Goal: Task Accomplishment & Management: Complete application form

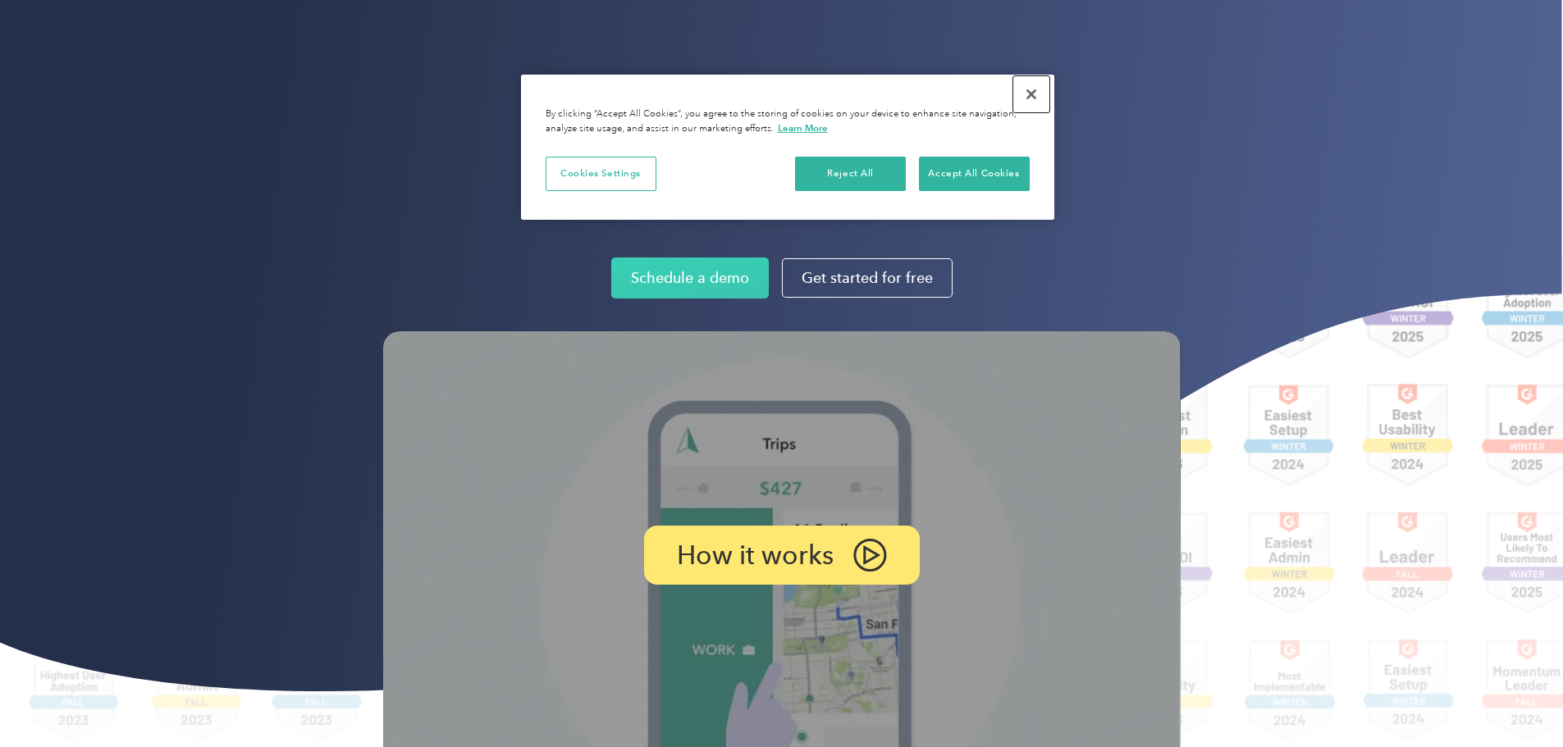
click at [1028, 93] on button "Close" at bounding box center [1031, 94] width 36 height 36
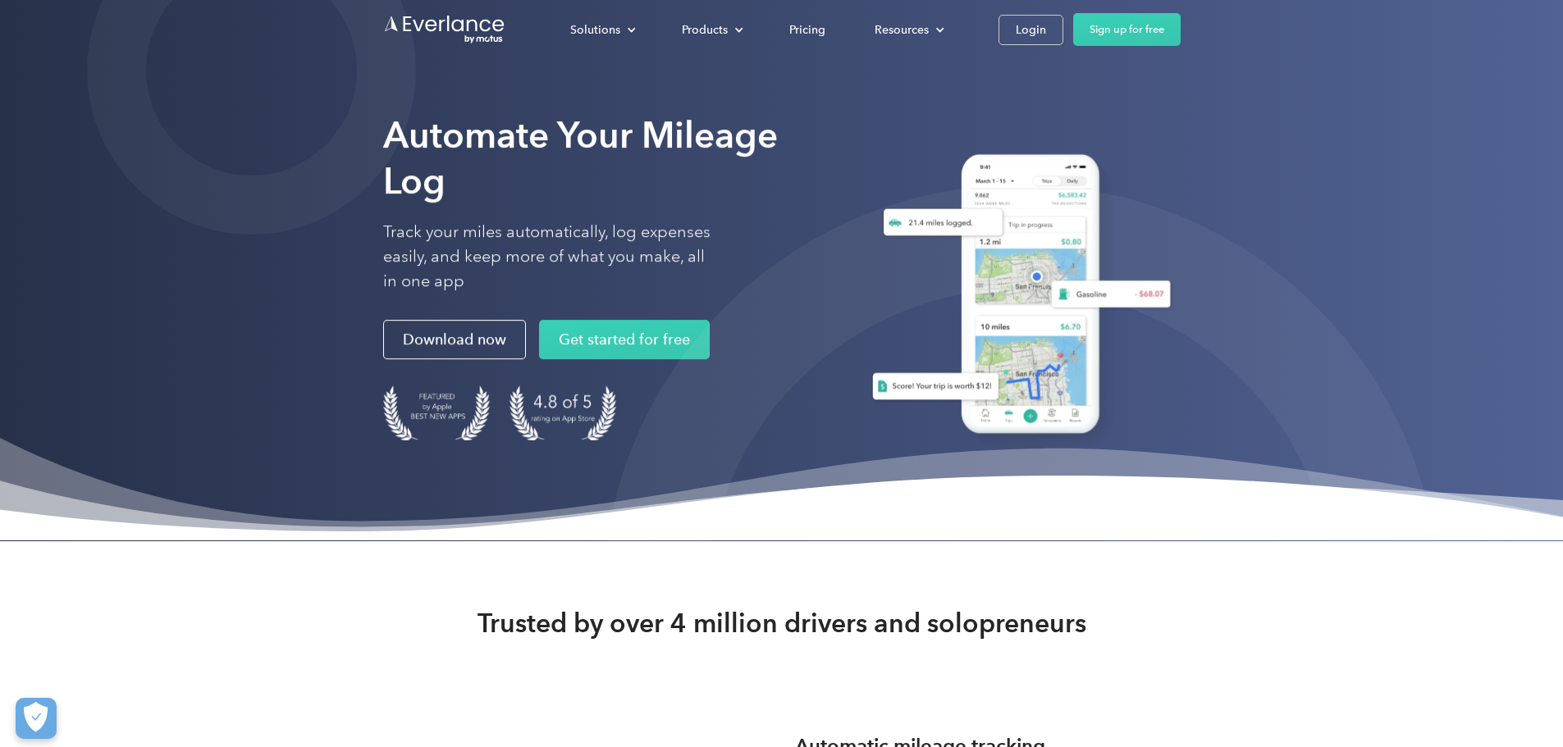
click at [1046, 28] on div "Login" at bounding box center [1031, 30] width 30 height 21
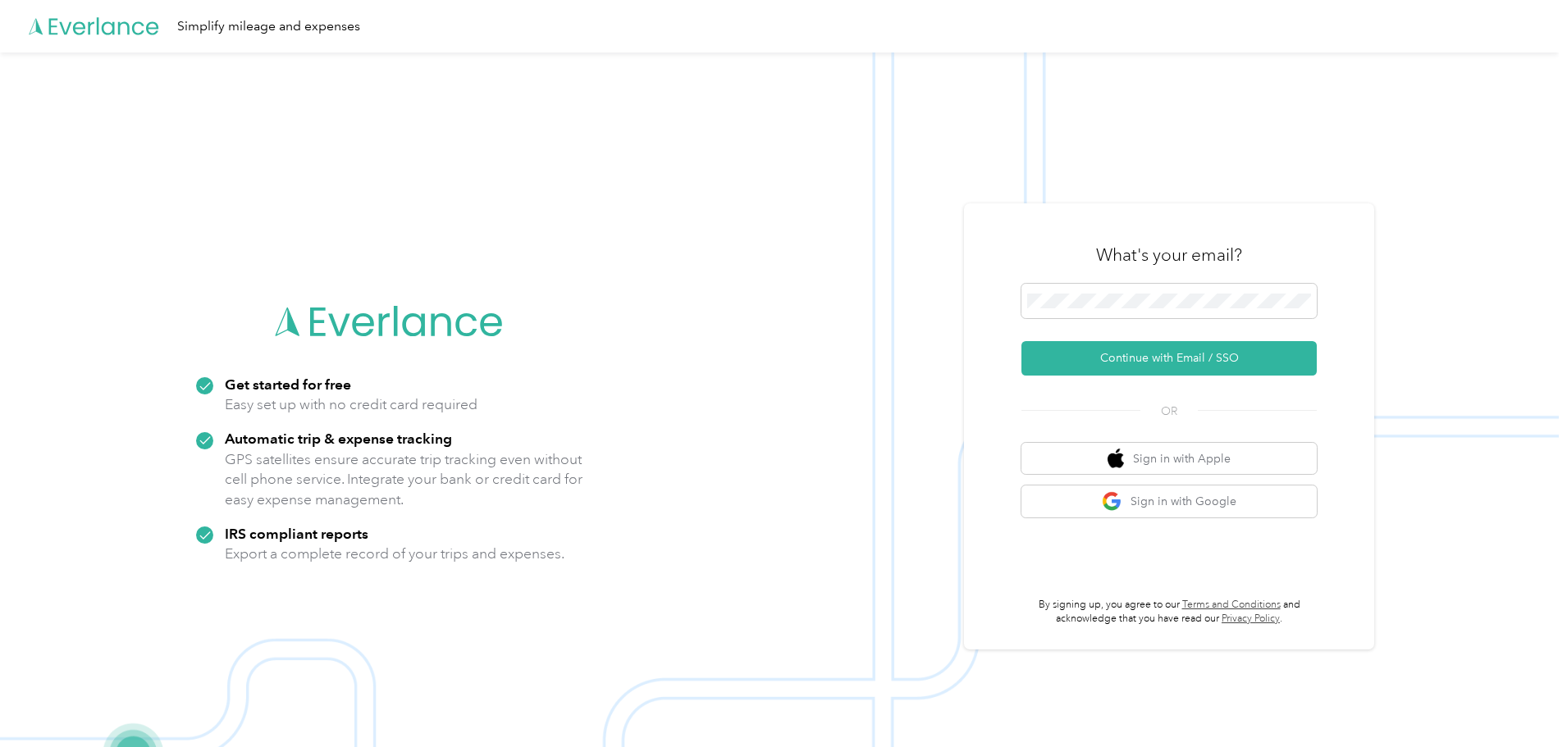
click at [1097, 359] on button "Continue with Email / SSO" at bounding box center [1168, 358] width 295 height 34
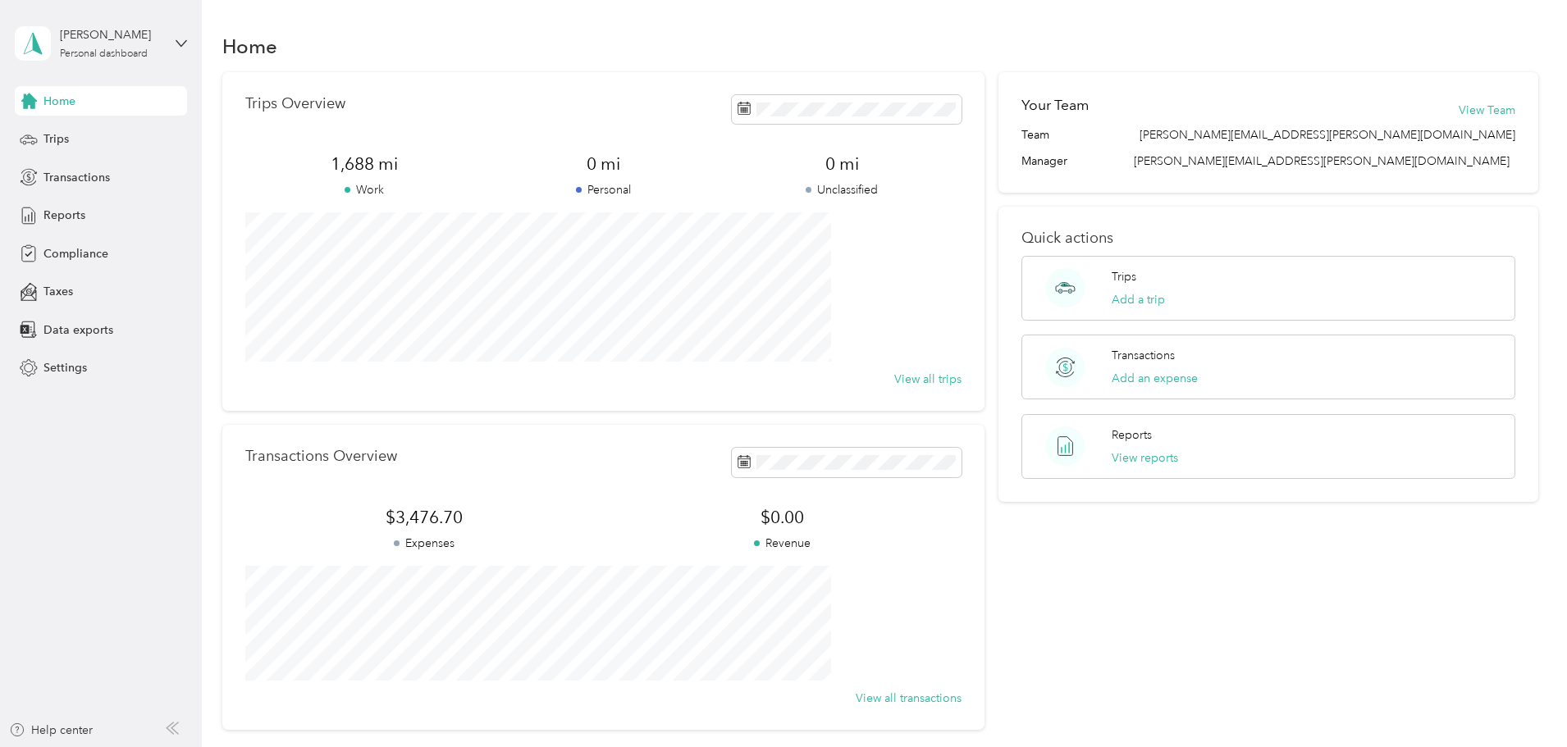
click at [58, 139] on span "Trips" at bounding box center [55, 138] width 25 height 17
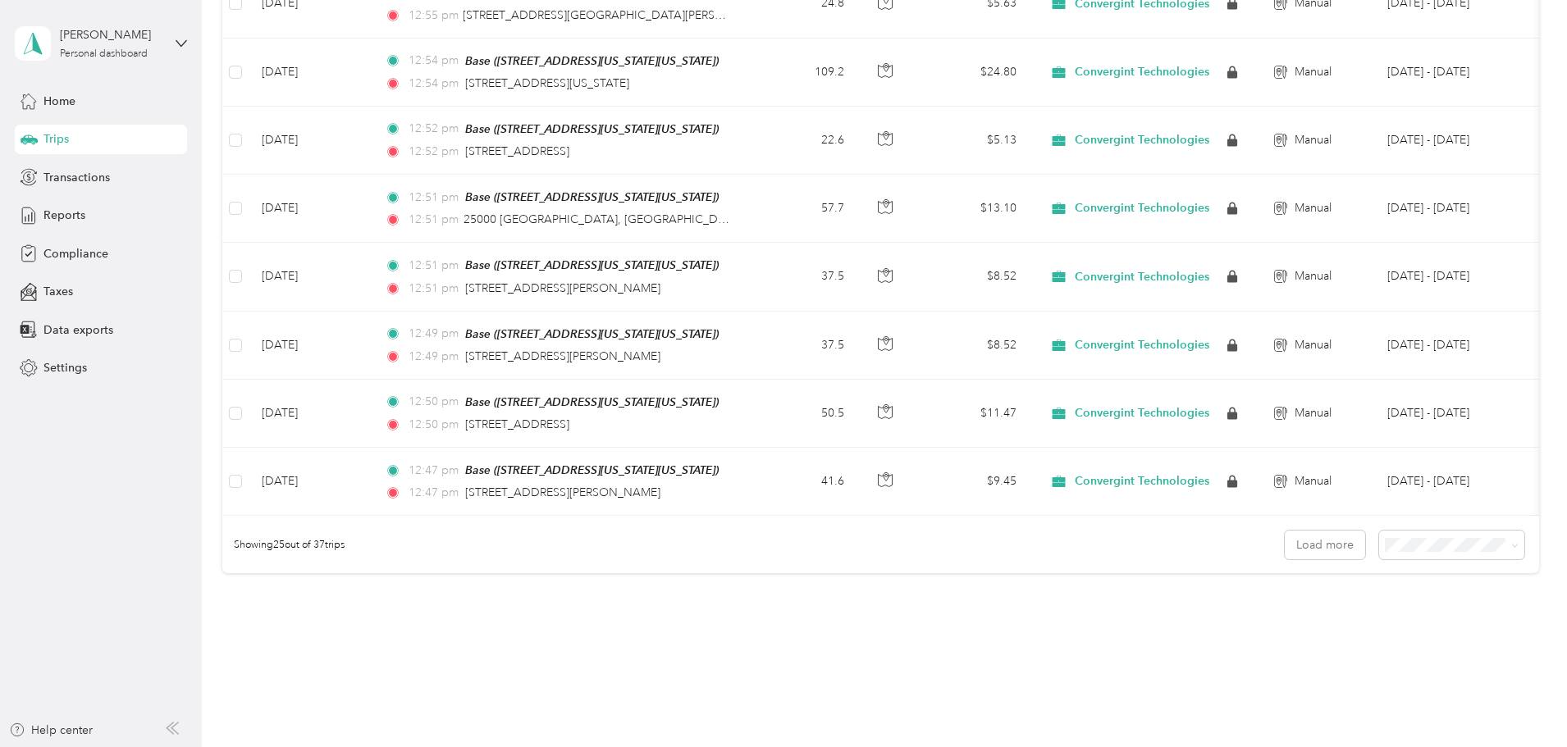
scroll to position [1513, 0]
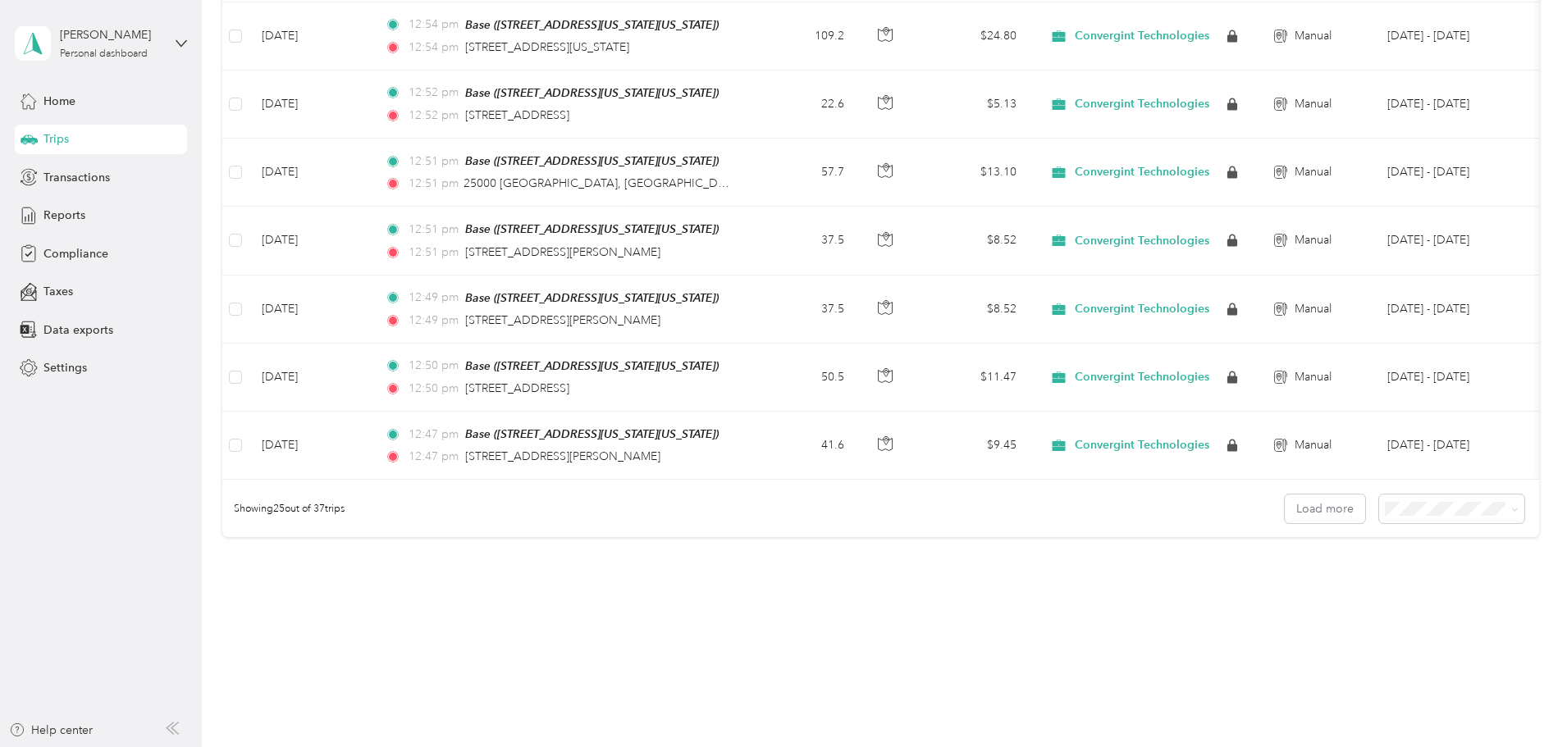
click at [54, 216] on span "Reports" at bounding box center [64, 215] width 42 height 17
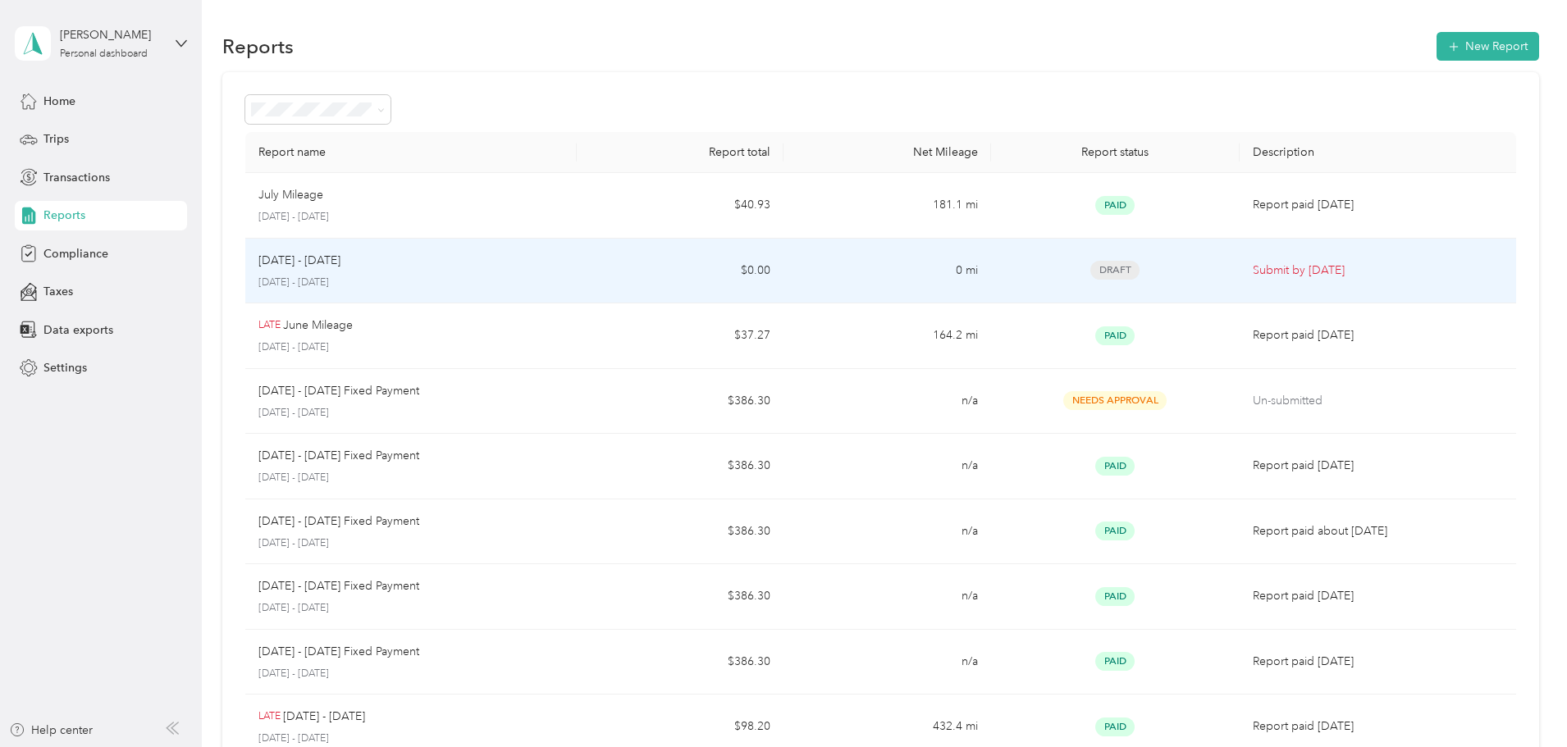
click at [577, 260] on td "Aug 1 - 31, 2025 August 1 - 31, 2025" at bounding box center [410, 272] width 331 height 66
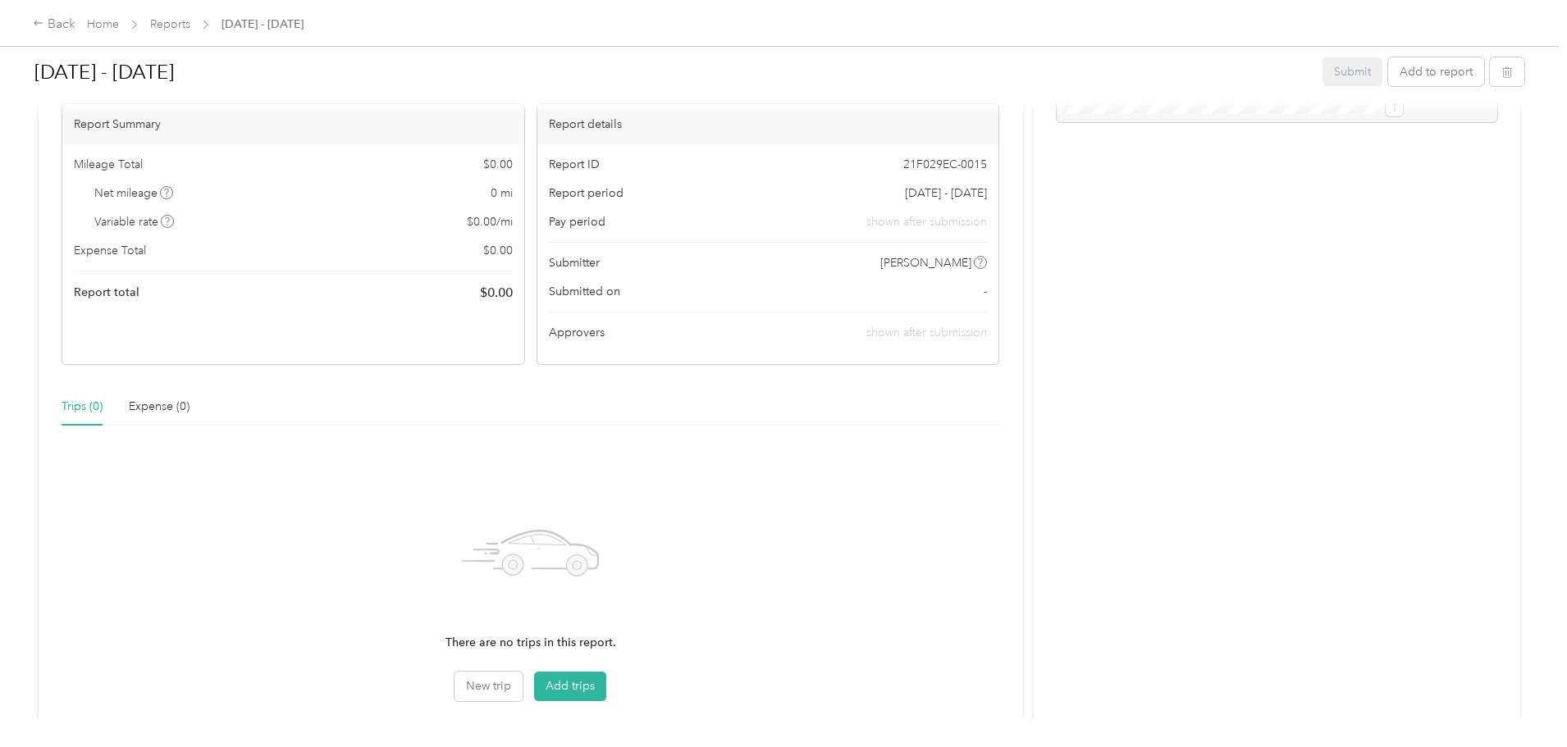
scroll to position [220, 0]
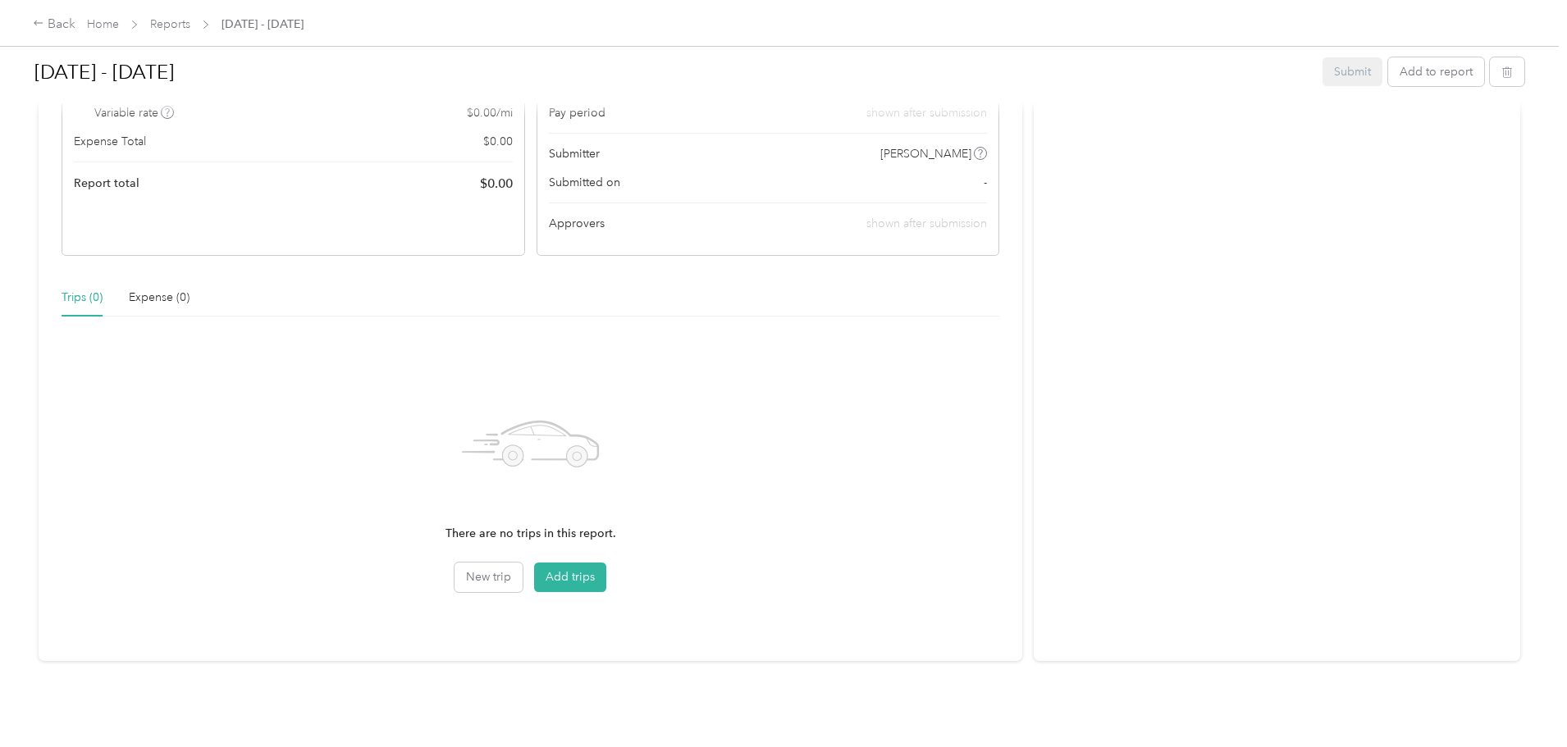
click at [606, 563] on button "Add trips" at bounding box center [570, 578] width 72 height 30
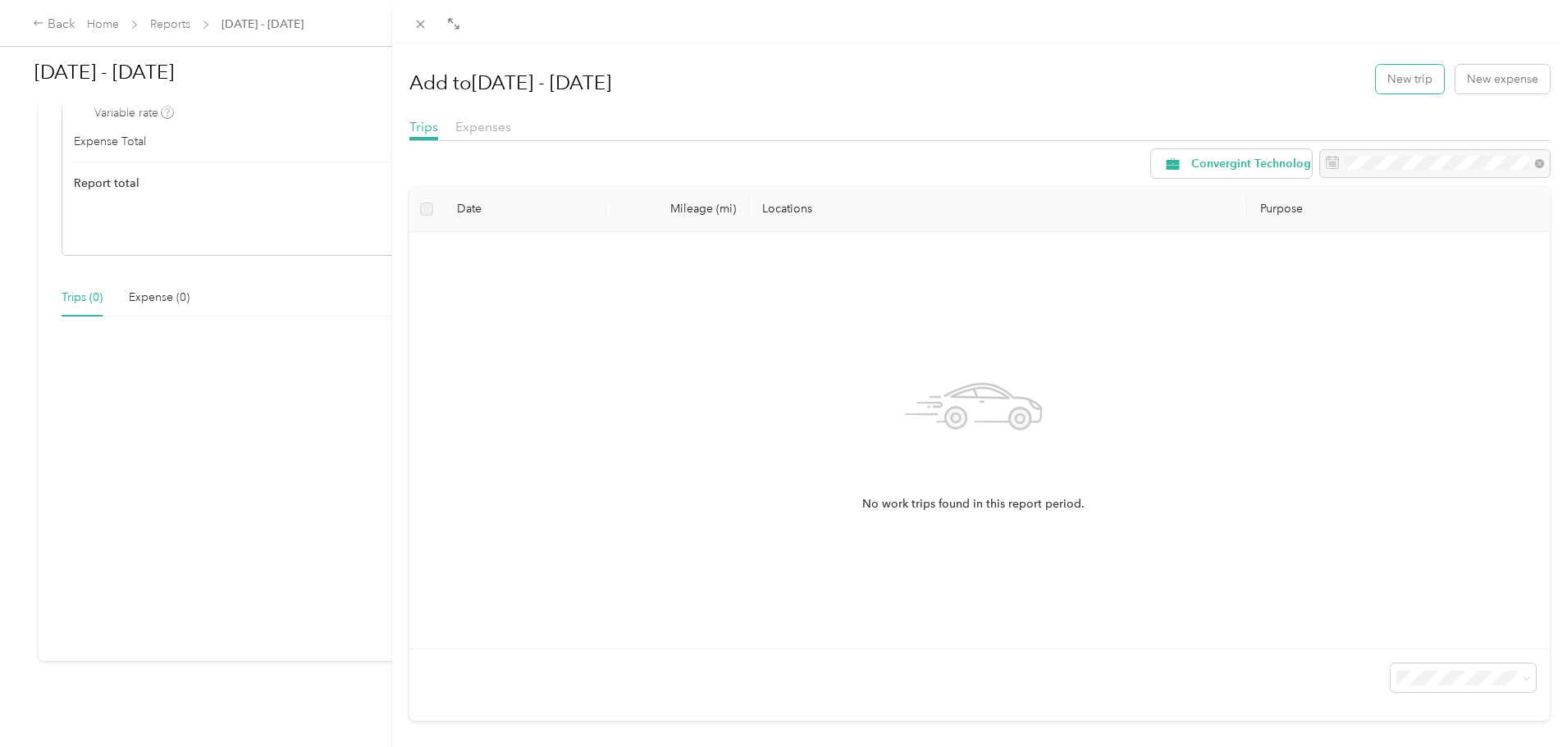
click at [1406, 76] on button "New trip" at bounding box center [1410, 79] width 68 height 29
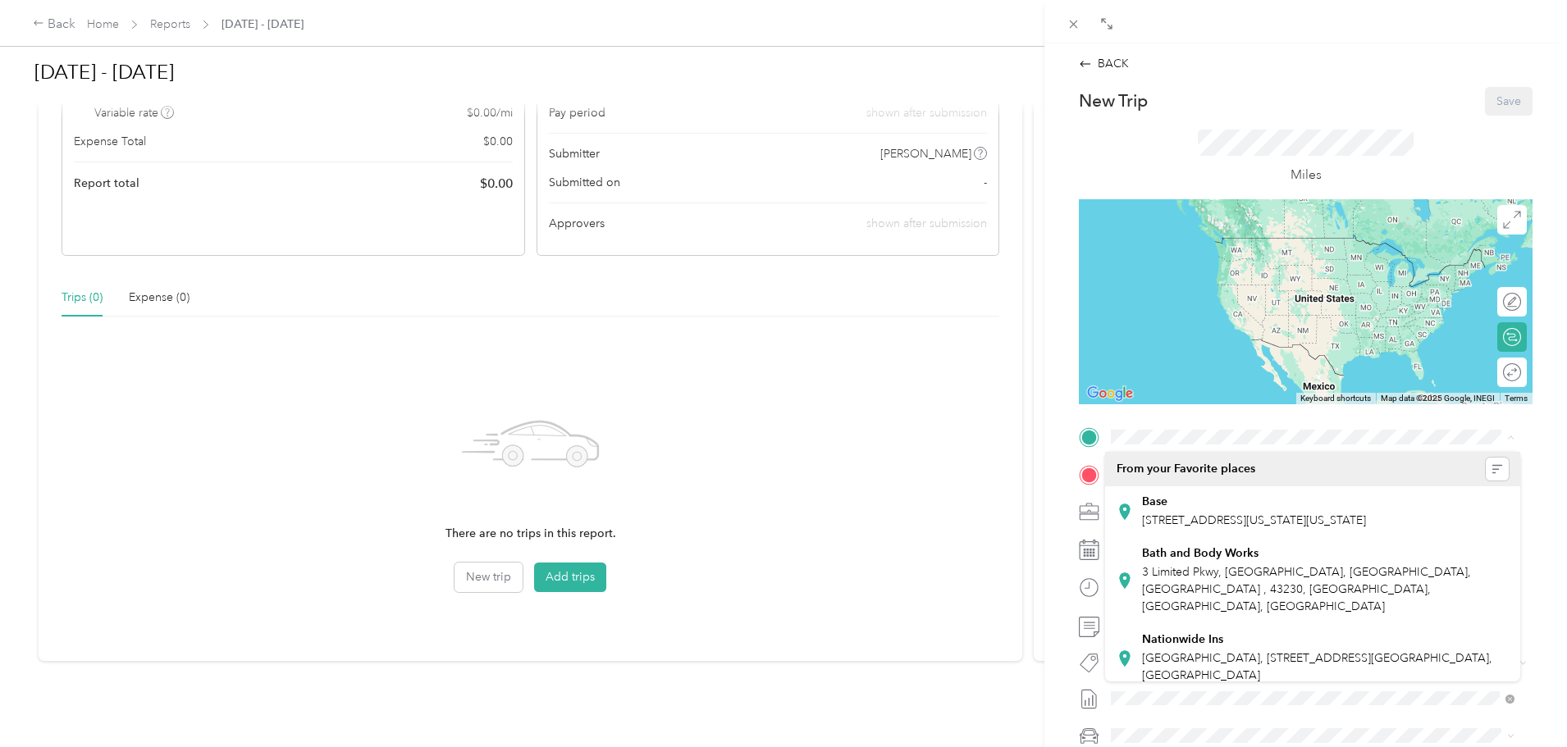
click at [1248, 515] on span "151 W Hull Dr, Delaware, OH, United States , 43015, Delaware, OH, United States" at bounding box center [1254, 521] width 224 height 14
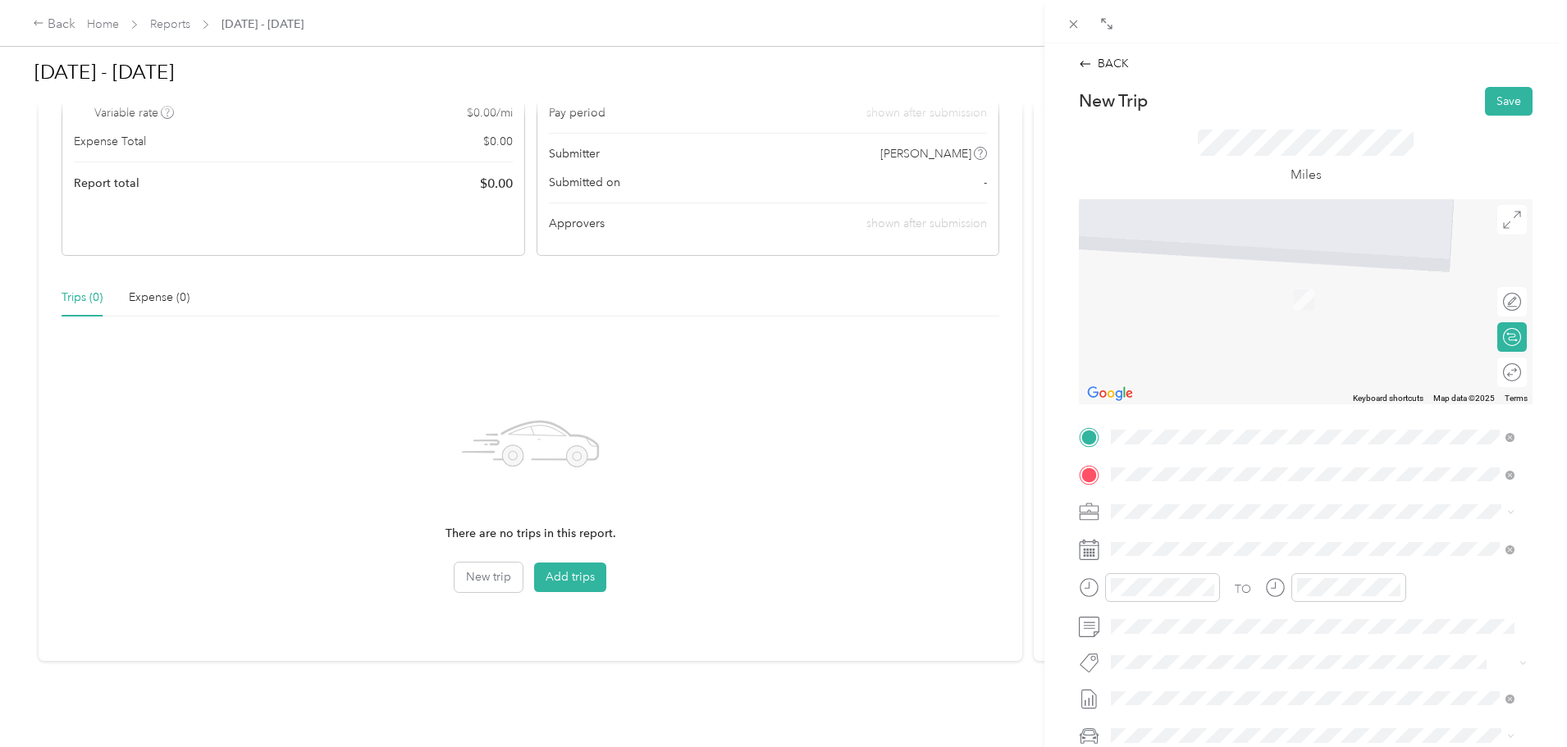
click at [1246, 567] on div "COTA 1333 Fields Ave, Columbus, OH, United States , 43201, Columbus, OH, United…" at bounding box center [1194, 549] width 104 height 34
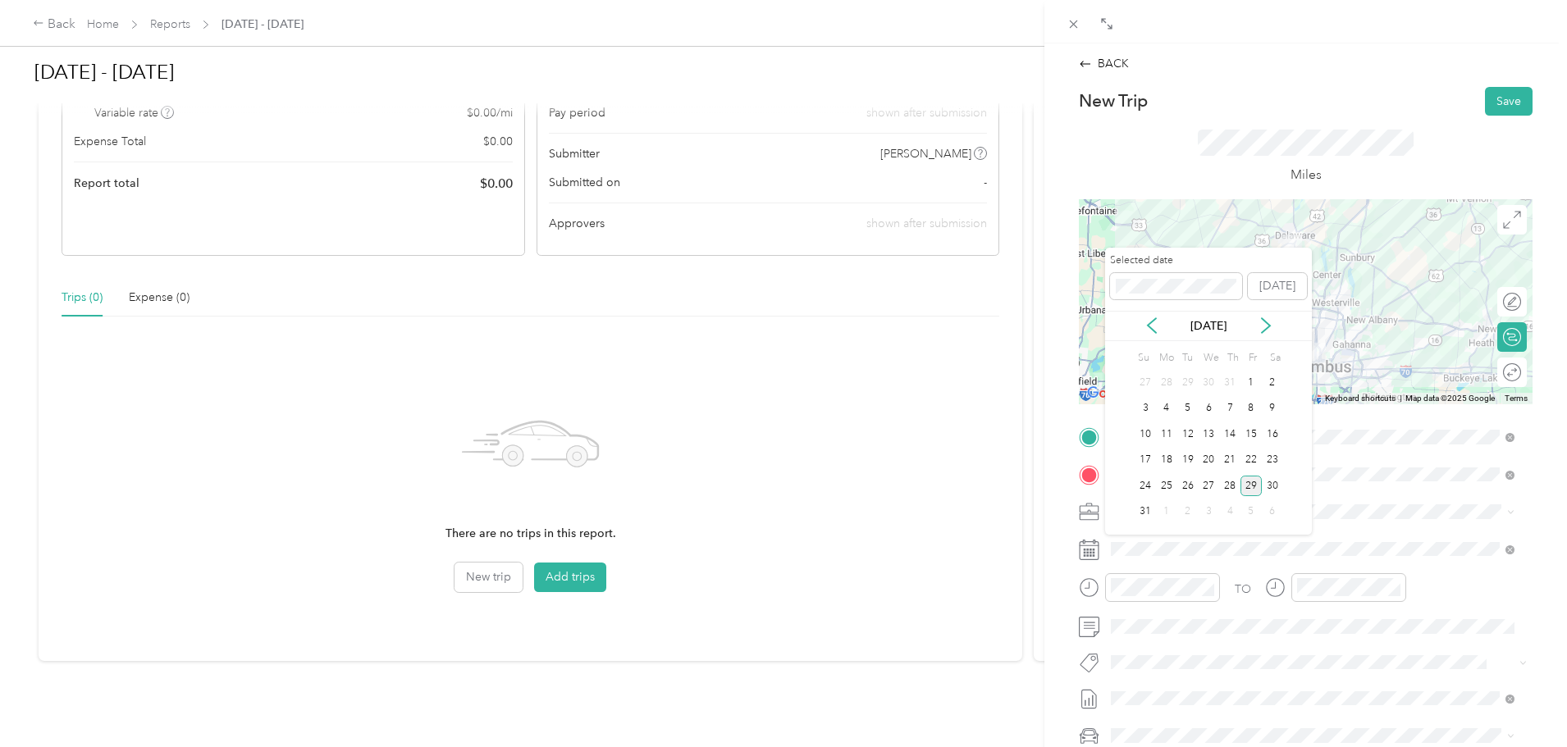
click at [1166, 406] on div "4" at bounding box center [1166, 409] width 21 height 21
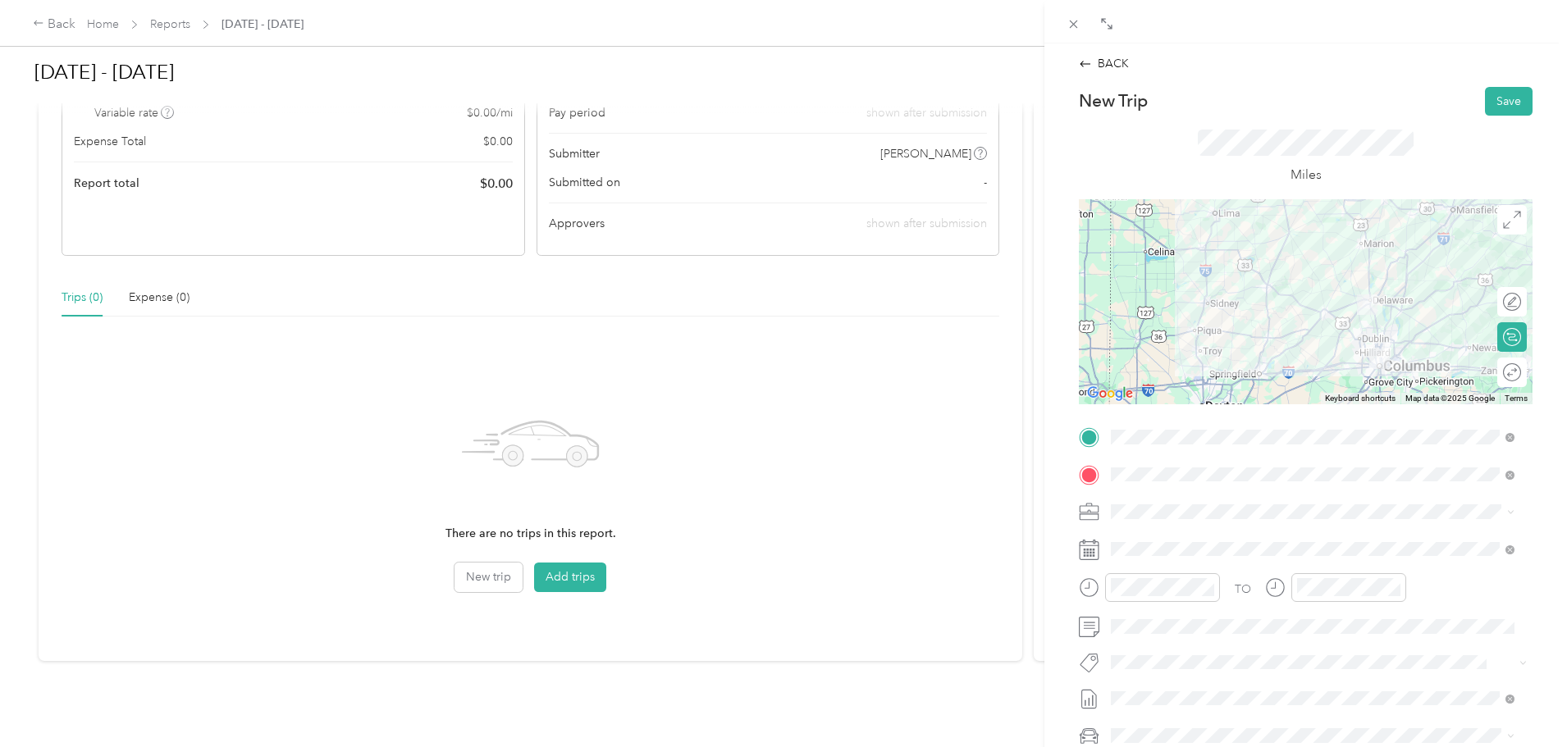
click at [1502, 106] on button "Save" at bounding box center [1509, 101] width 48 height 29
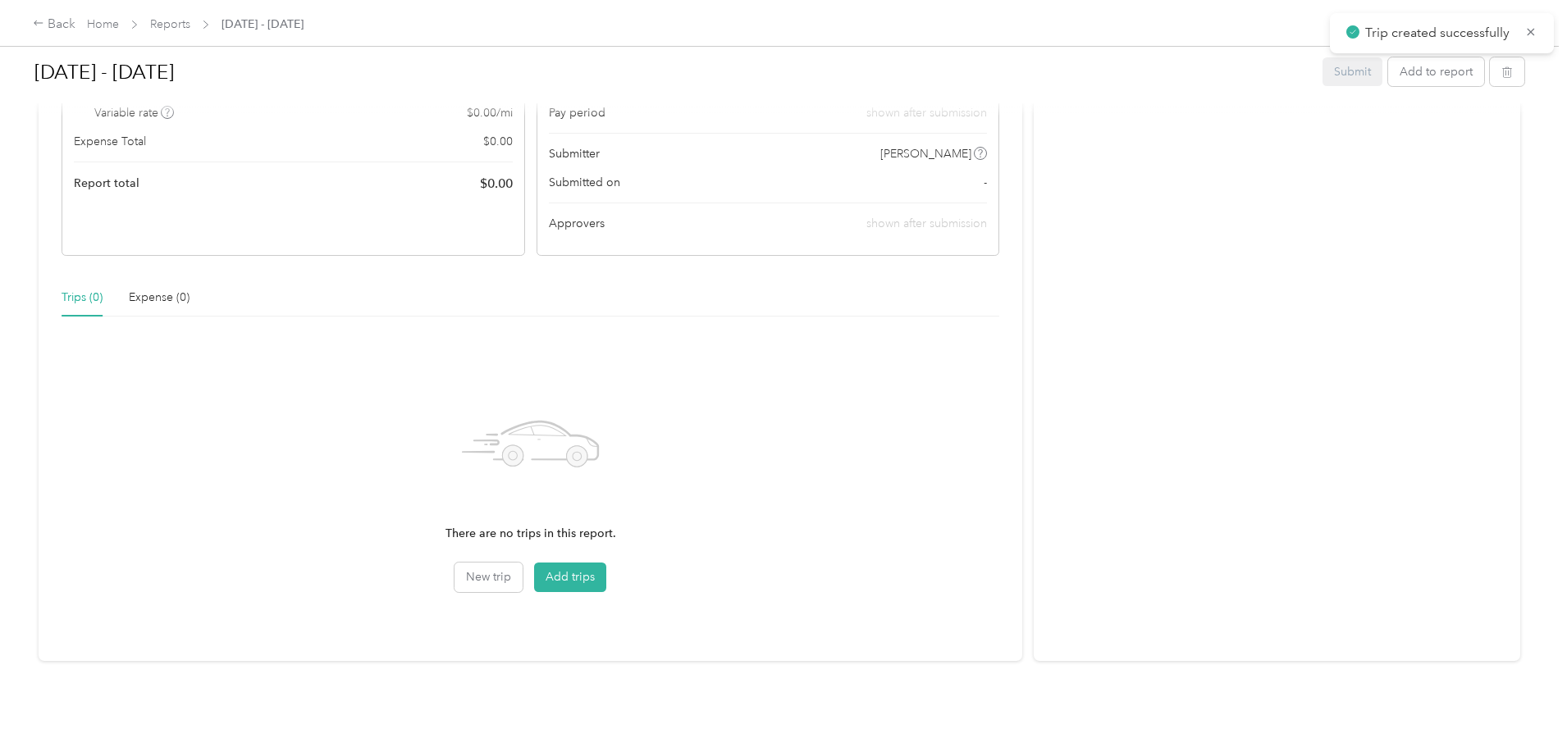
scroll to position [80, 0]
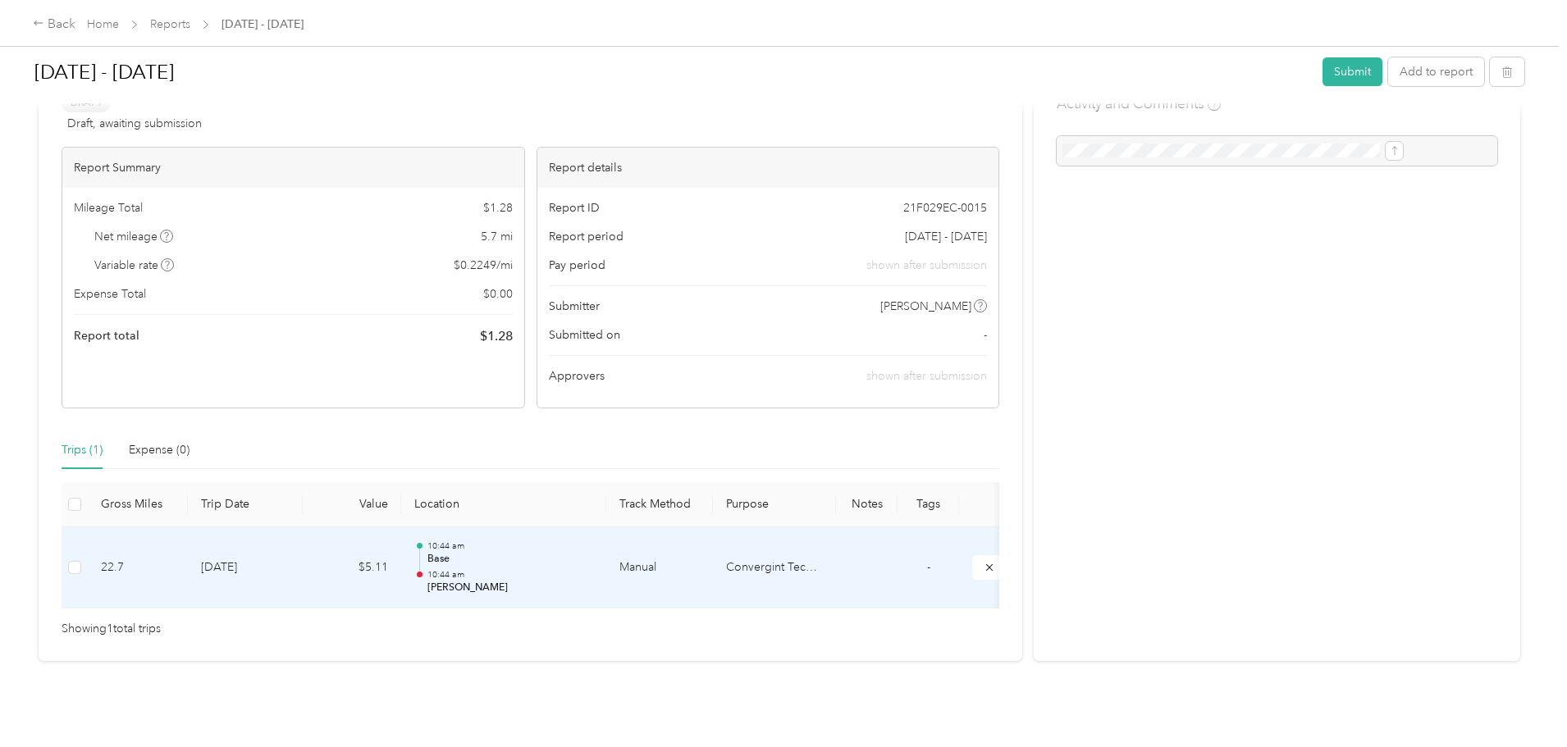
click at [593, 552] on p "Base" at bounding box center [510, 559] width 166 height 15
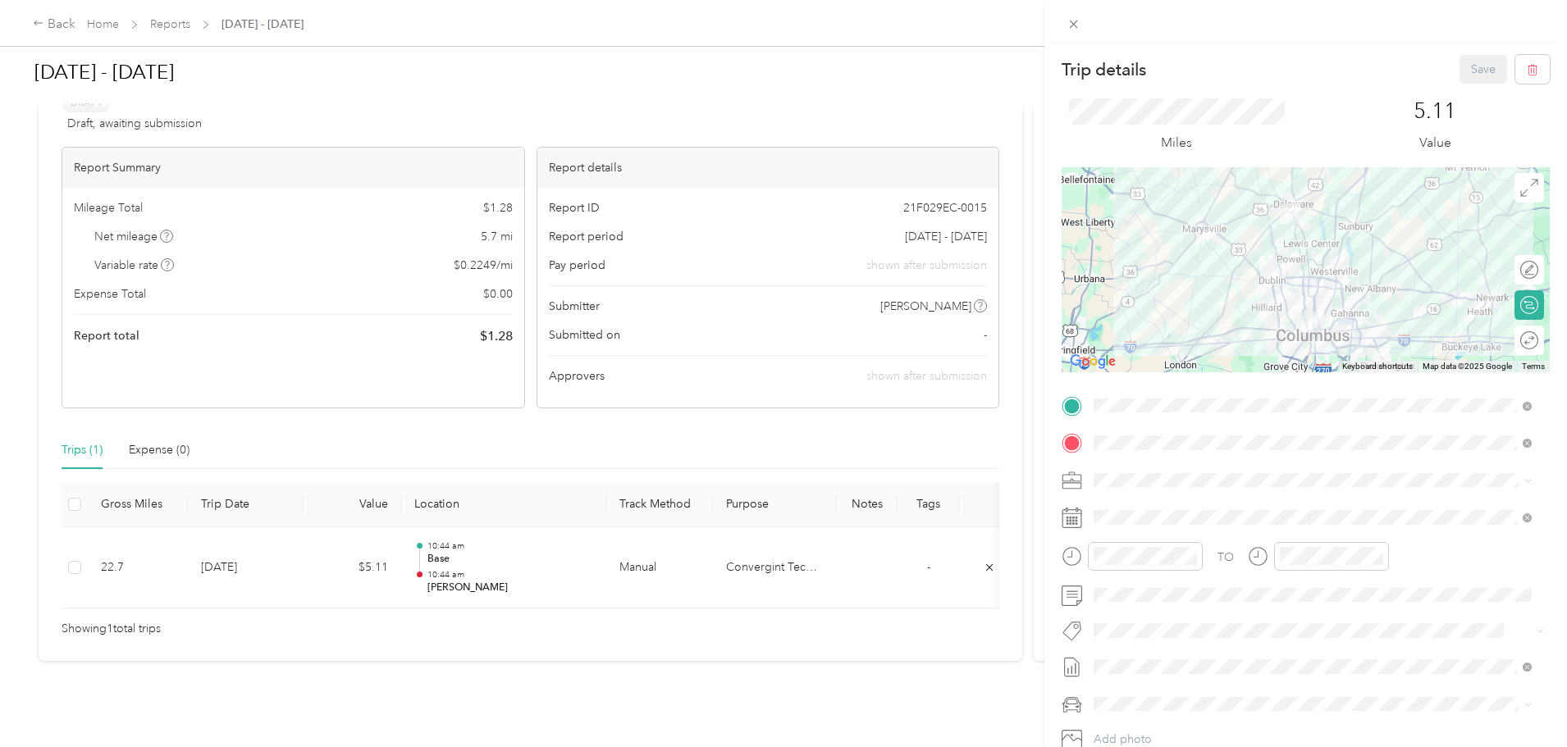
click at [1530, 482] on icon at bounding box center [1527, 481] width 7 height 7
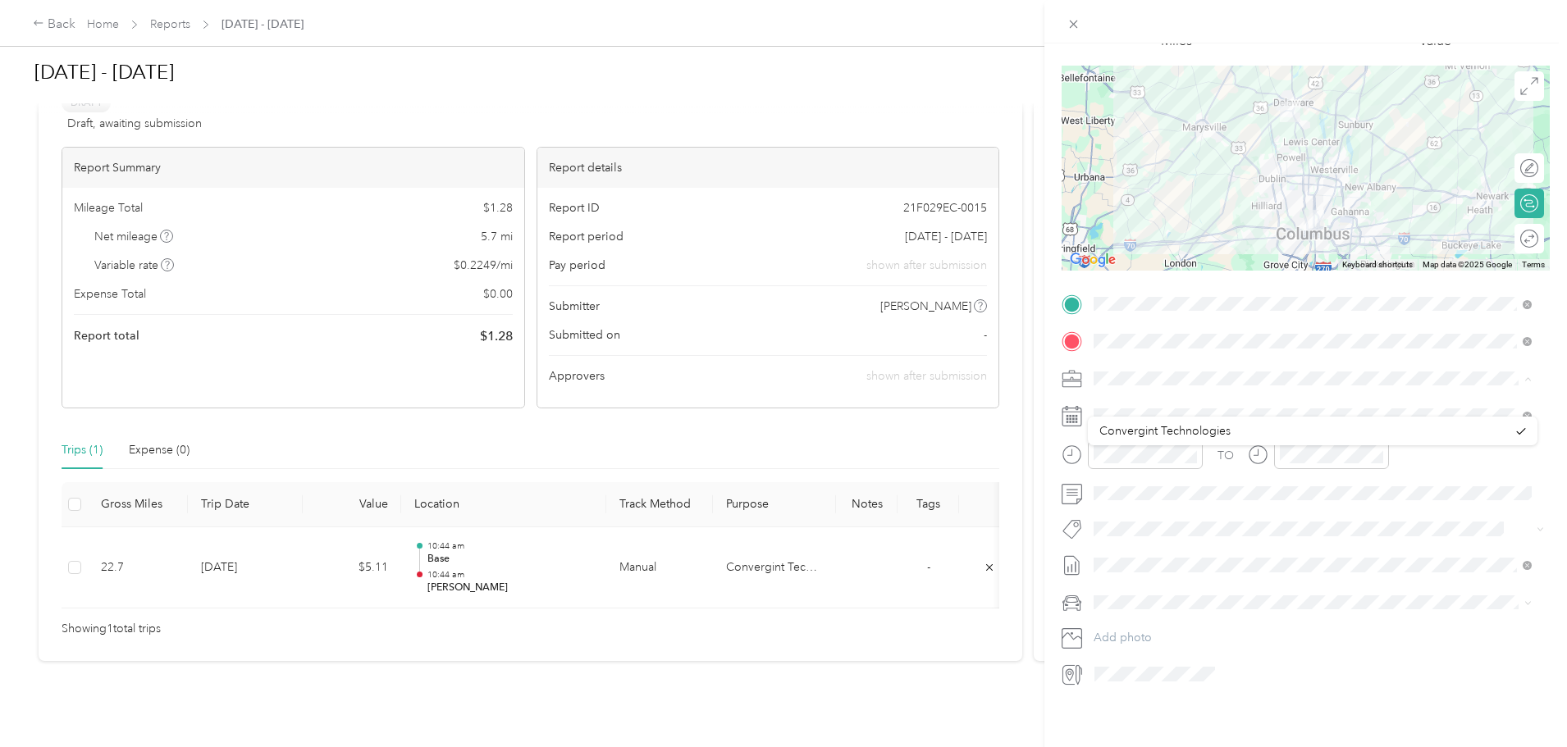
scroll to position [114, 0]
click at [1514, 231] on div at bounding box center [1521, 239] width 34 height 17
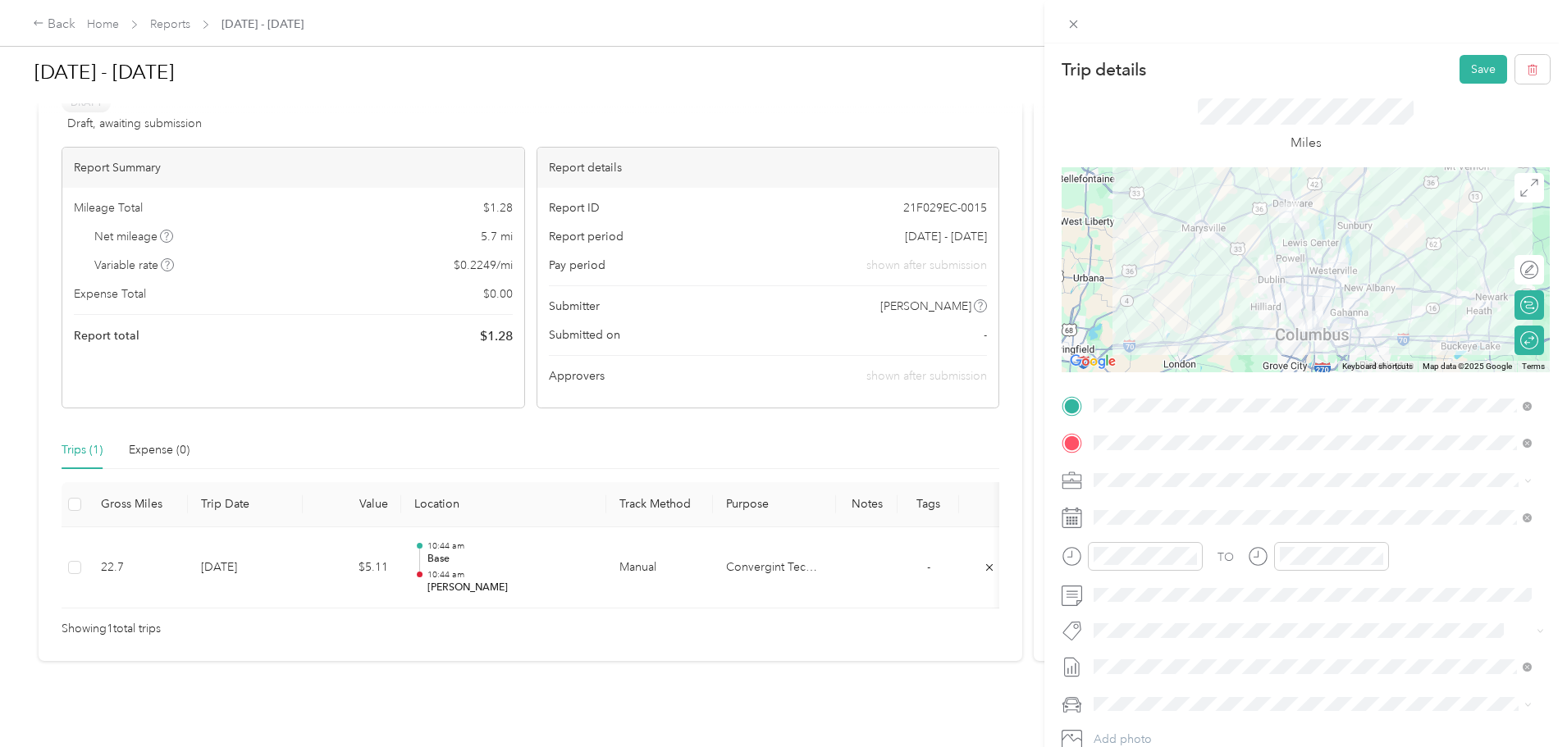
click at [1463, 61] on button "Save" at bounding box center [1484, 69] width 48 height 29
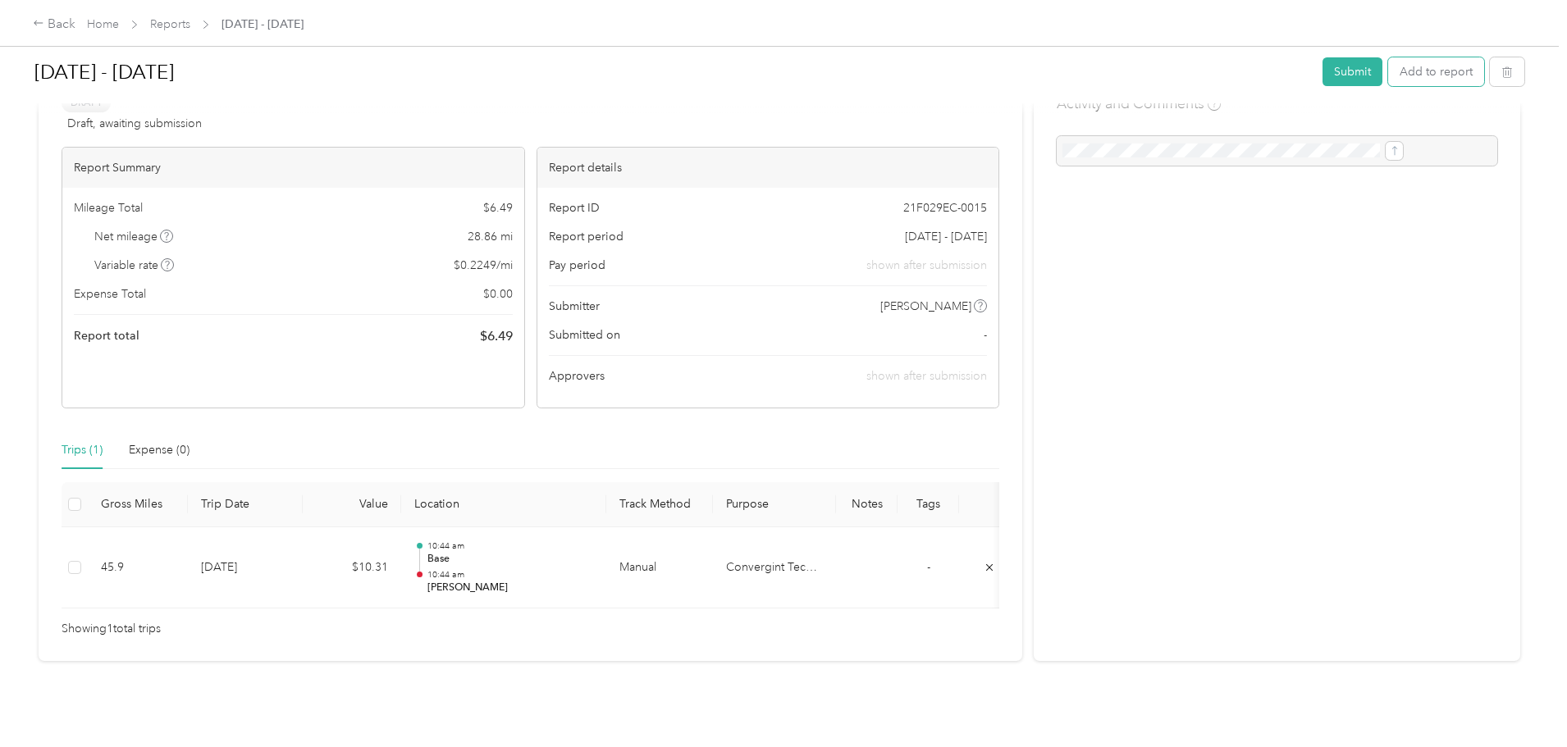
click at [1388, 68] on button "Add to report" at bounding box center [1436, 71] width 96 height 29
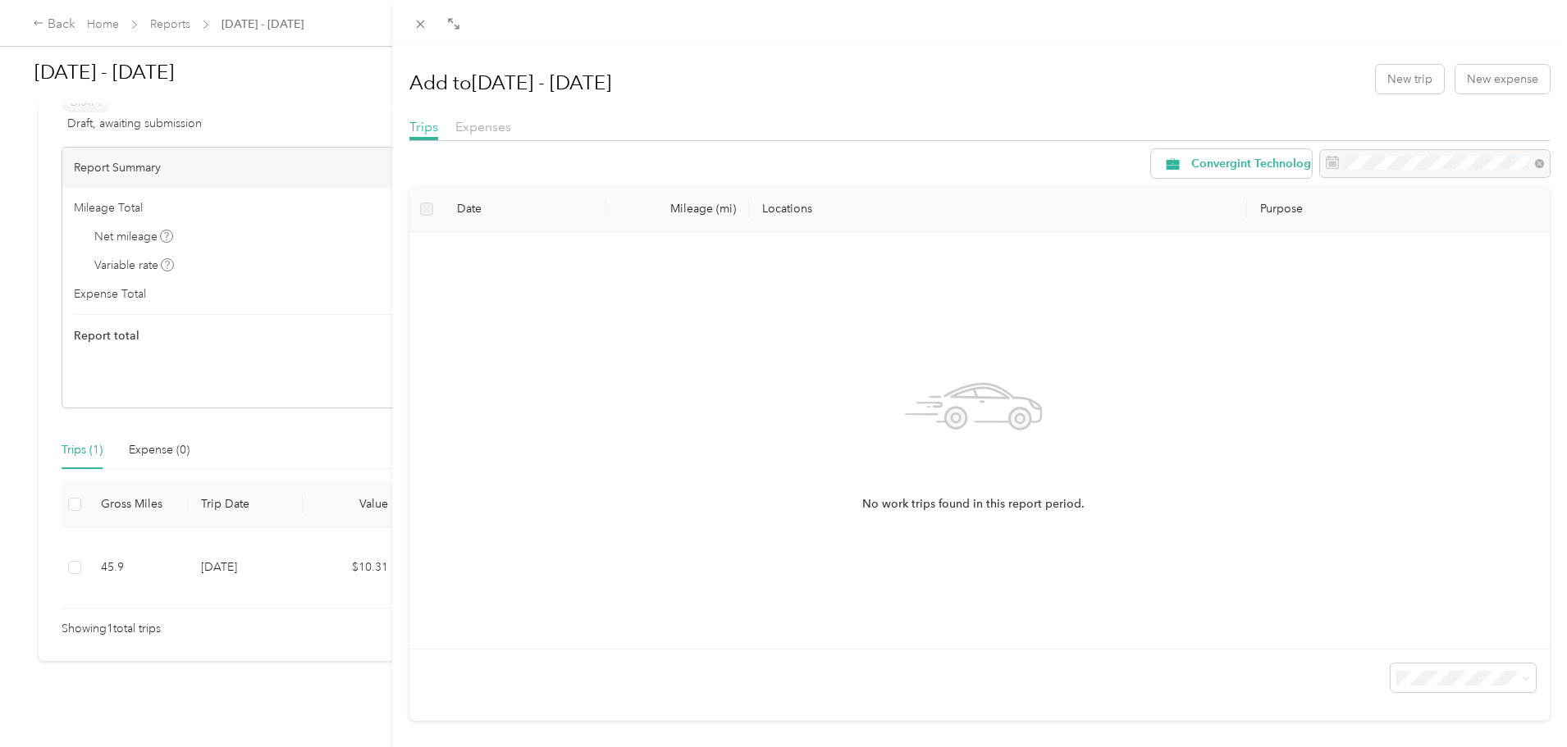
click at [427, 22] on span at bounding box center [420, 23] width 23 height 23
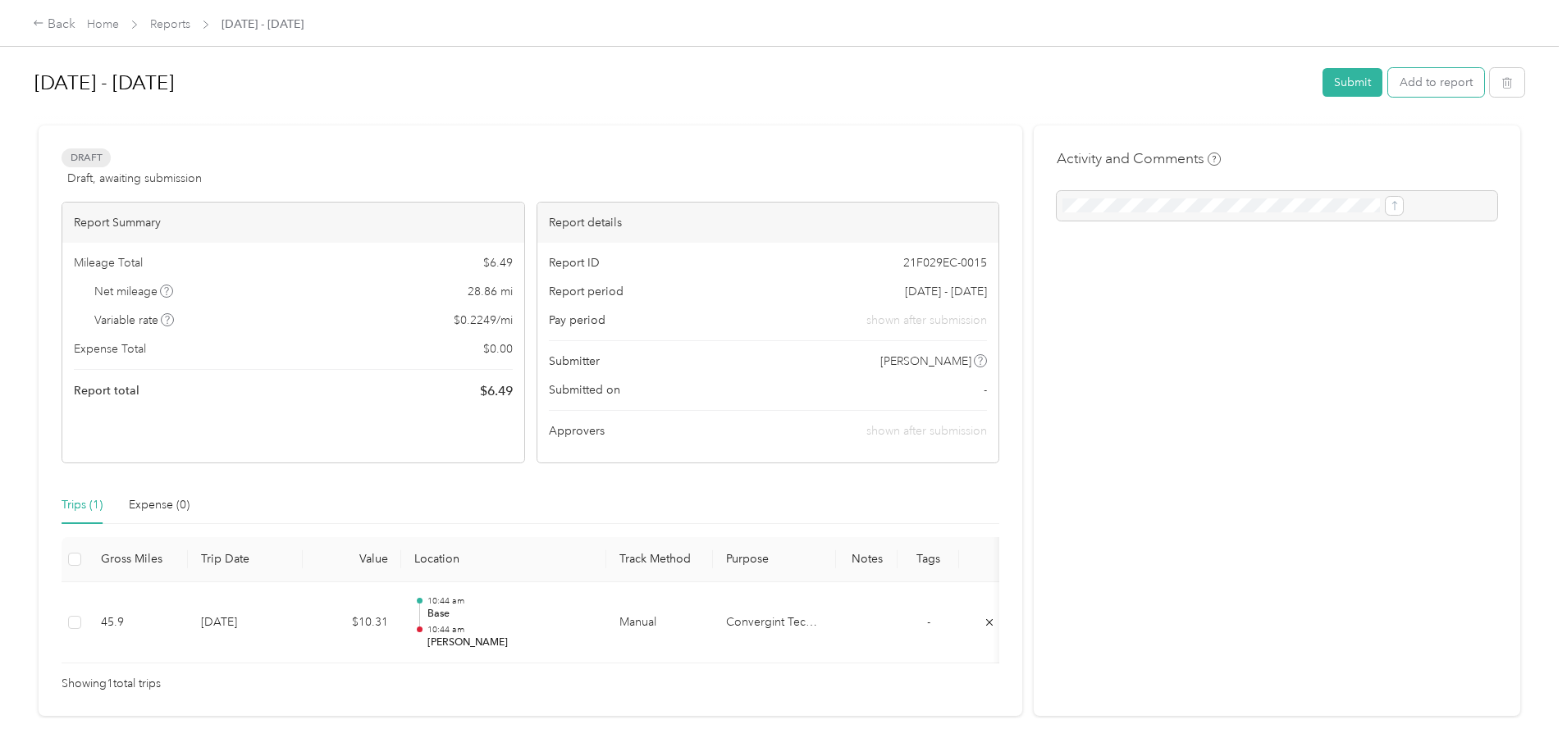
click at [1388, 76] on button "Add to report" at bounding box center [1436, 82] width 96 height 29
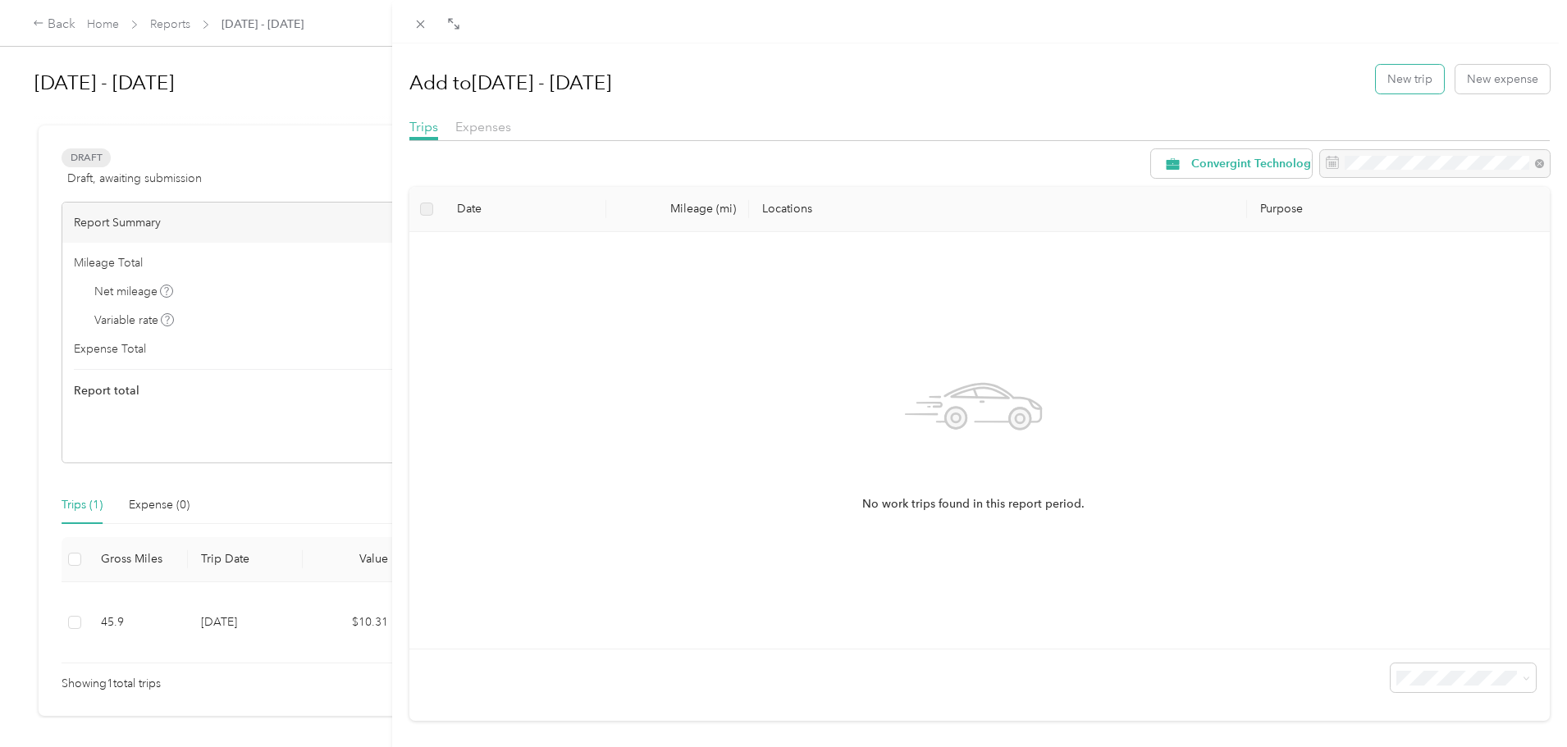
click at [1404, 85] on button "New trip" at bounding box center [1410, 79] width 68 height 29
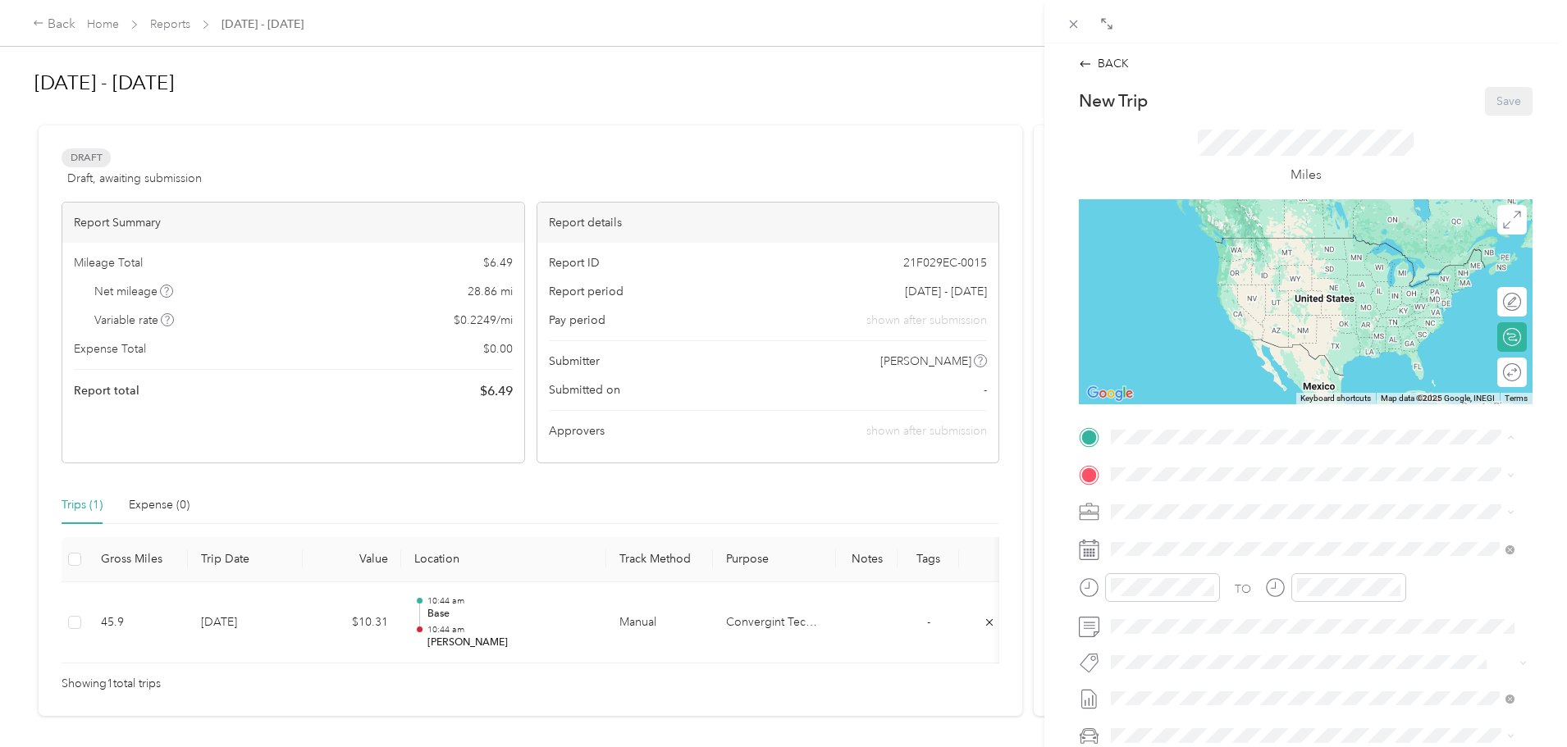
click at [1159, 524] on div "Base 151 W Hull Dr, Delaware, OH, United States , 43015, Delaware, OH, United S…" at bounding box center [1254, 512] width 224 height 34
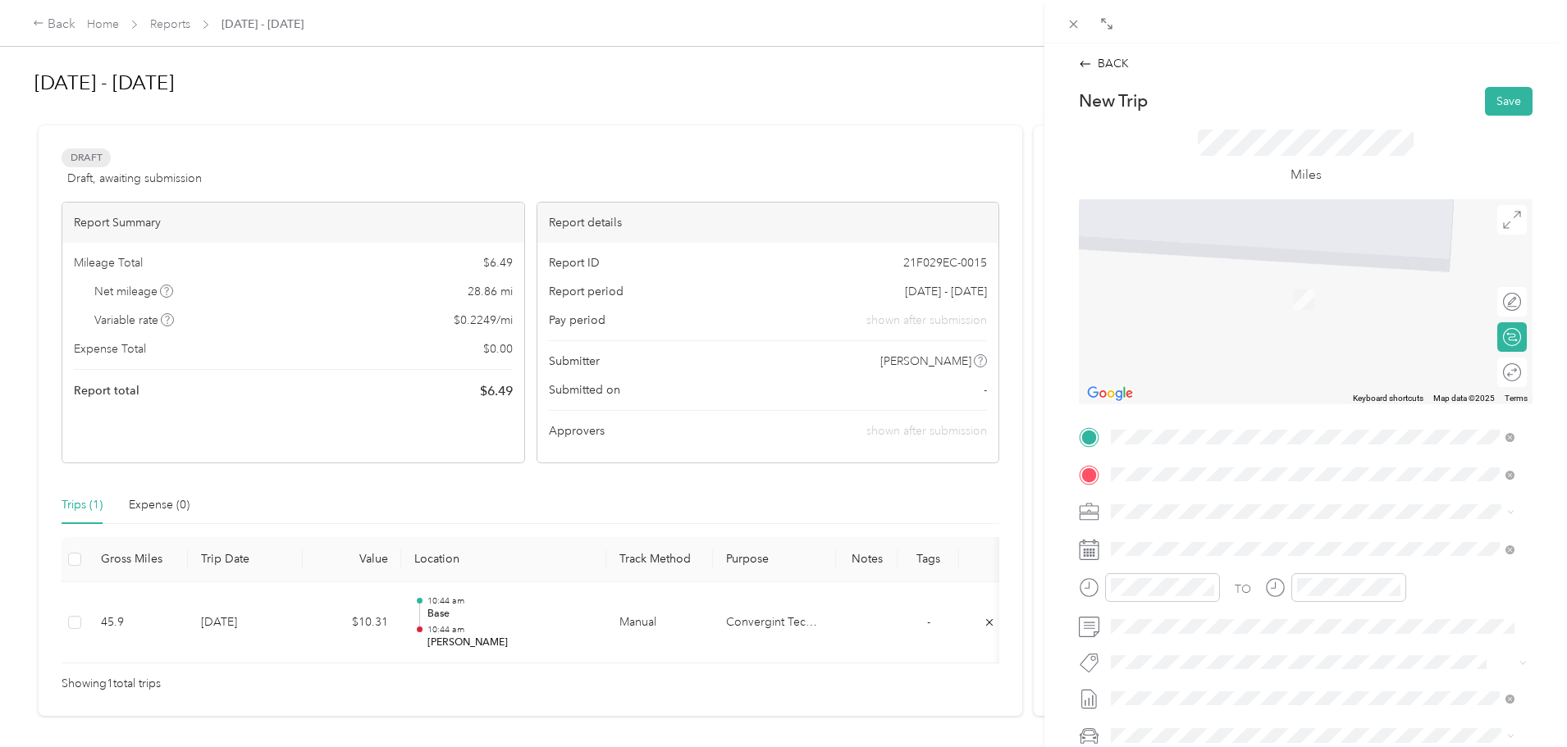
click at [1216, 555] on span "Honda Development and Manufacturing of America, 24000 Honda Pkwy, Marysville, O…" at bounding box center [1317, 575] width 350 height 48
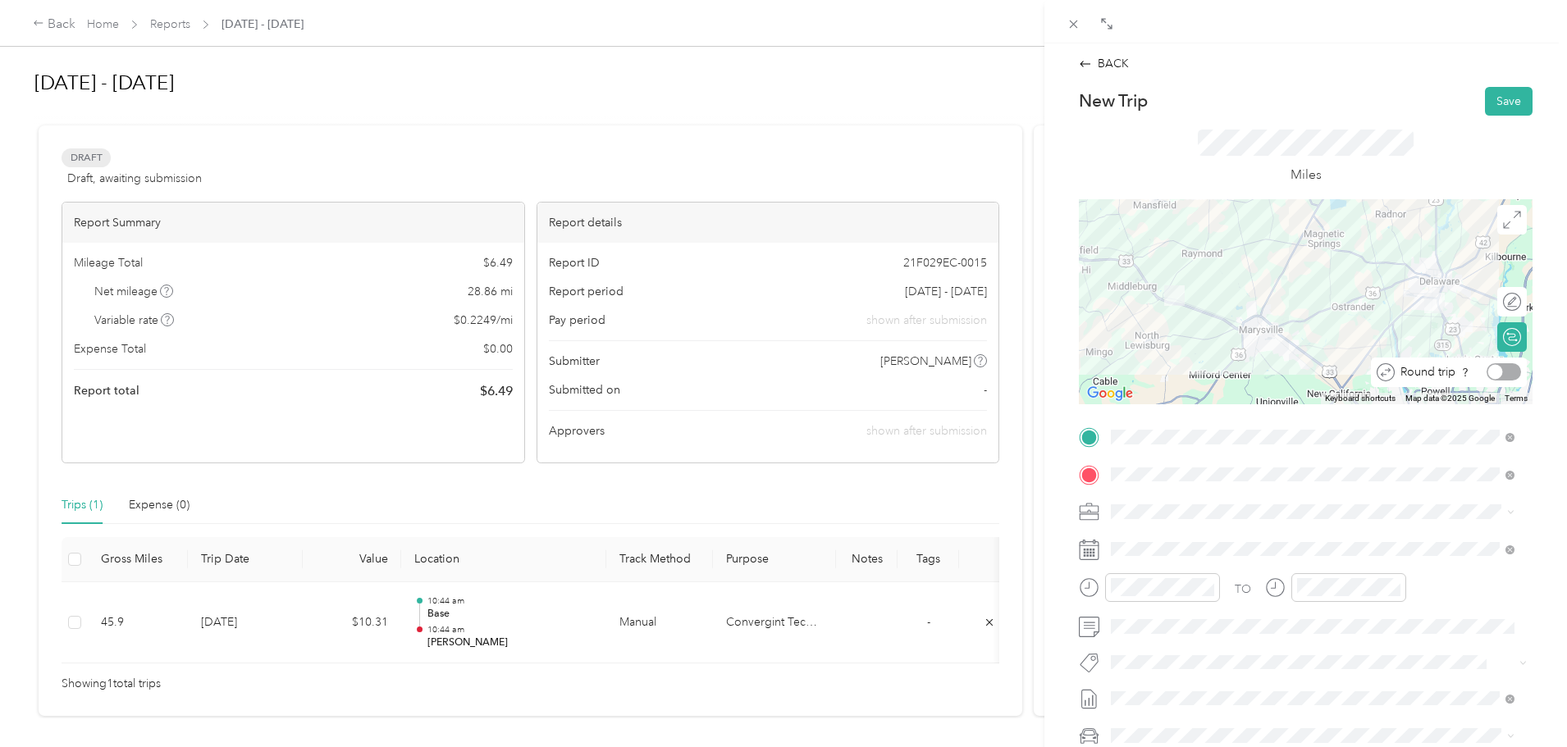
click at [1499, 372] on div at bounding box center [1504, 371] width 34 height 17
click at [1490, 98] on button "Save" at bounding box center [1509, 101] width 48 height 29
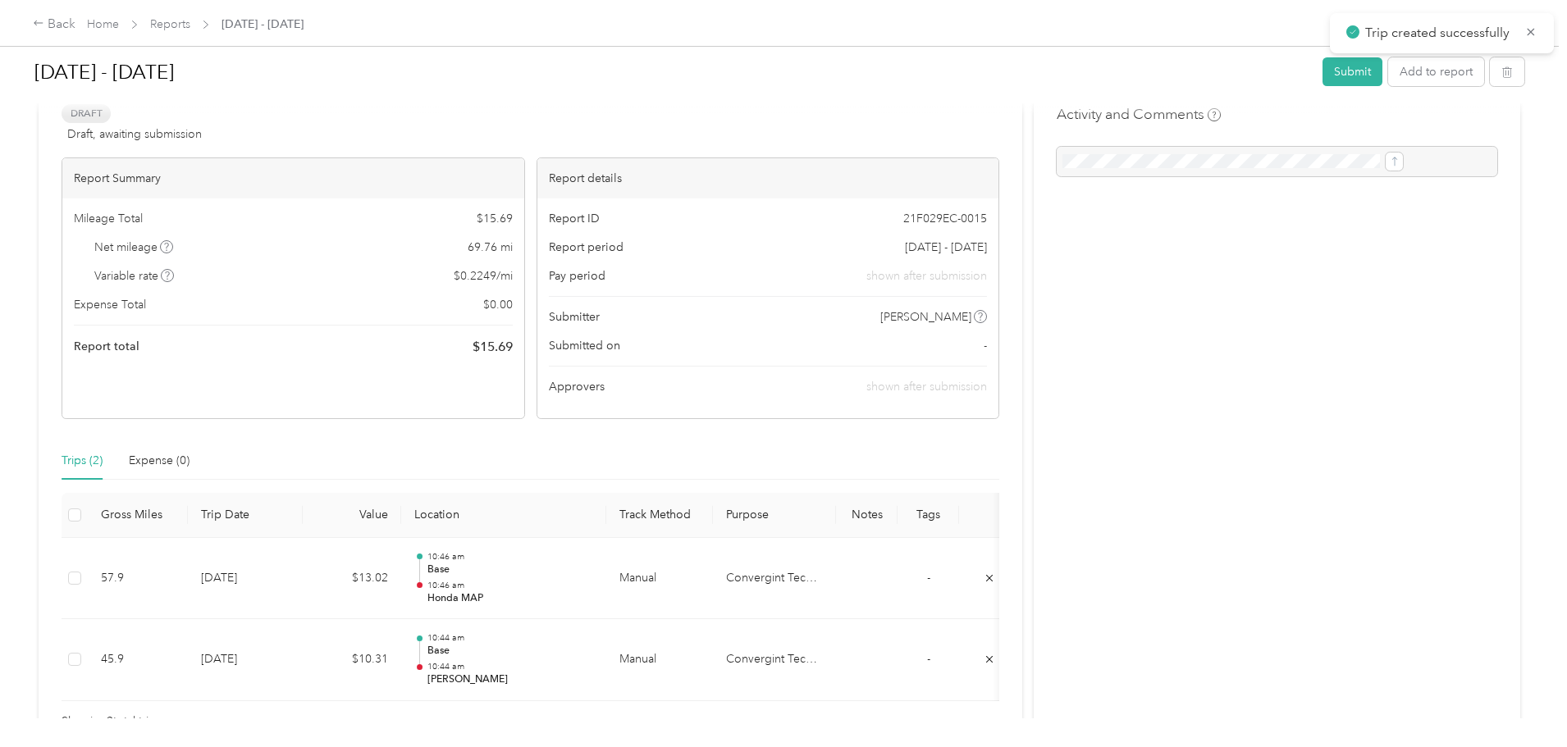
scroll to position [82, 0]
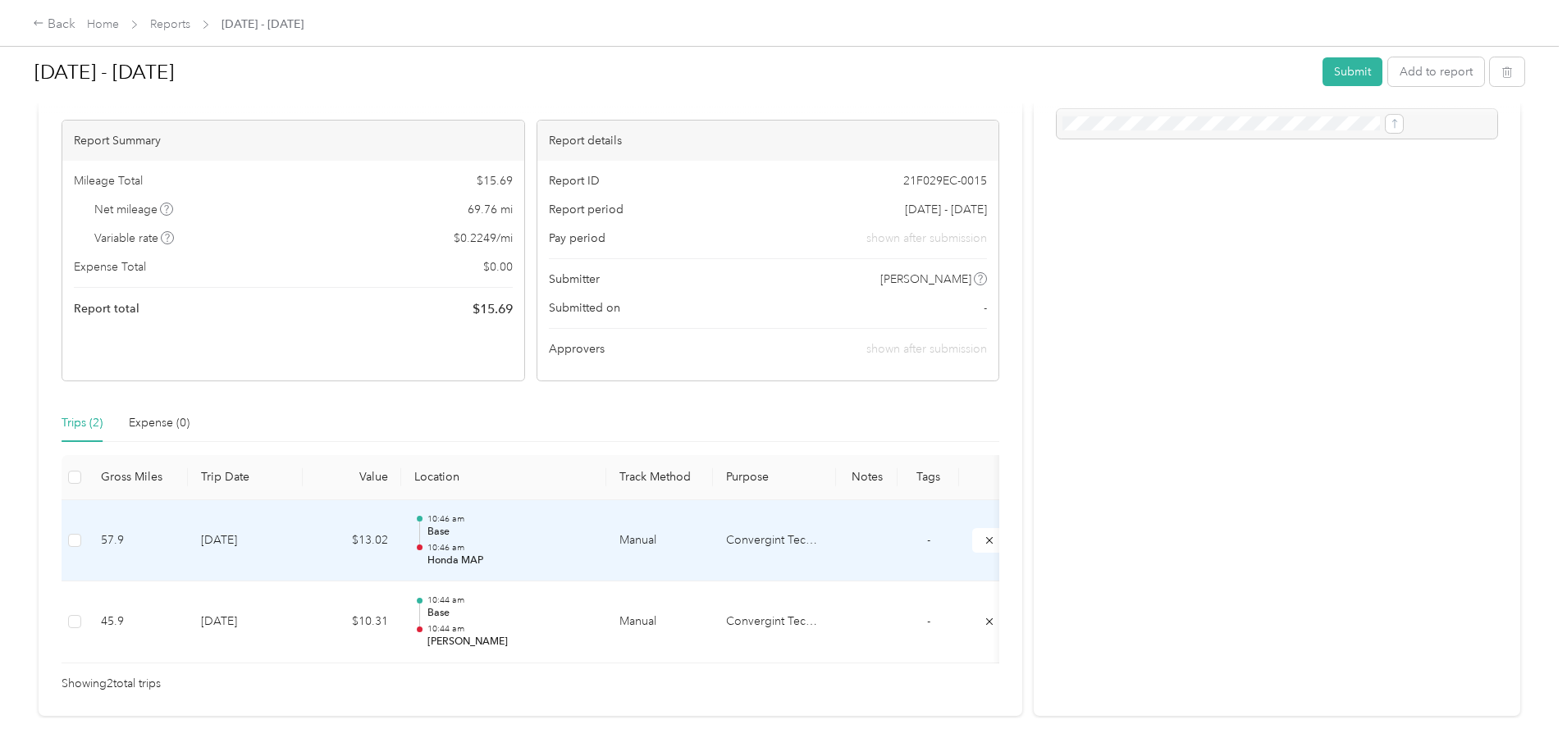
click at [303, 544] on td "8-29-2025" at bounding box center [245, 541] width 115 height 82
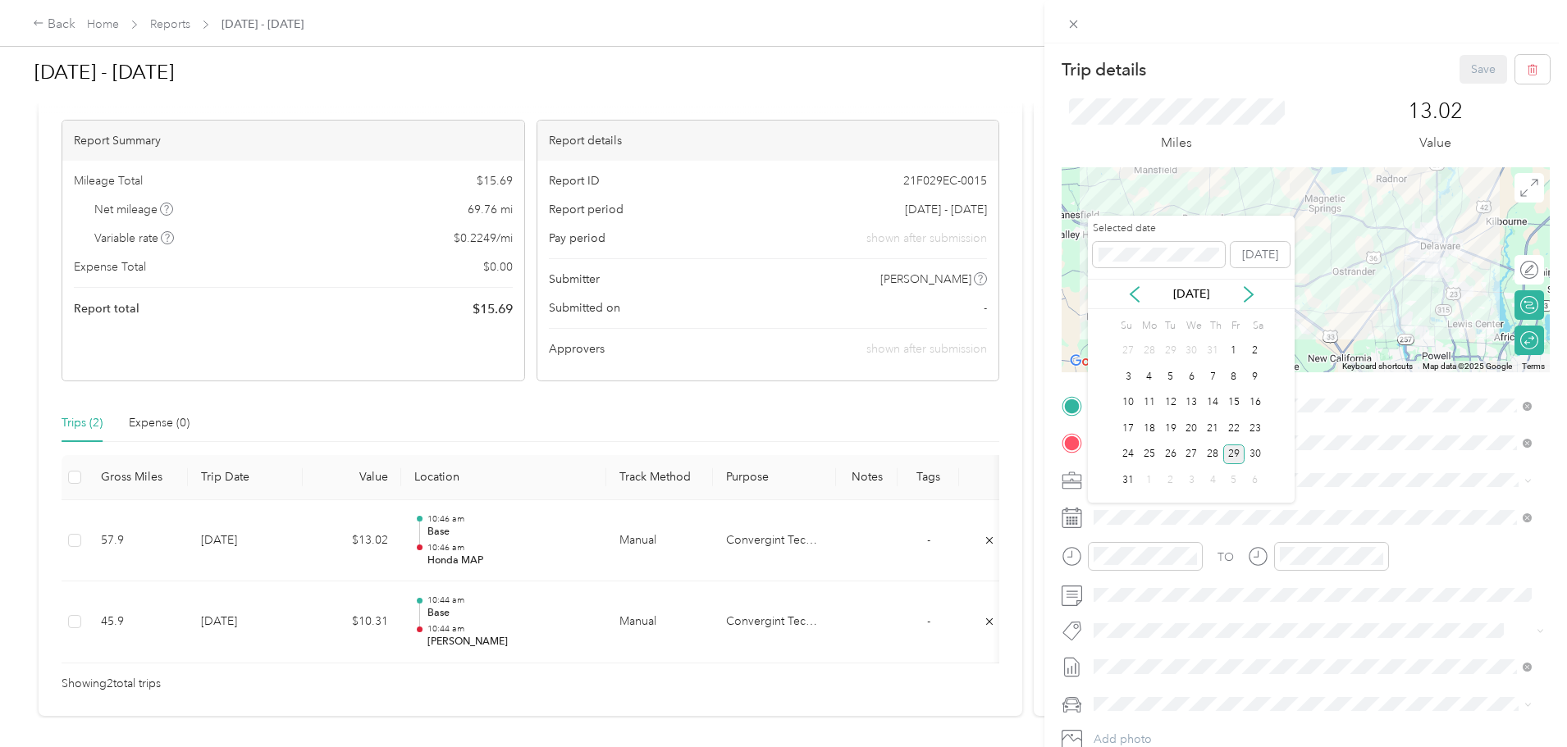
click at [1166, 372] on div "5" at bounding box center [1170, 377] width 21 height 21
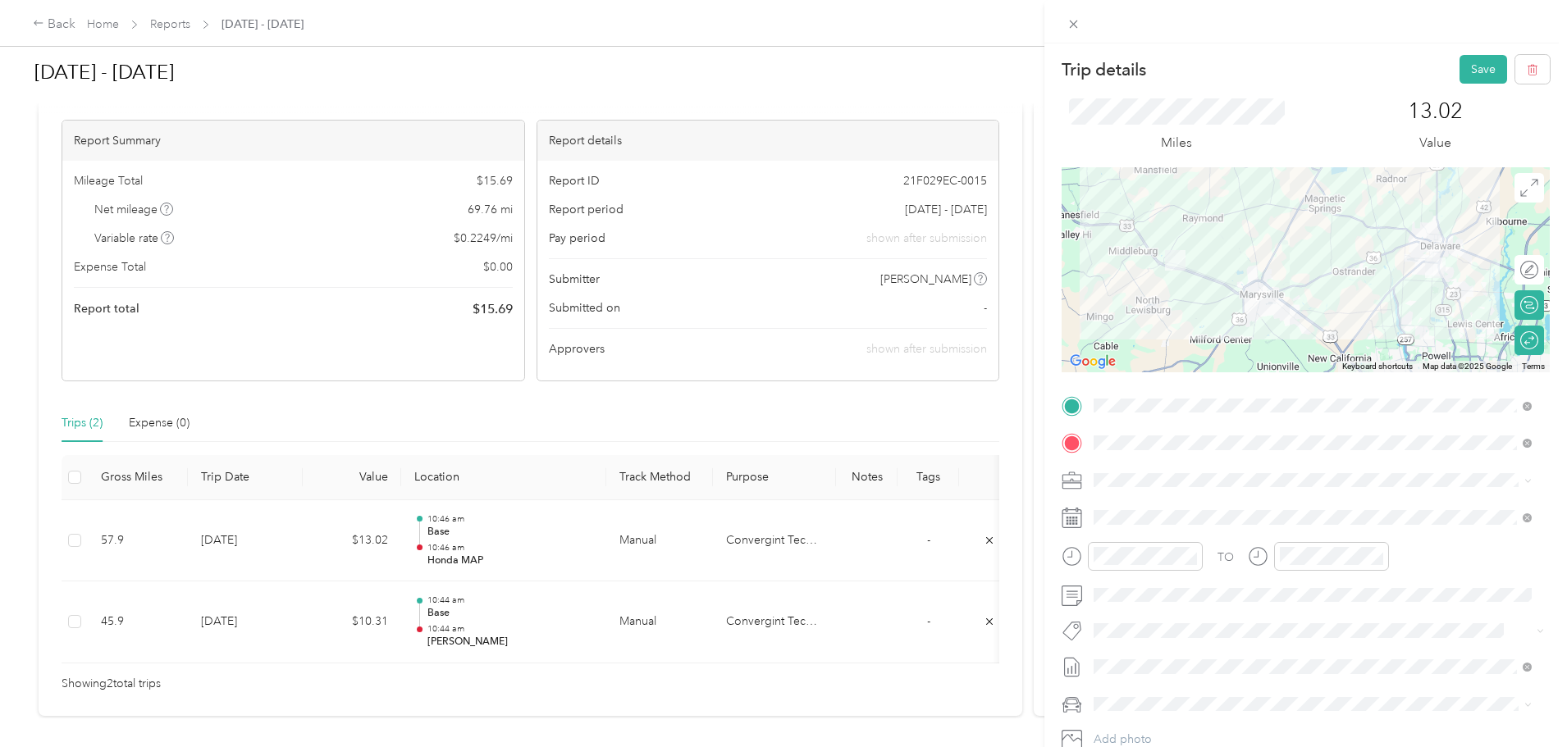
click at [1464, 66] on button "Save" at bounding box center [1484, 69] width 48 height 29
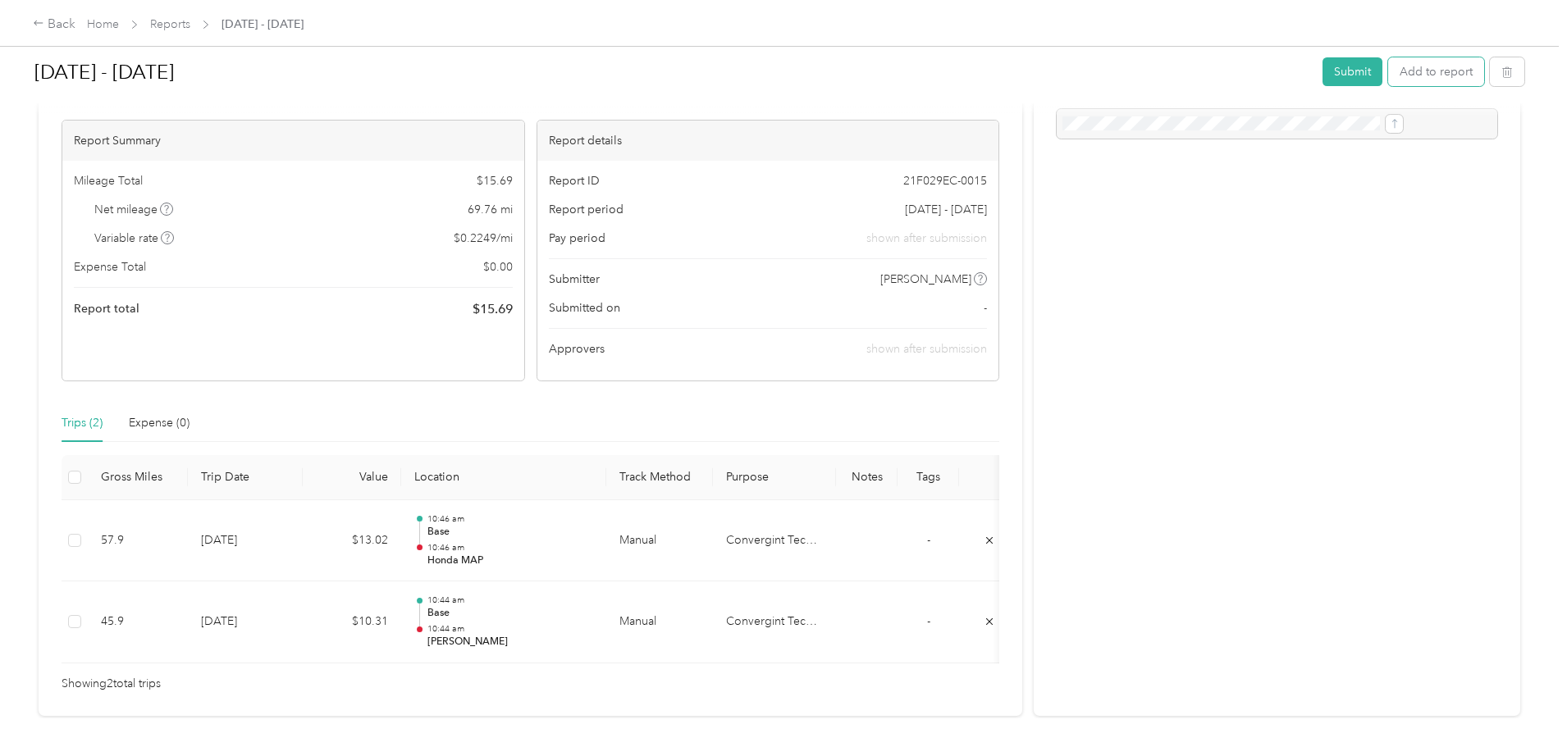
click at [1388, 74] on button "Add to report" at bounding box center [1436, 71] width 96 height 29
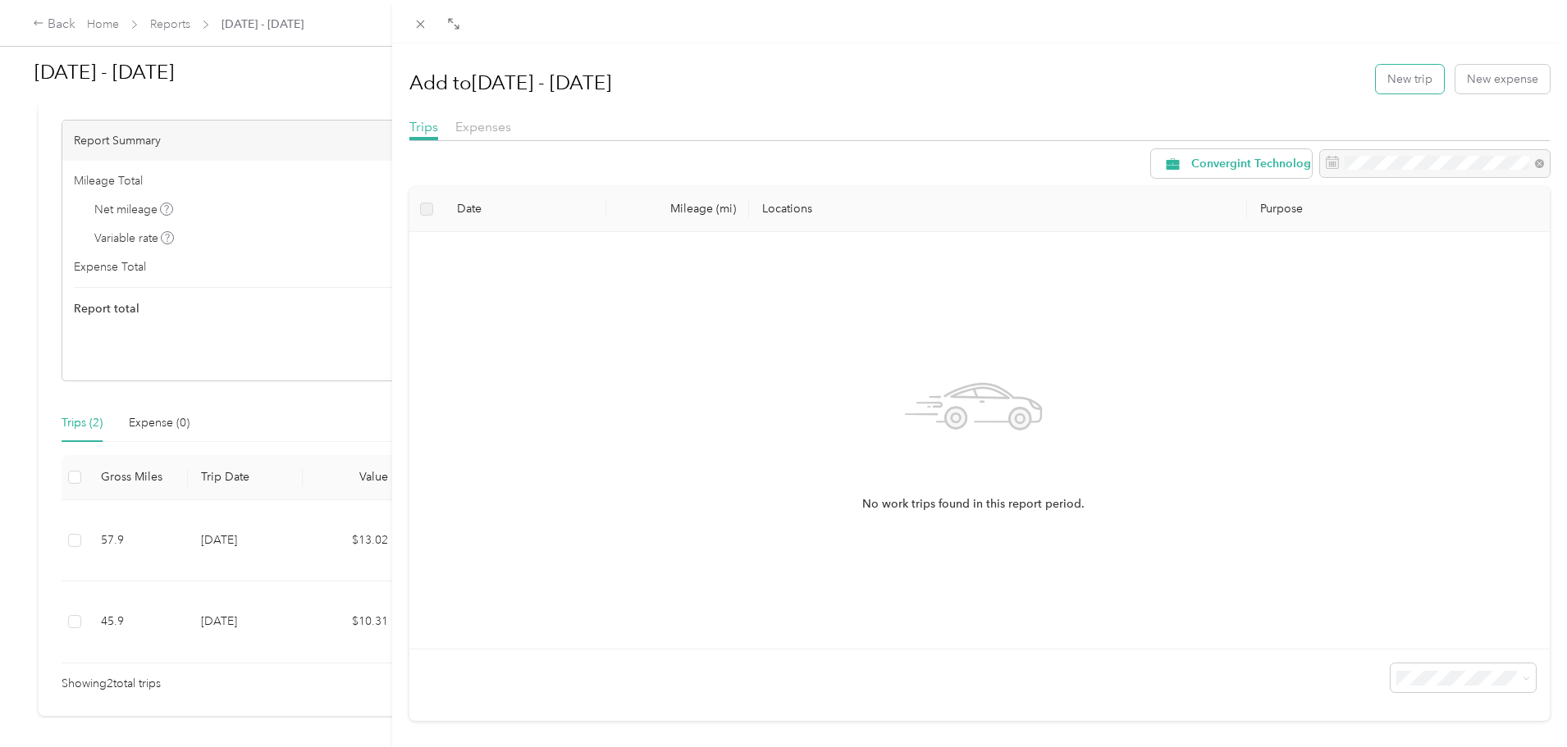
click at [1407, 86] on button "New trip" at bounding box center [1410, 79] width 68 height 29
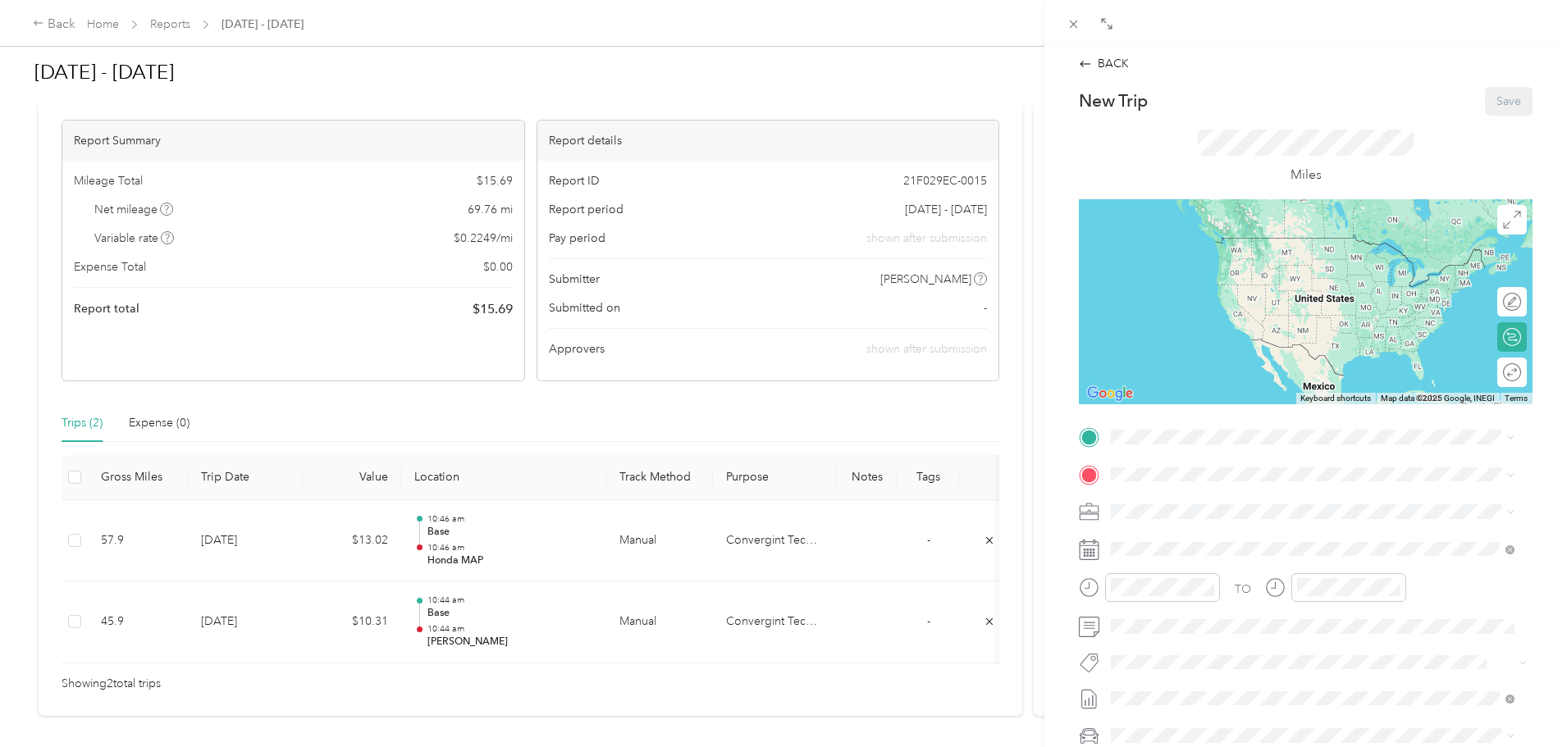
click at [1230, 529] on div "Base 151 W Hull Dr, Delaware, OH, United States , 43015, Delaware, OH, United S…" at bounding box center [1254, 512] width 224 height 34
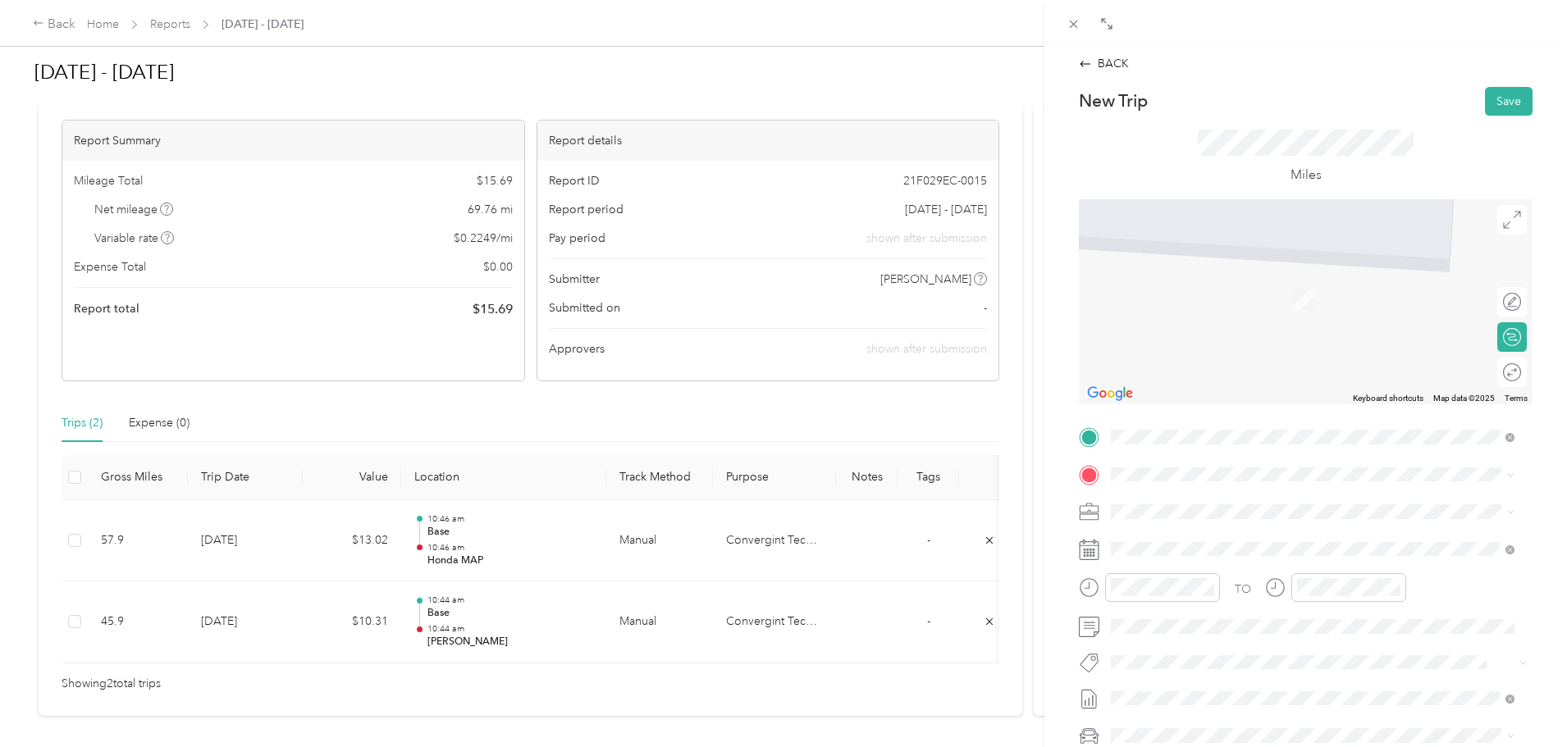
click at [1128, 465] on span at bounding box center [1318, 475] width 427 height 26
click at [1223, 532] on span "Johnstown Ohio, United States" at bounding box center [1234, 541] width 185 height 29
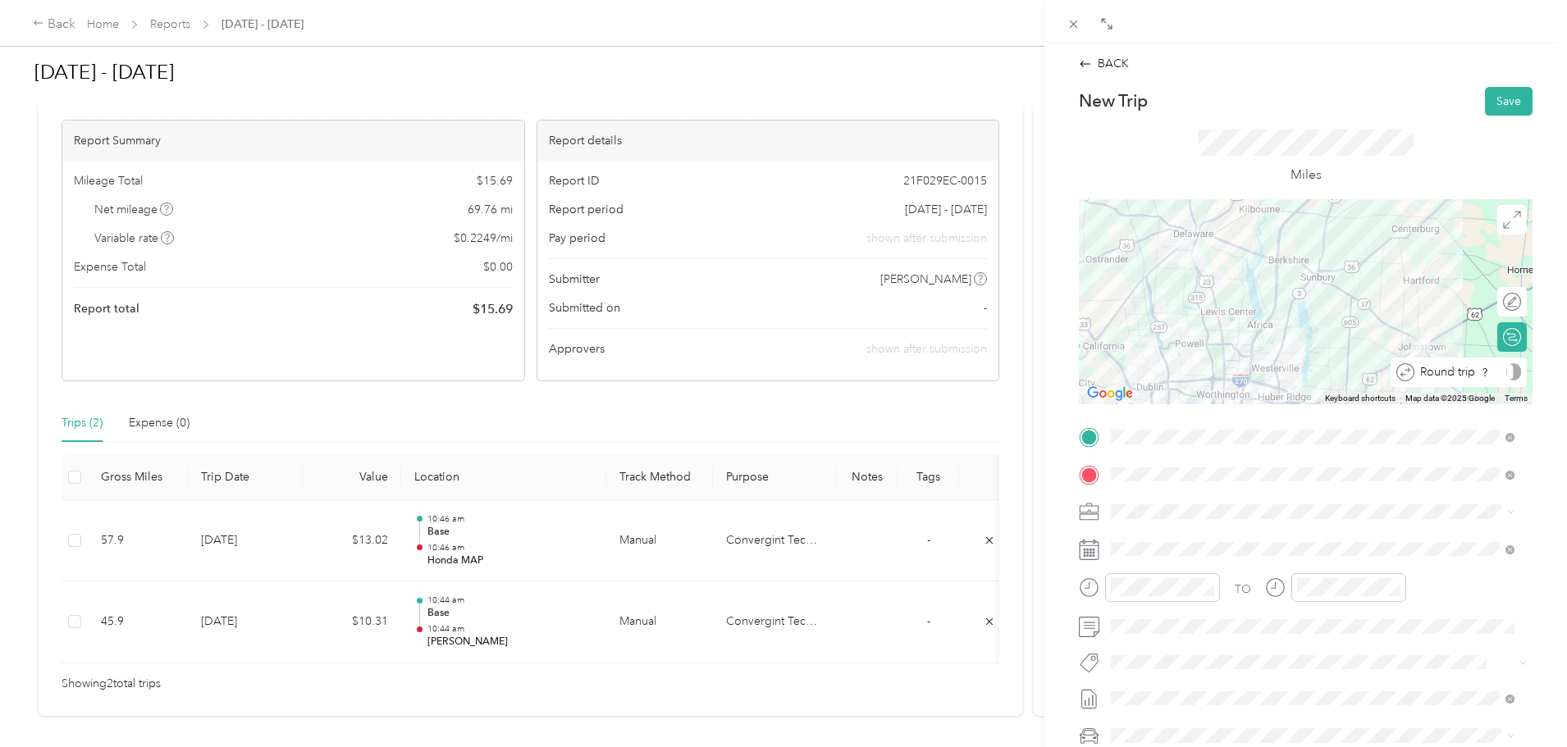
click at [1501, 372] on div "Round trip" at bounding box center [1467, 371] width 107 height 17
click at [1495, 375] on div at bounding box center [1504, 371] width 34 height 17
click at [1485, 95] on button "Save" at bounding box center [1509, 101] width 48 height 29
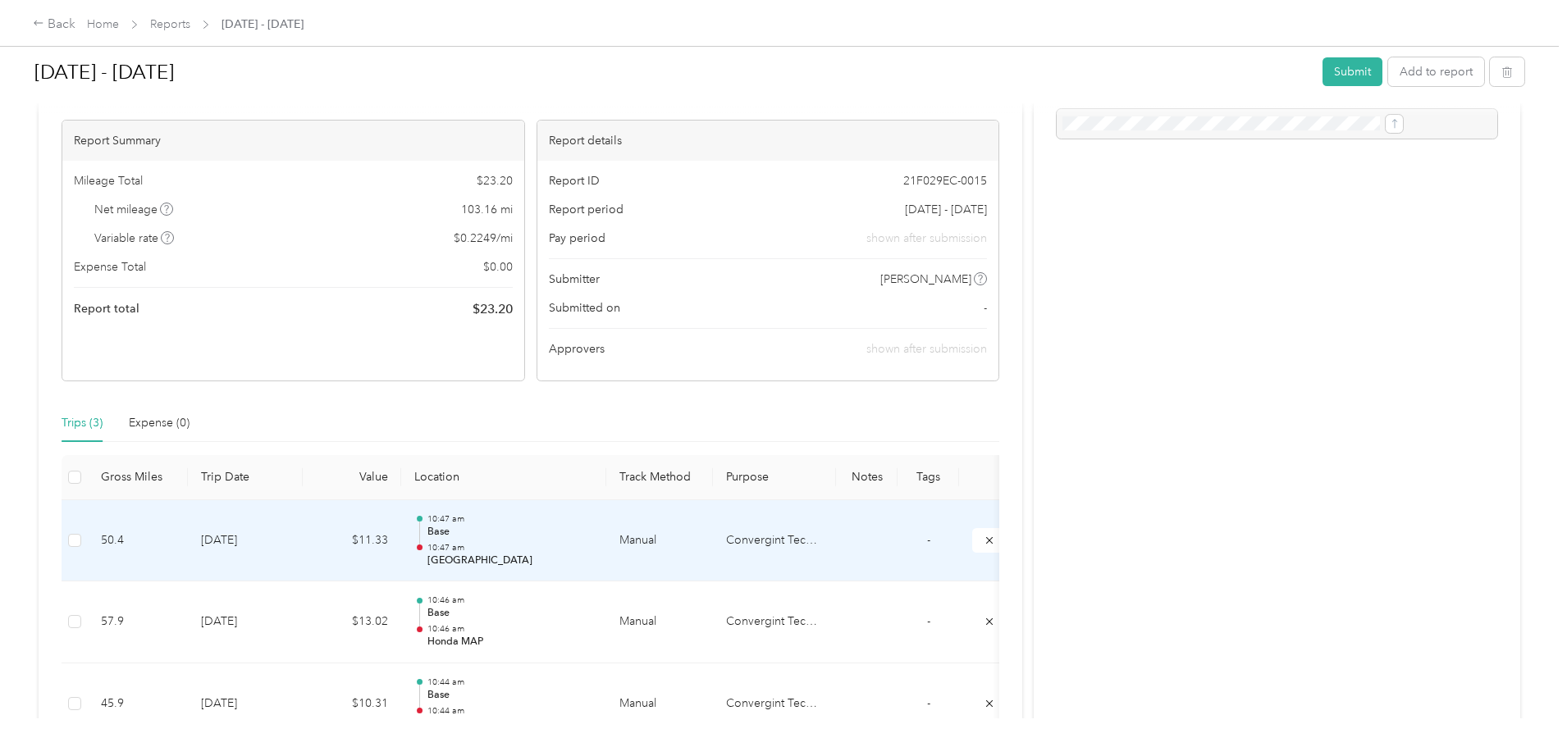
click at [303, 558] on td "8-29-2025" at bounding box center [245, 541] width 115 height 82
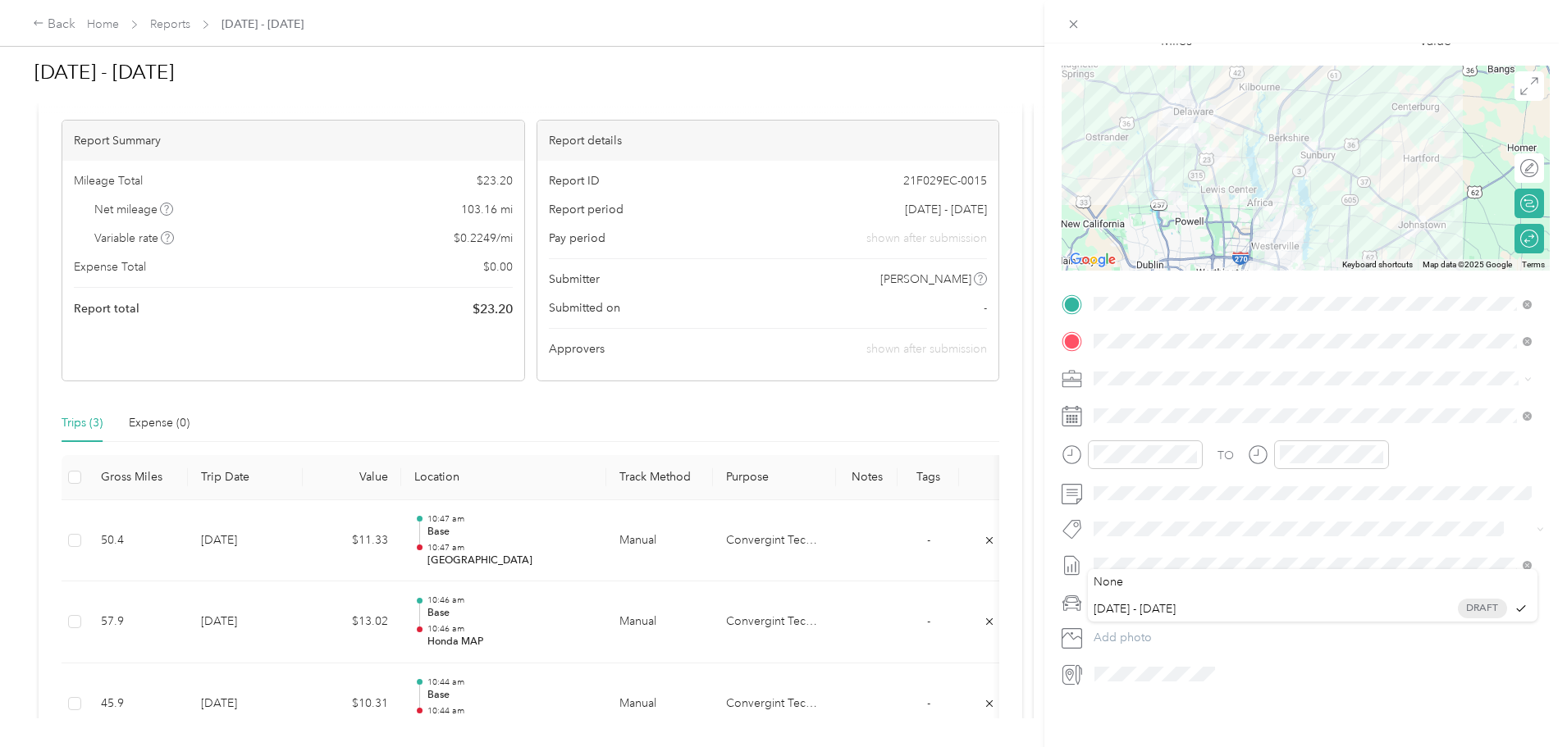
scroll to position [114, 0]
click at [1222, 580] on div "7" at bounding box center [1212, 579] width 21 height 21
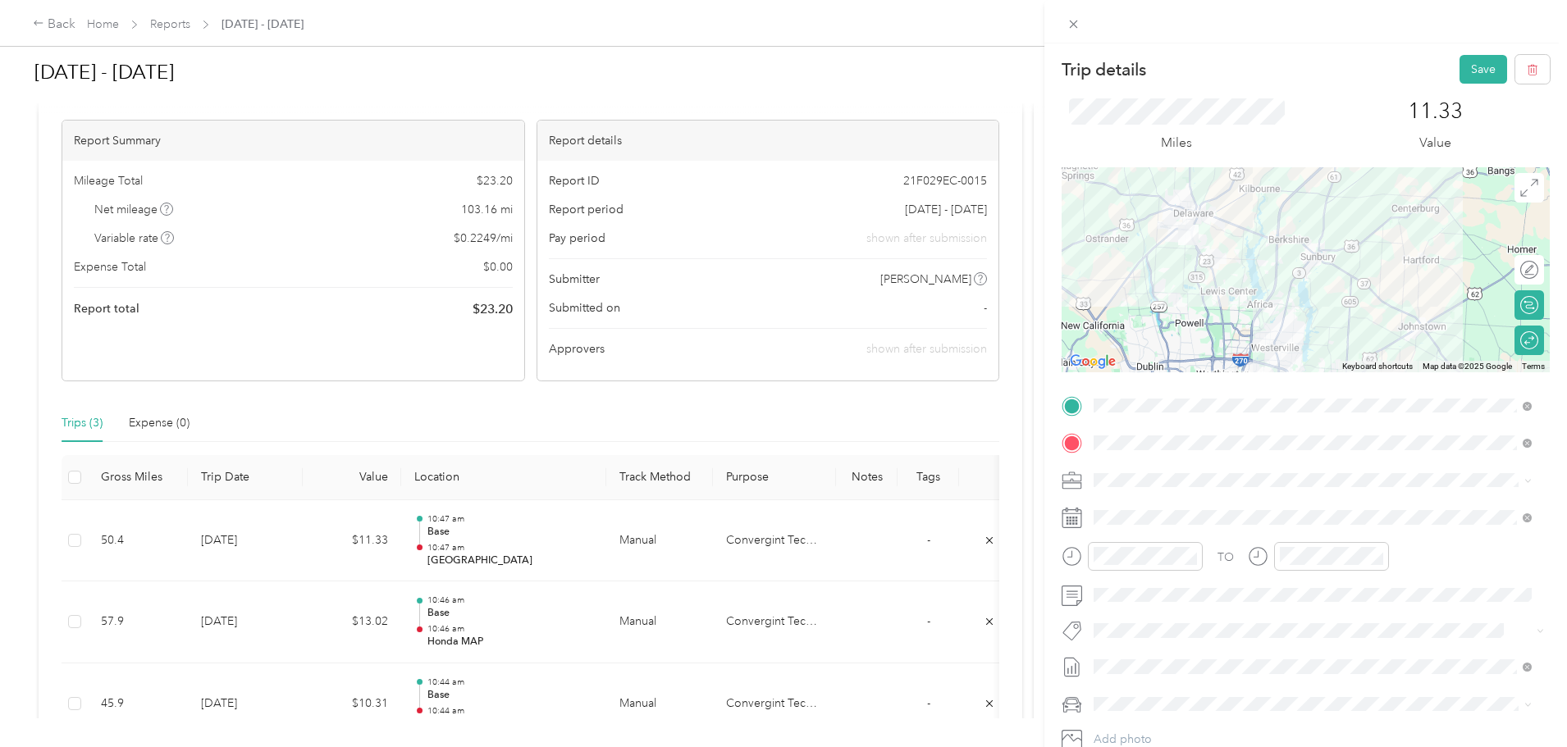
click at [1460, 69] on button "Save" at bounding box center [1484, 69] width 48 height 29
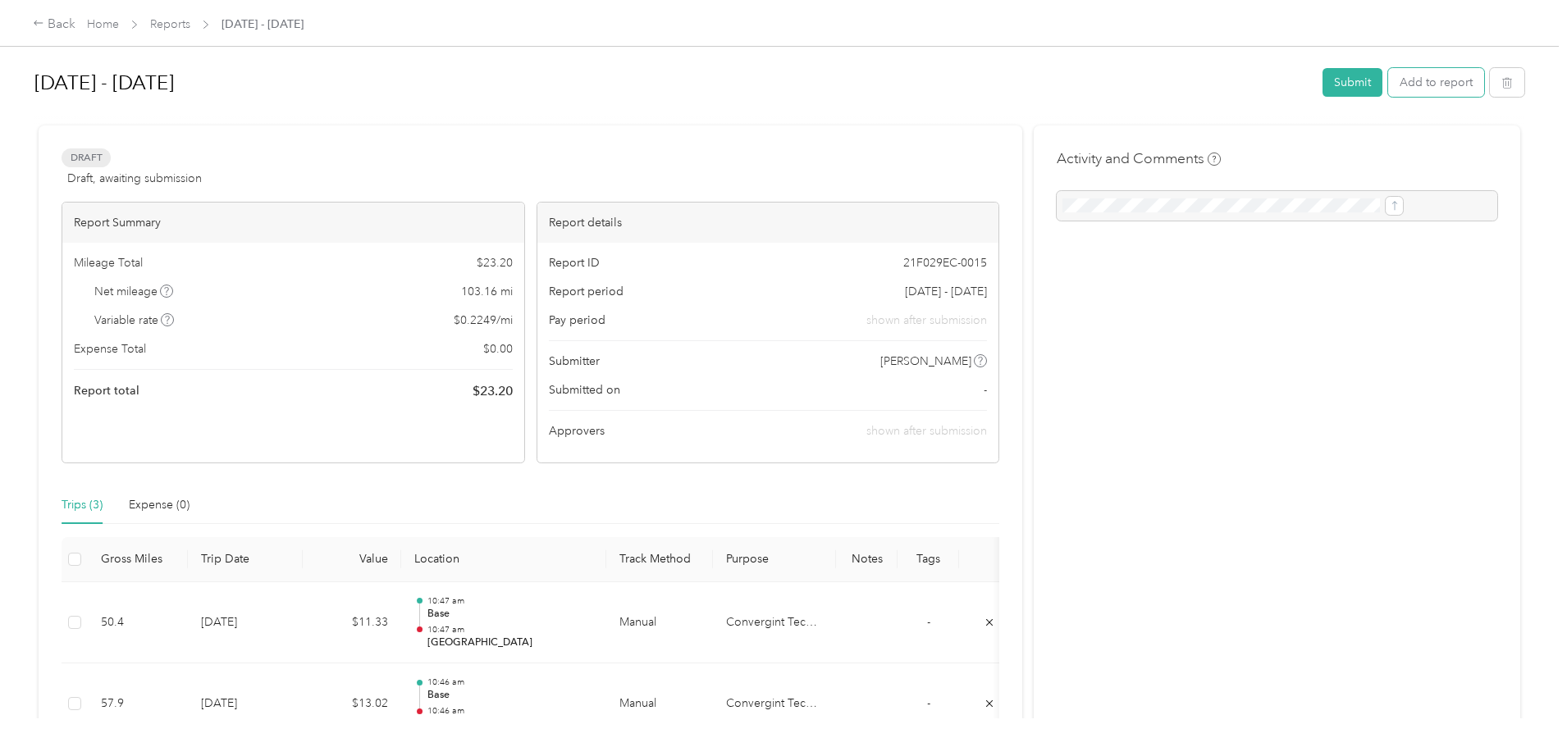
click at [1388, 83] on button "Add to report" at bounding box center [1436, 82] width 96 height 29
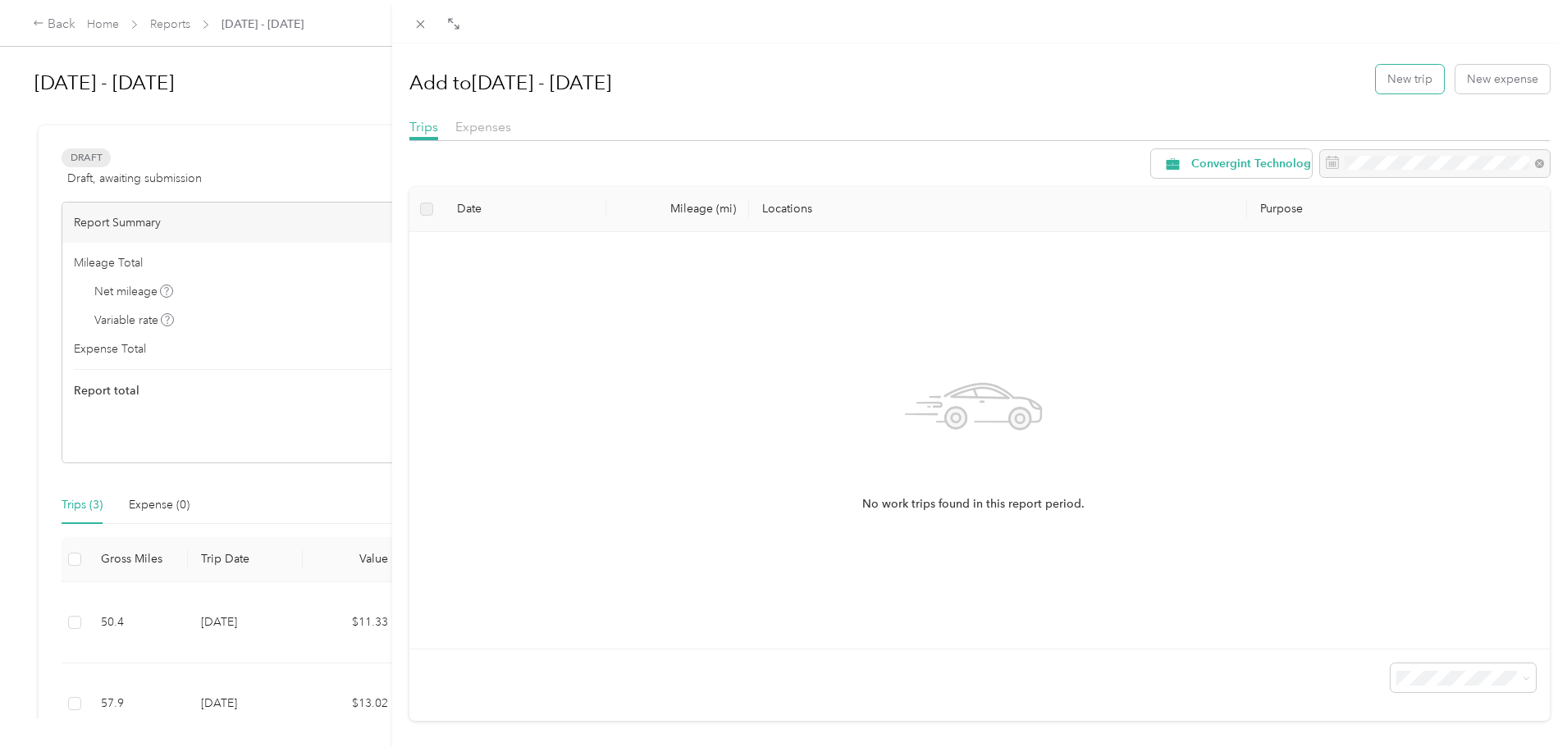
click at [1402, 84] on button "New trip" at bounding box center [1410, 79] width 68 height 29
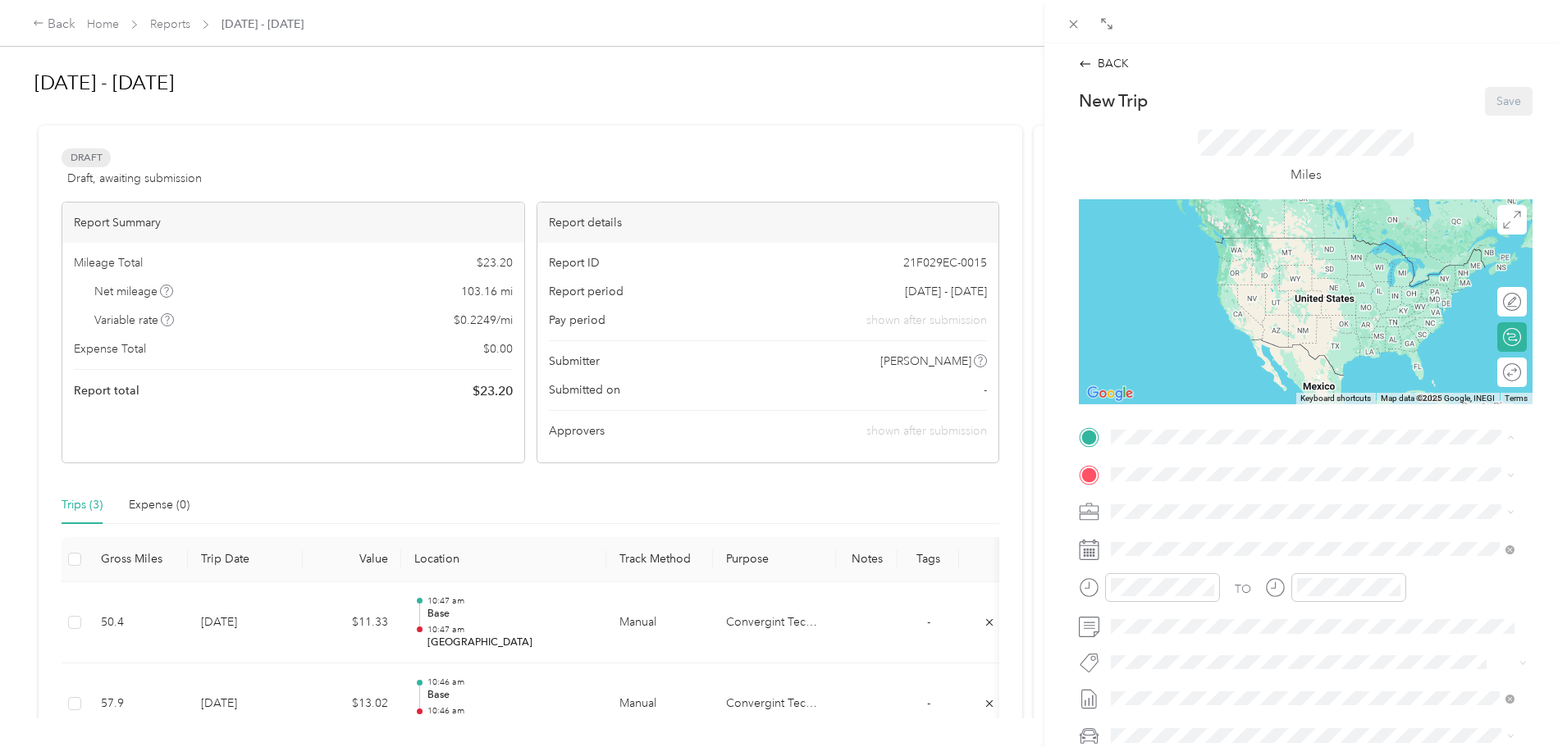
click at [1182, 509] on div "Base 151 W Hull Dr, Delaware, OH, United States , 43015, Delaware, OH, United S…" at bounding box center [1254, 512] width 224 height 34
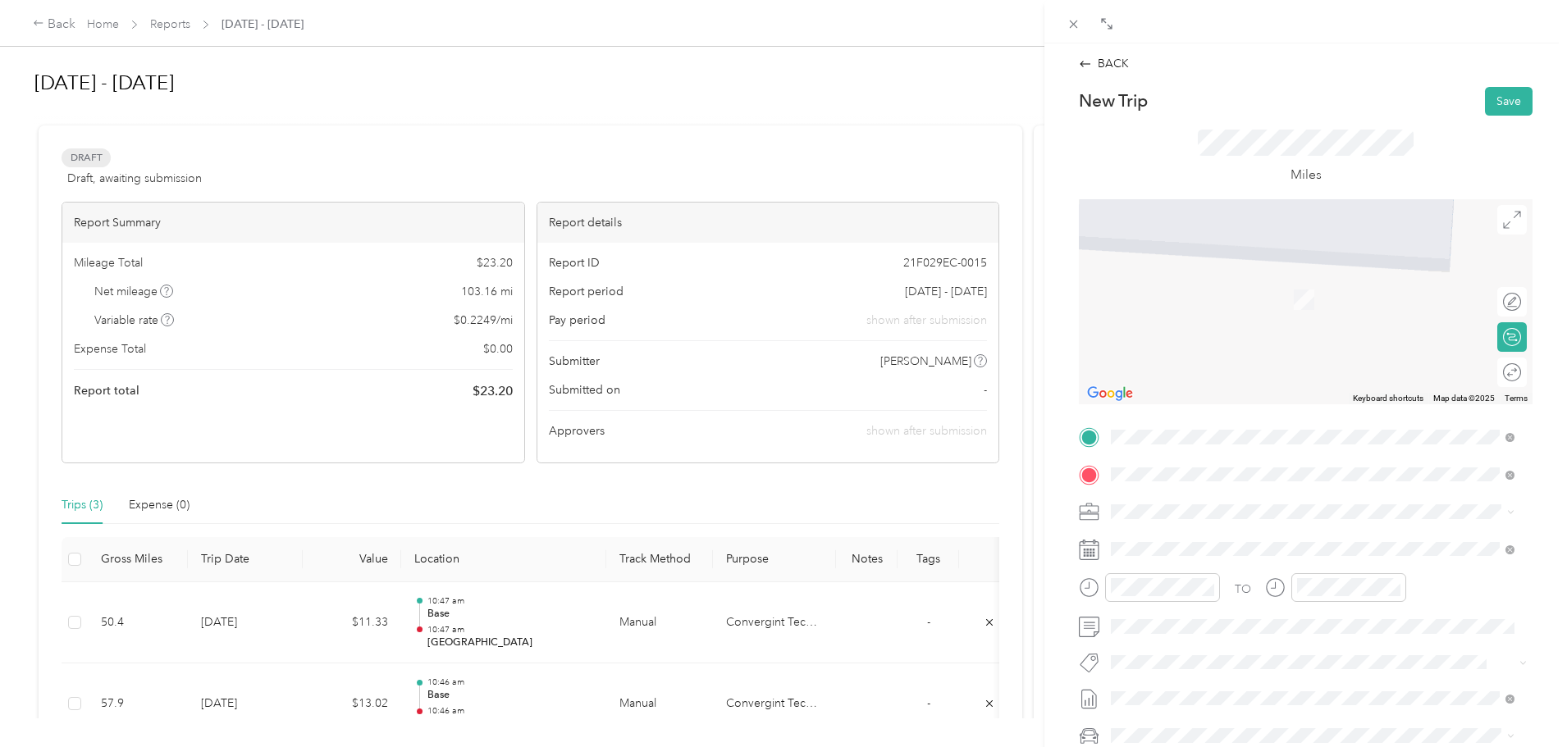
click at [1232, 558] on span "1333 Fields Ave, Columbus, OH, United States , 43201, Columbus, OH, United Stat…" at bounding box center [1194, 558] width 104 height 14
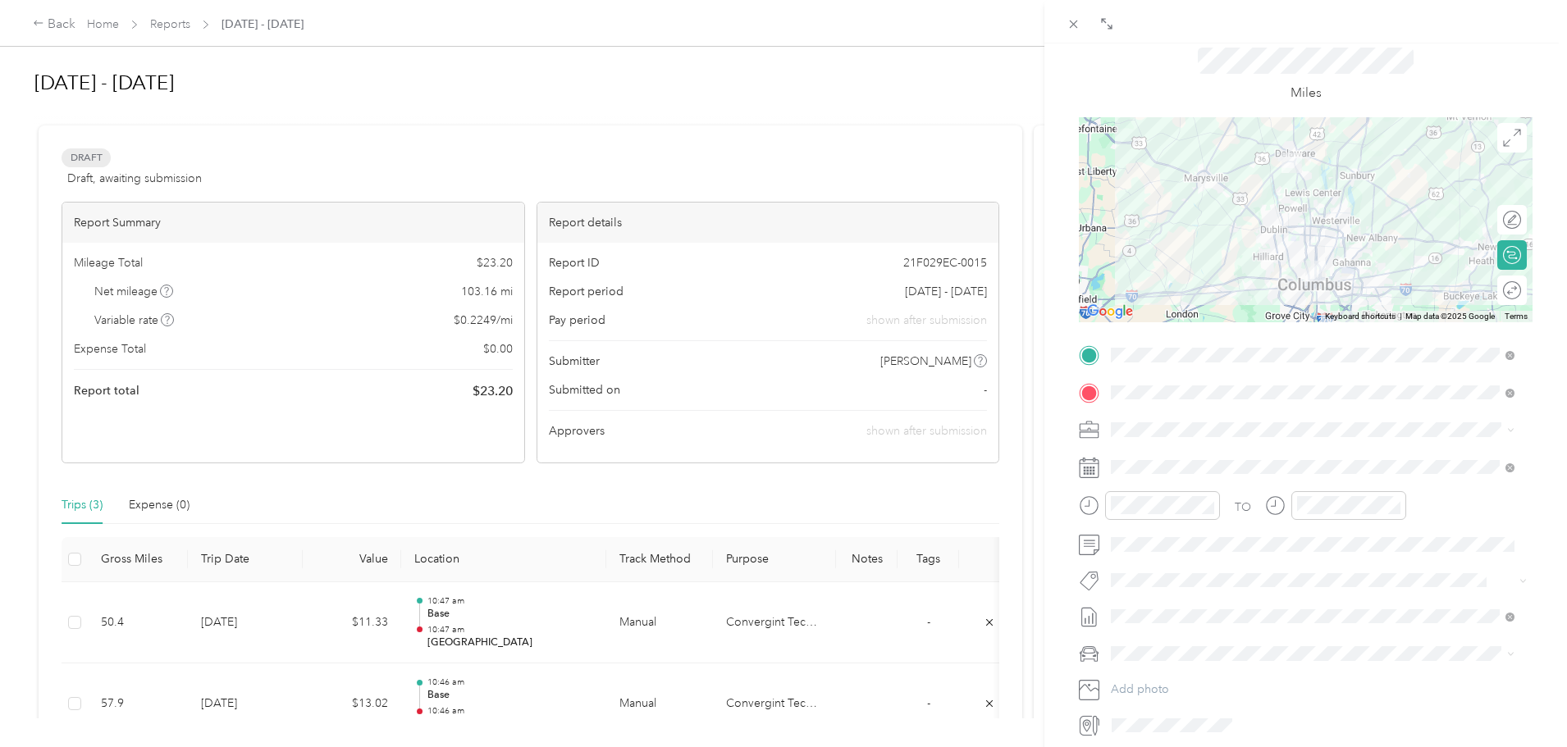
scroll to position [164, 0]
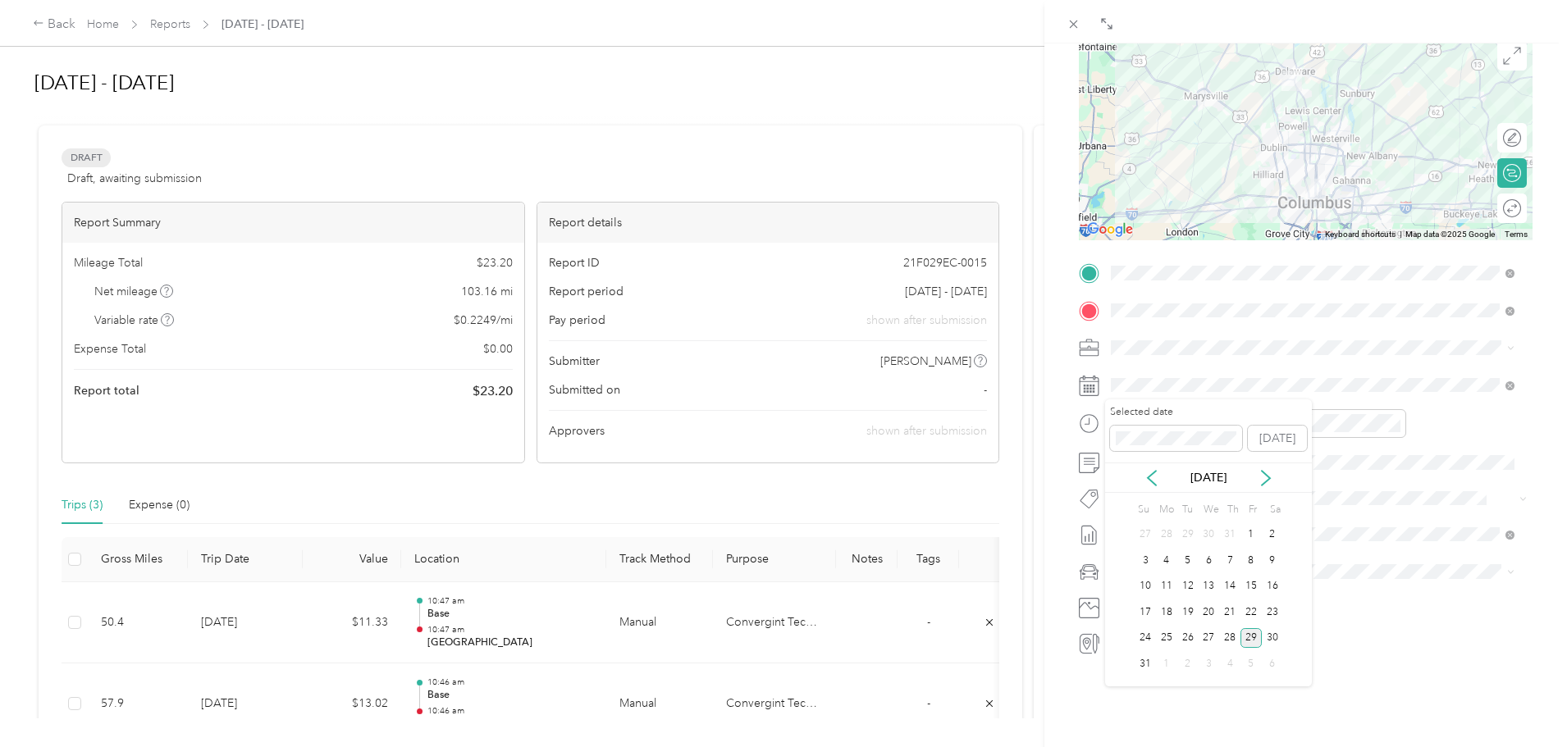
click at [1250, 556] on div "8" at bounding box center [1251, 561] width 21 height 21
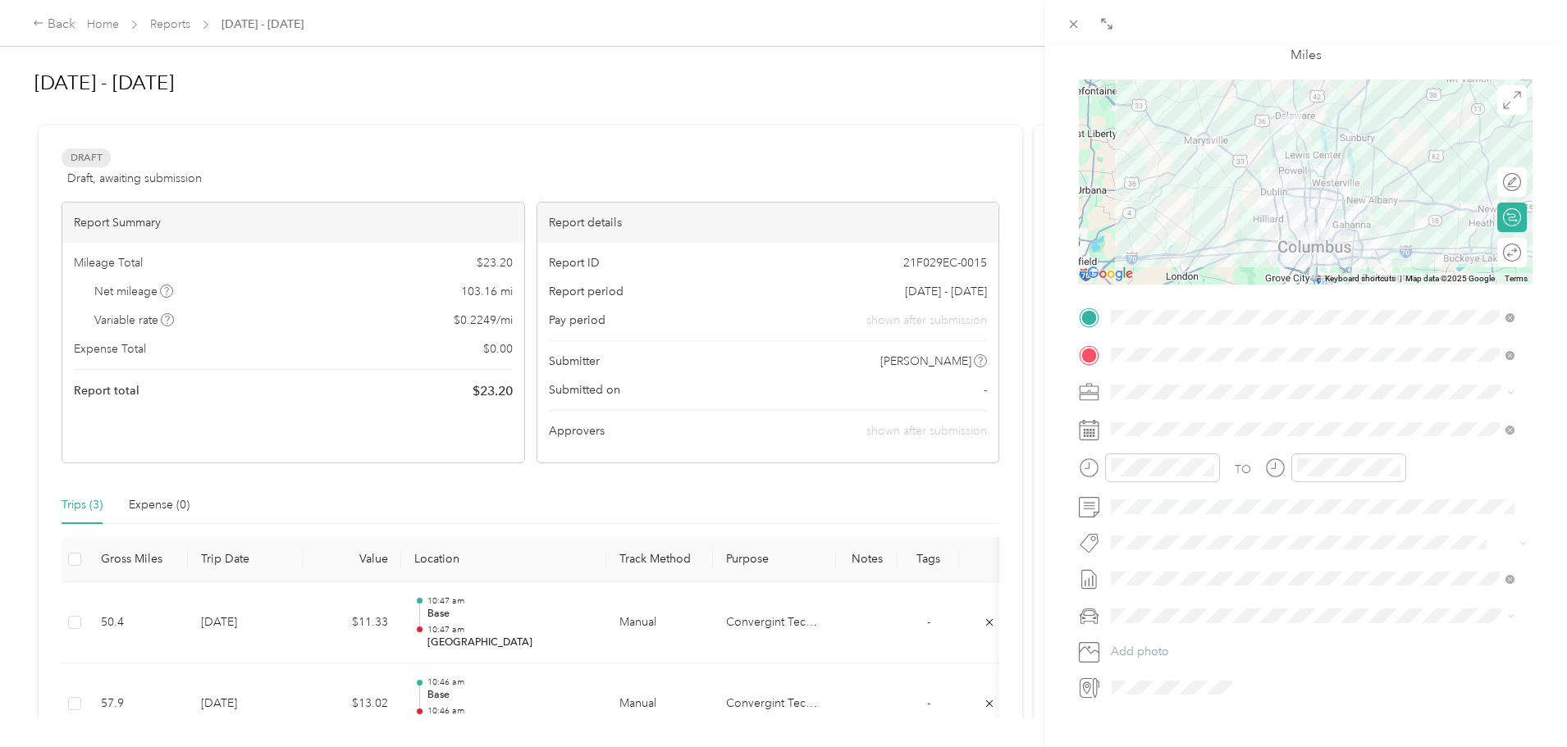
scroll to position [82, 0]
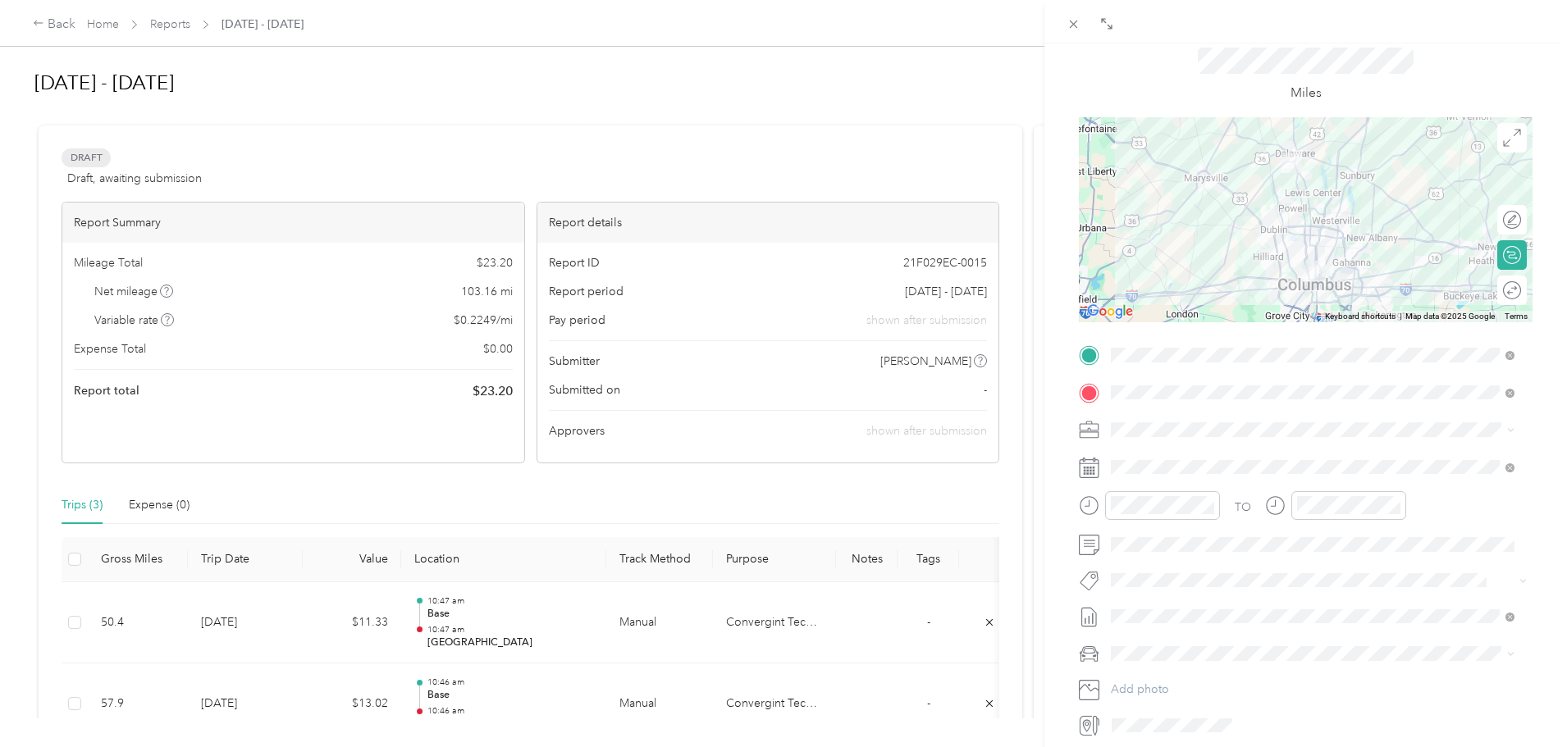
click at [1521, 294] on div "Round trip" at bounding box center [1521, 289] width 0 height 17
click at [1492, 294] on div at bounding box center [1504, 289] width 34 height 17
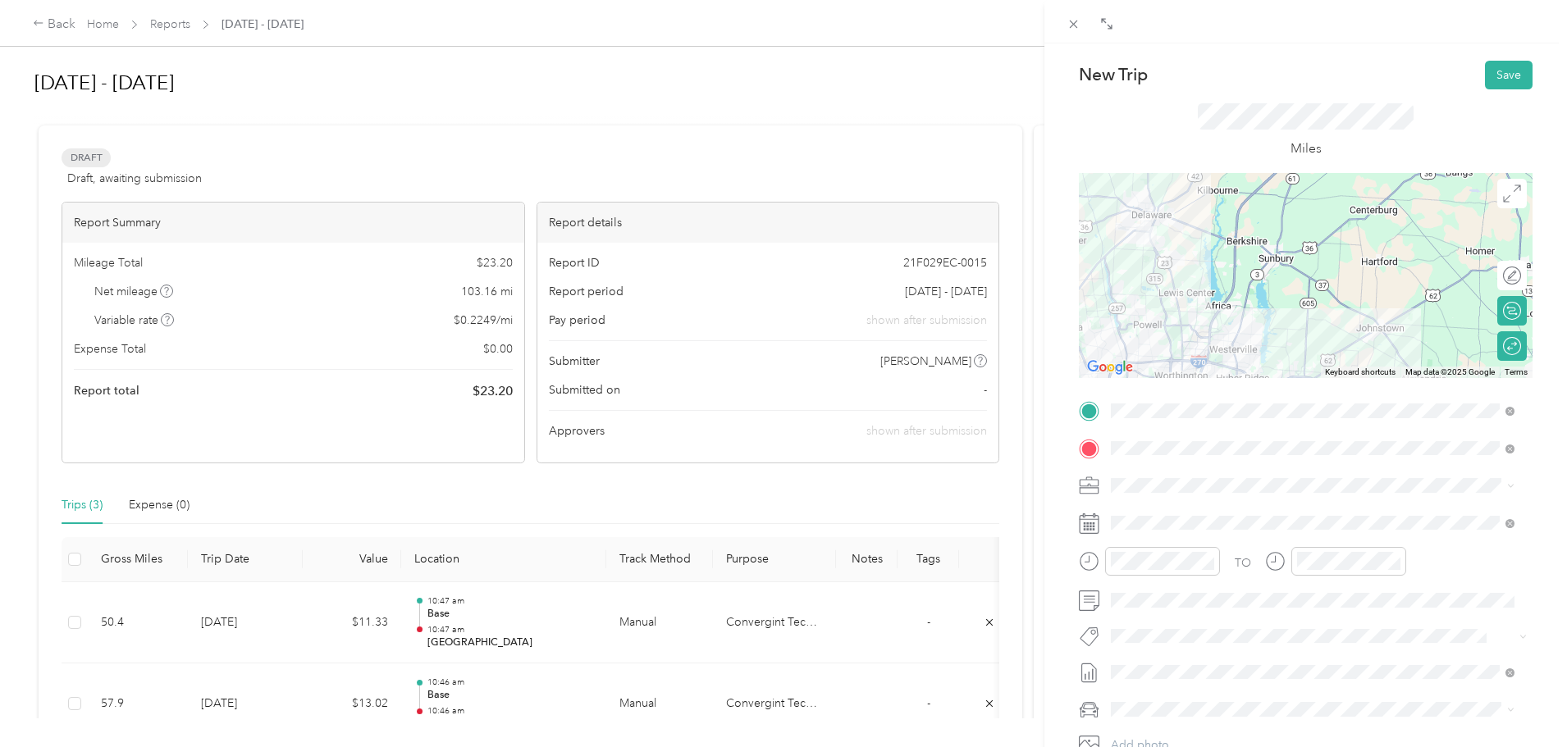
scroll to position [0, 0]
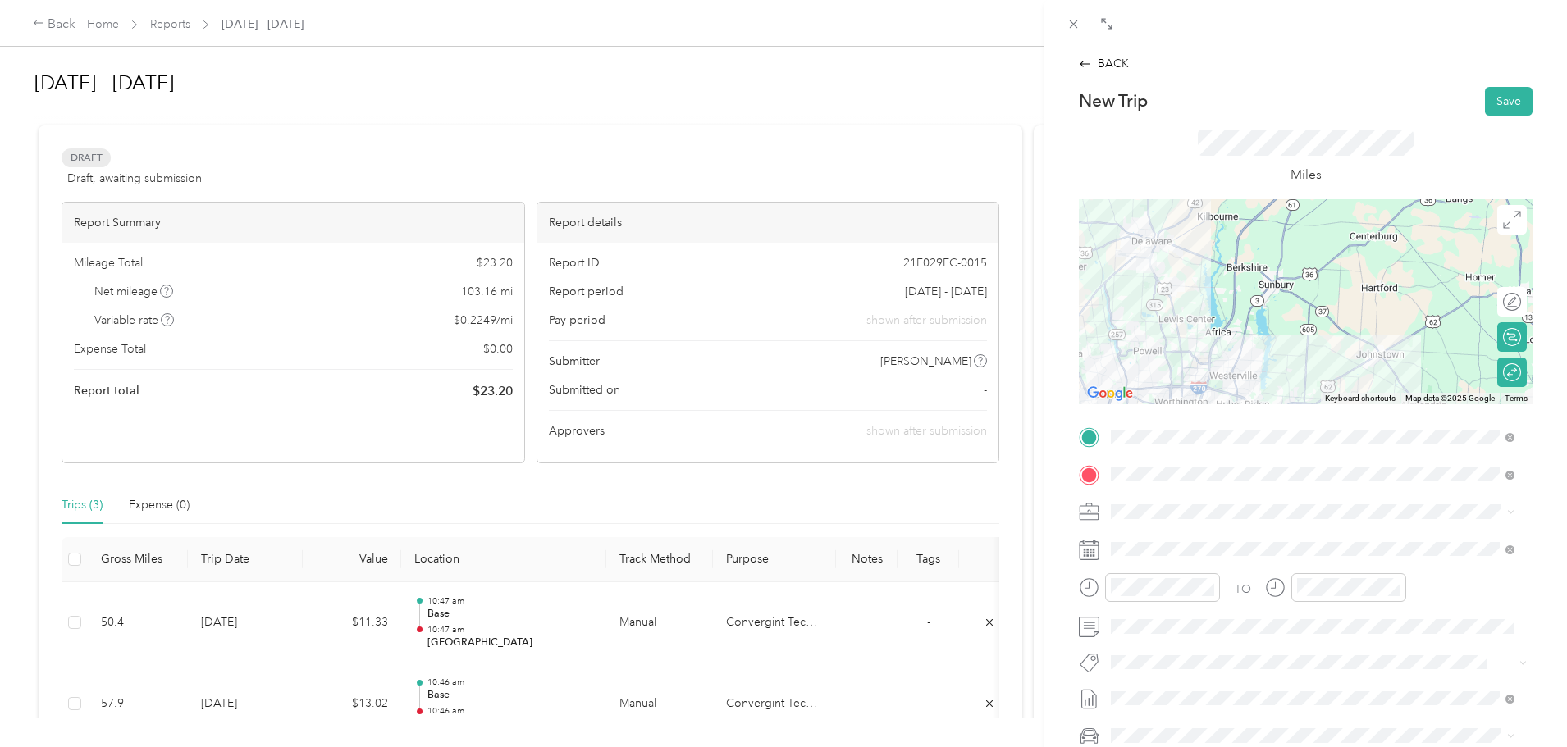
click at [1500, 102] on button "Save" at bounding box center [1509, 101] width 48 height 29
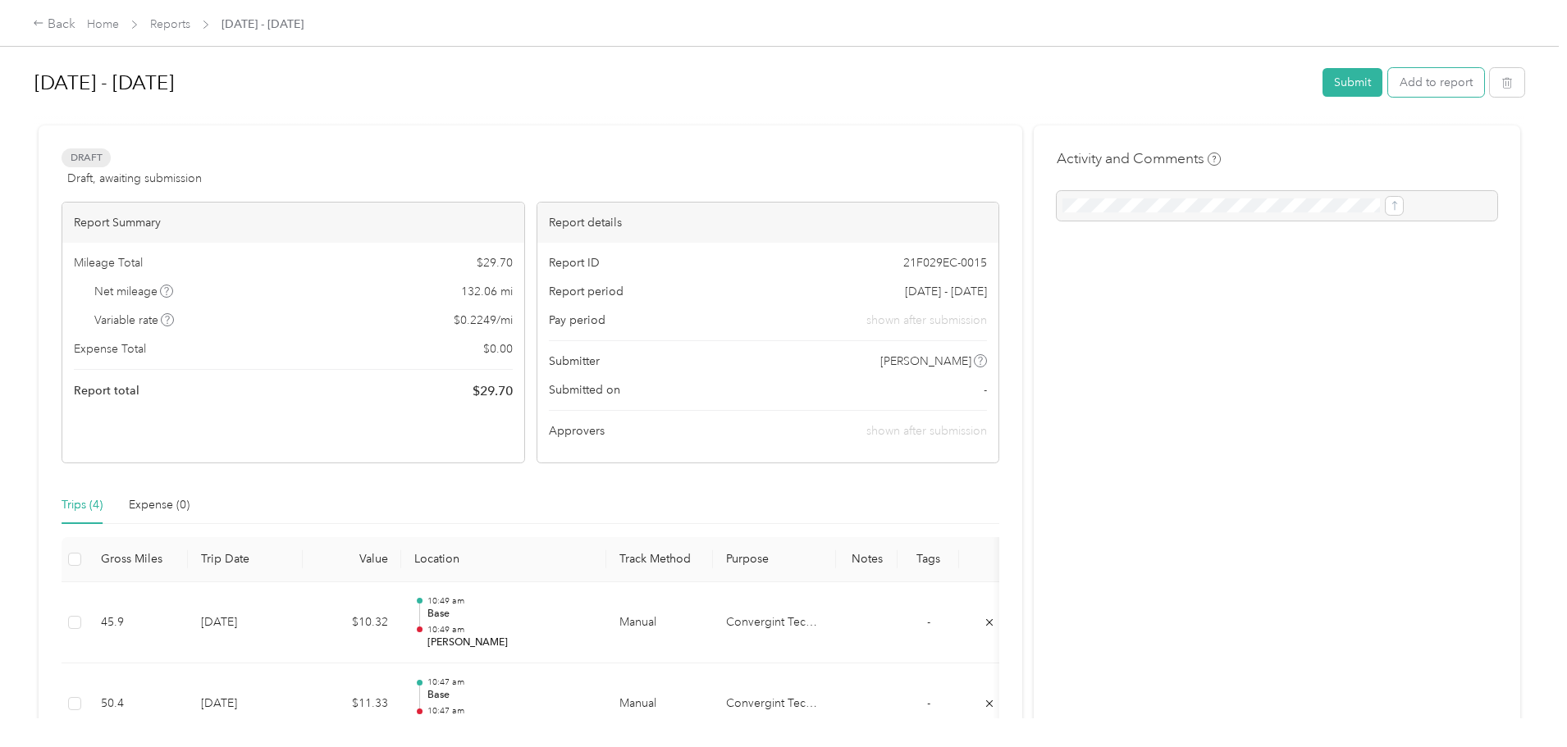
click at [1388, 82] on button "Add to report" at bounding box center [1436, 82] width 96 height 29
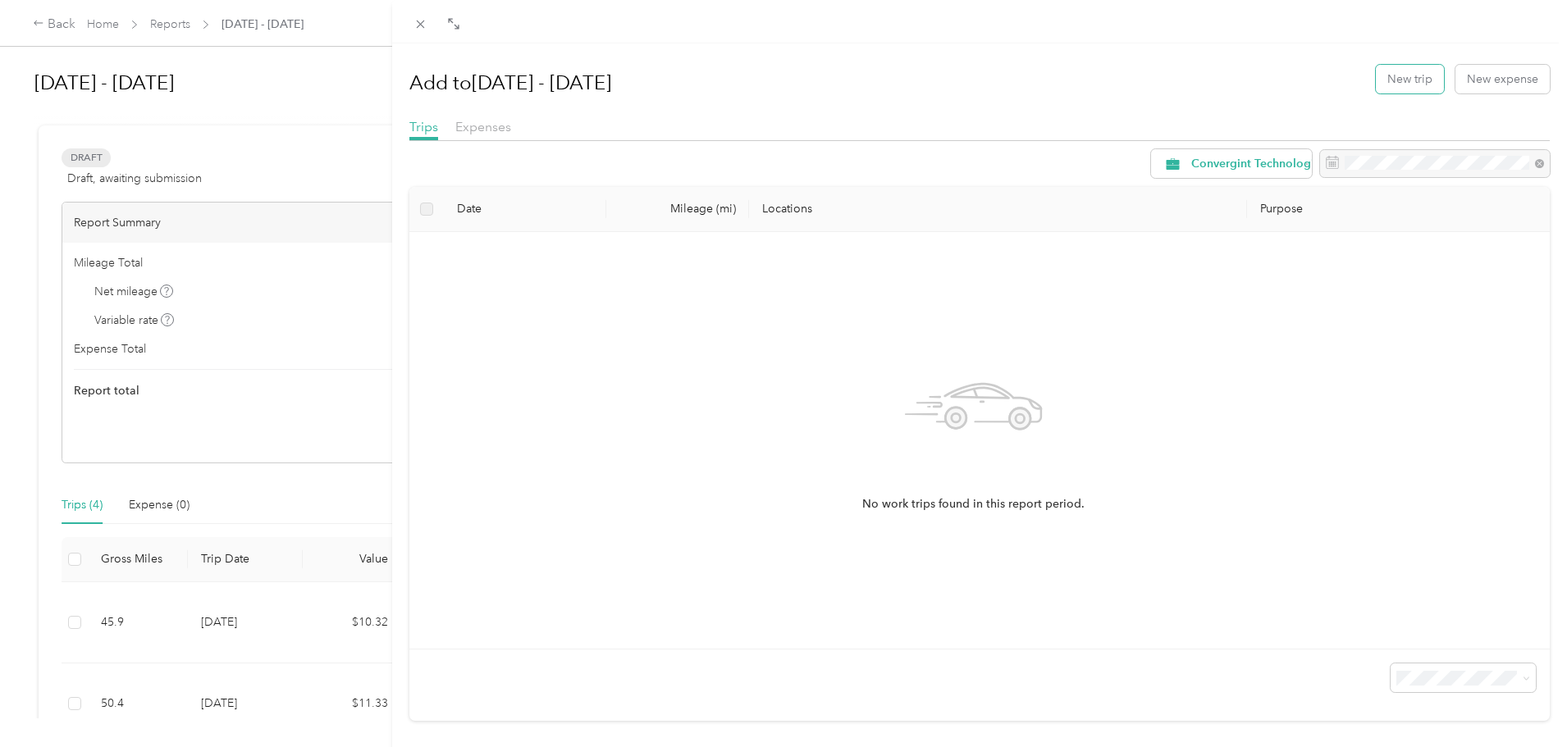
click at [1405, 87] on button "New trip" at bounding box center [1410, 79] width 68 height 29
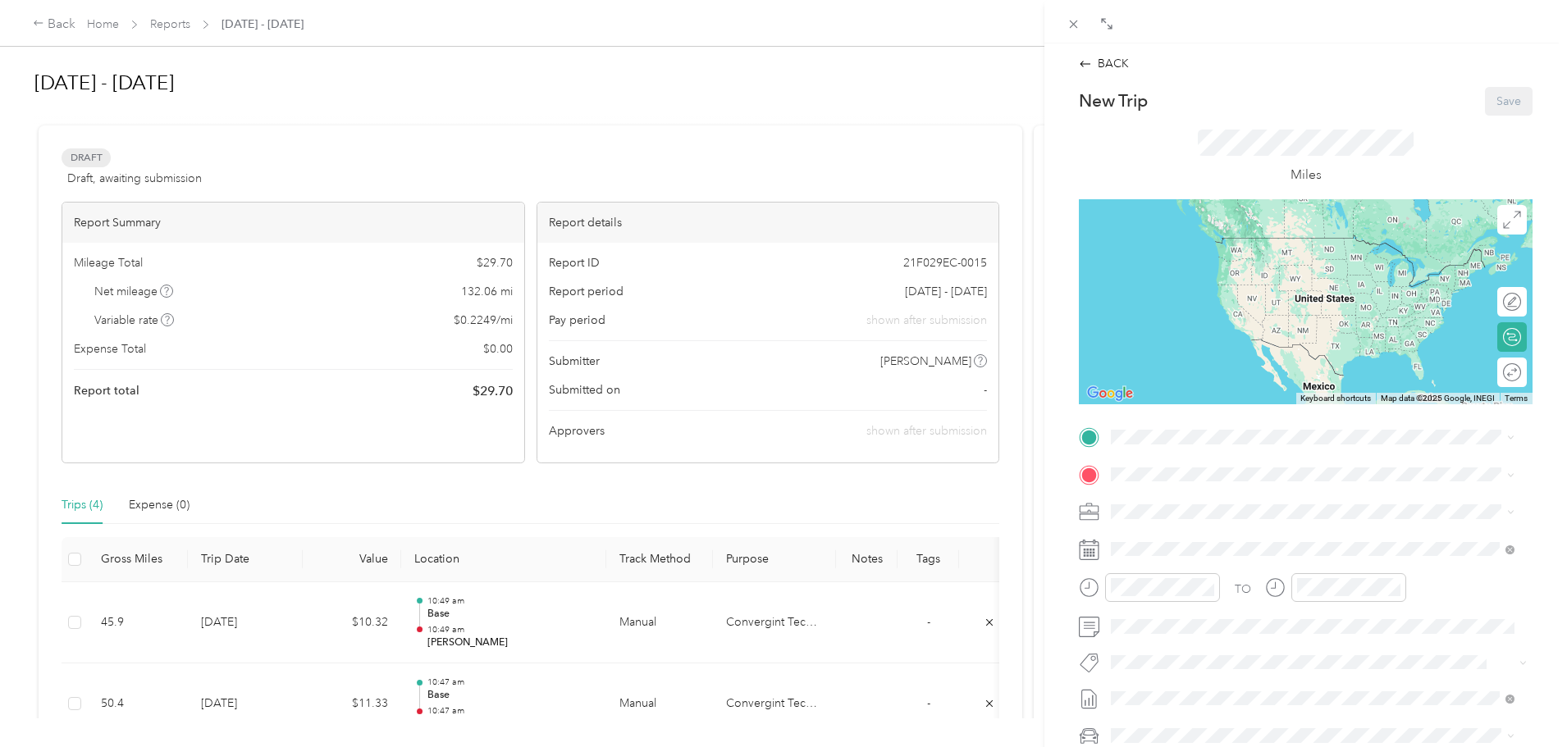
click at [1195, 519] on span "151 W Hull Dr, Delaware, OH, United States , 43015, Delaware, OH, United States" at bounding box center [1254, 521] width 224 height 14
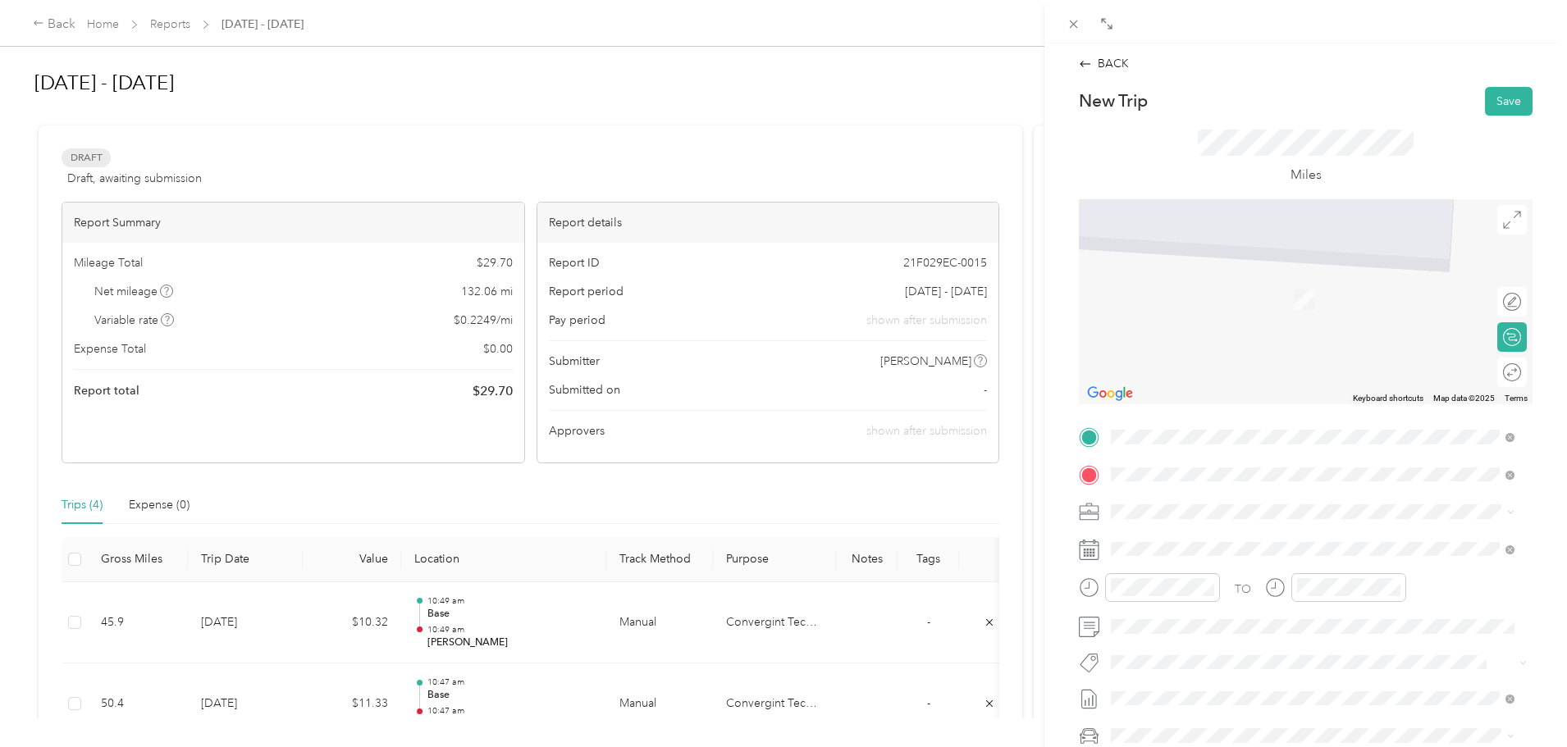
click at [1209, 539] on span "Johnstown Ohio, United States" at bounding box center [1234, 541] width 185 height 29
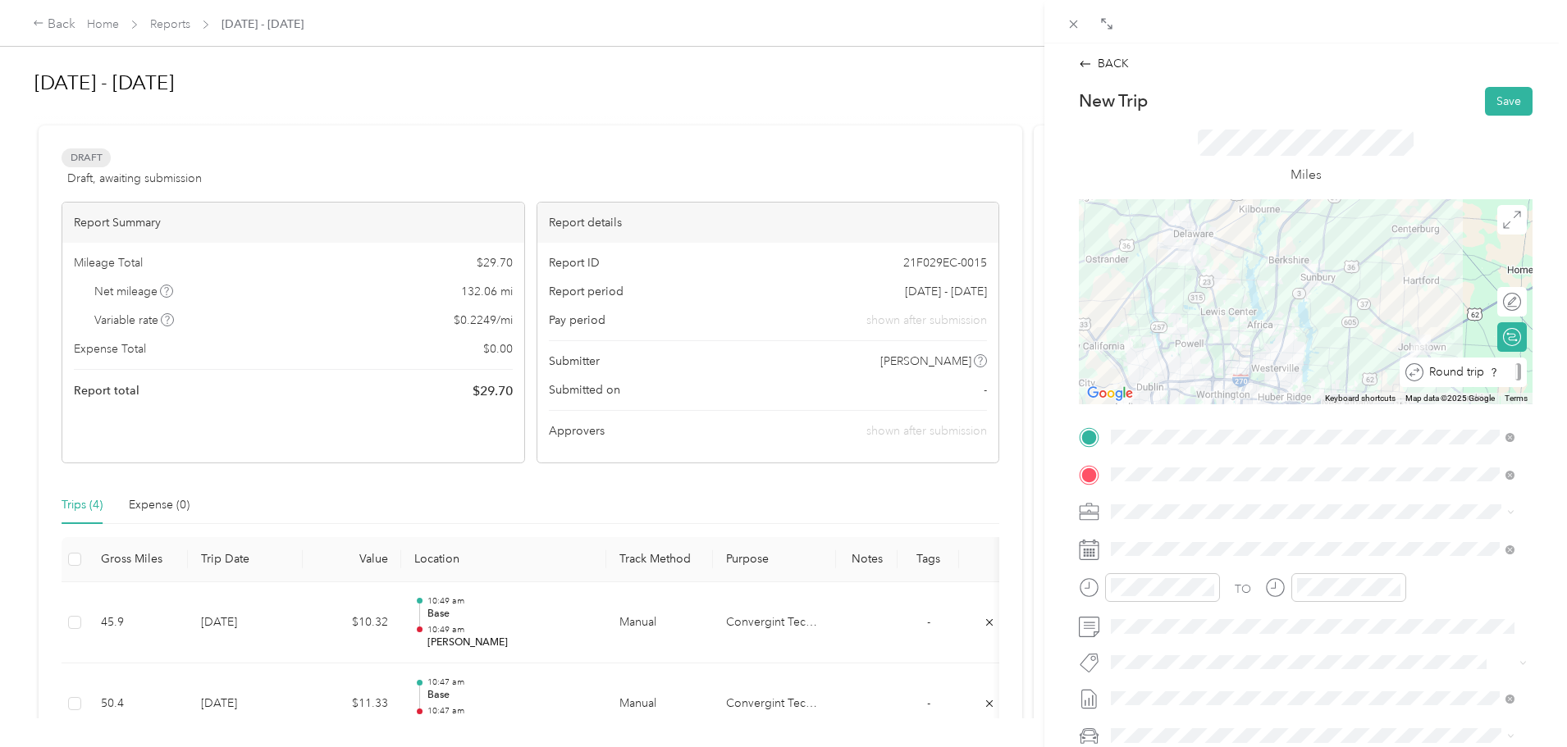
click at [1515, 371] on div at bounding box center [1518, 371] width 6 height 17
click at [1499, 89] on button "Save" at bounding box center [1509, 101] width 48 height 29
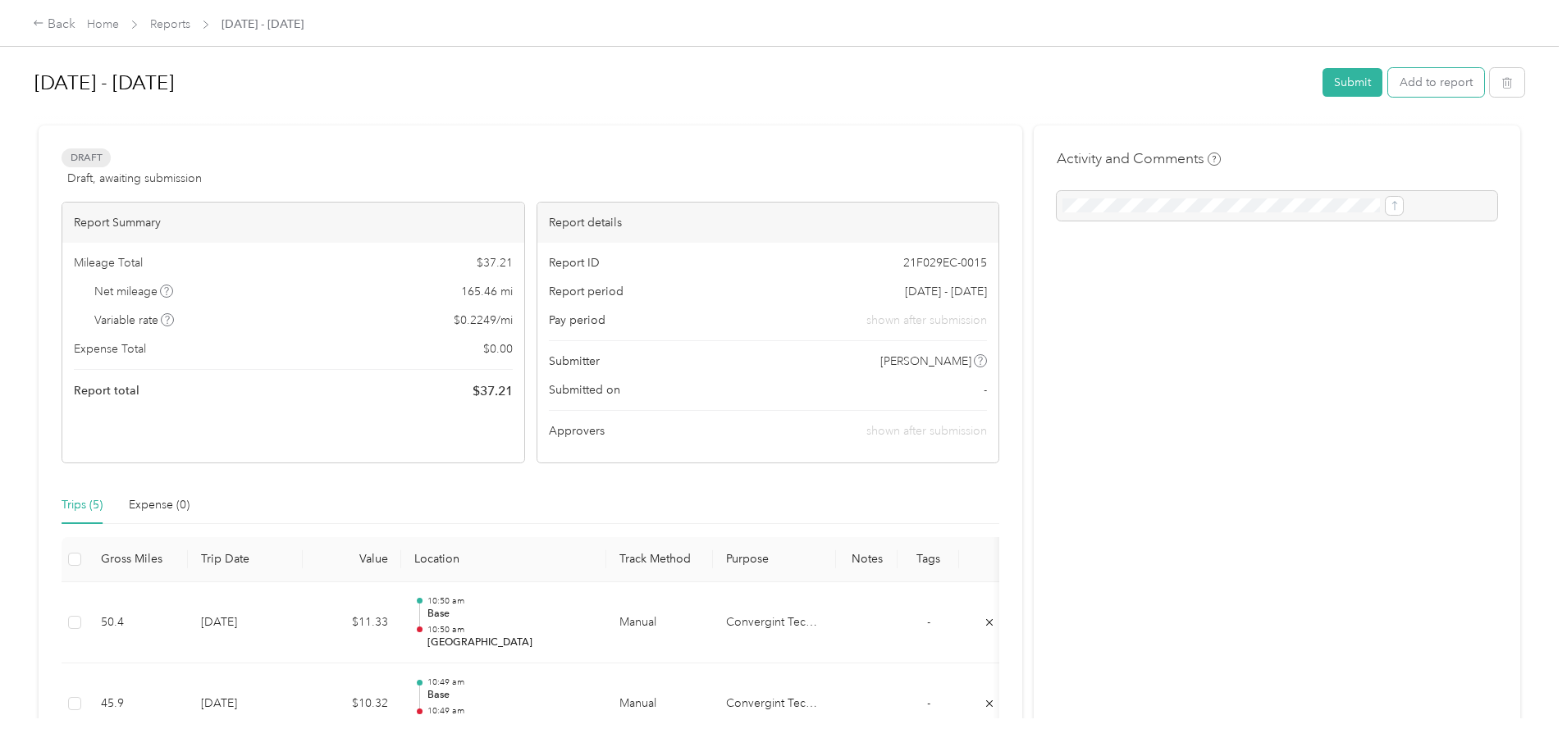
click at [1388, 83] on button "Add to report" at bounding box center [1436, 82] width 96 height 29
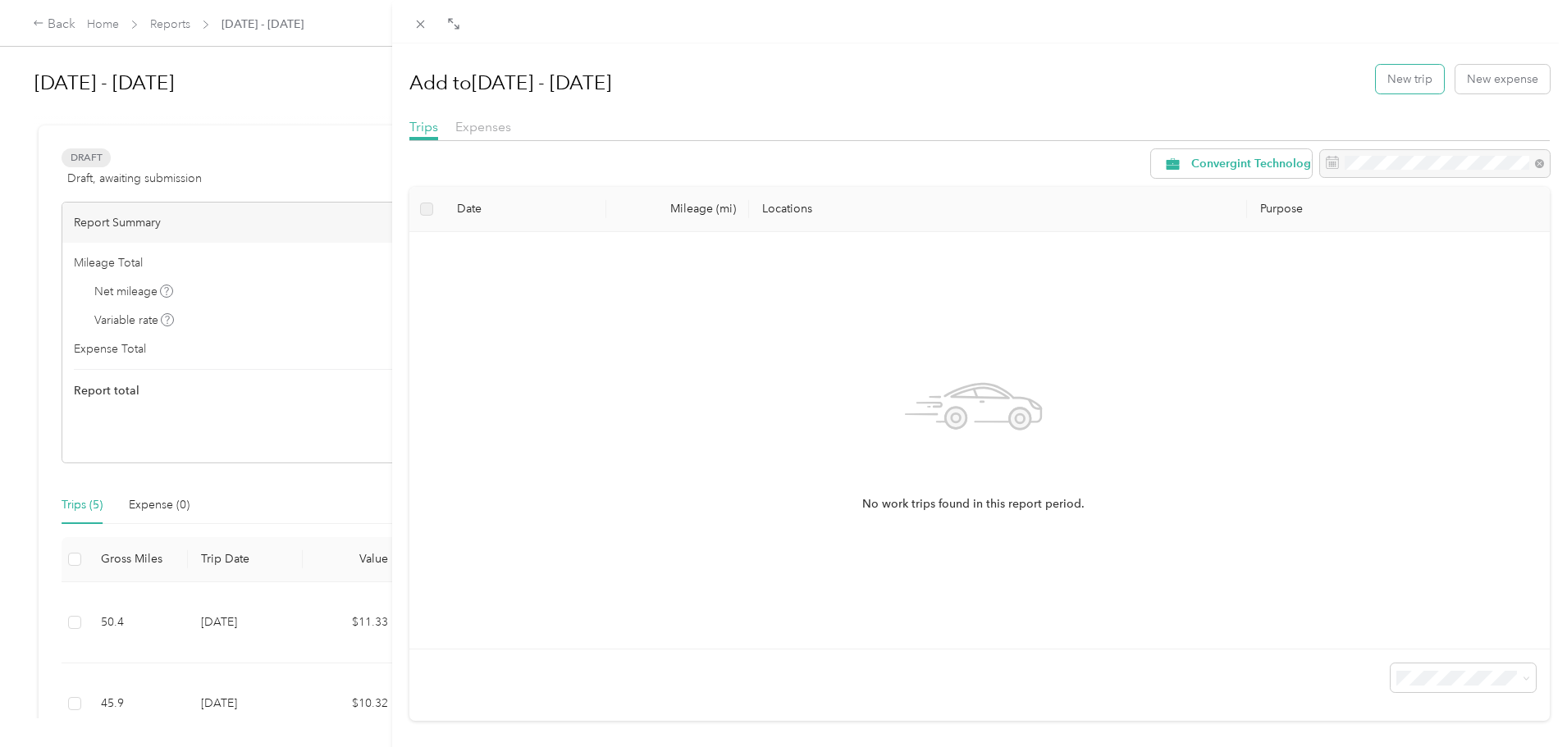
click at [1414, 76] on button "New trip" at bounding box center [1410, 79] width 68 height 29
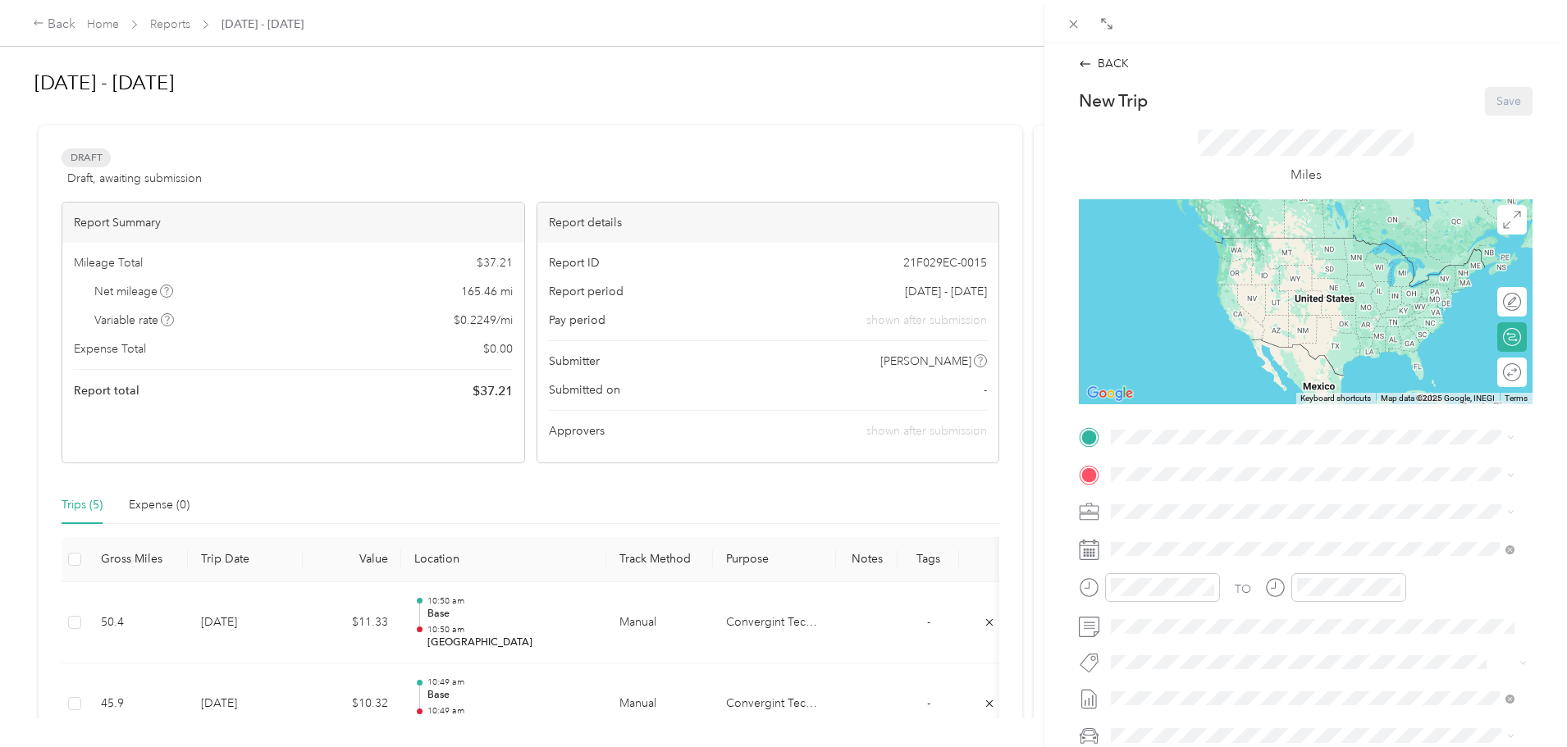
click at [1205, 446] on span at bounding box center [1318, 437] width 427 height 26
click at [1203, 511] on div "Base 151 W Hull Dr, Delaware, OH, United States , 43015, Delaware, OH, United S…" at bounding box center [1254, 512] width 224 height 34
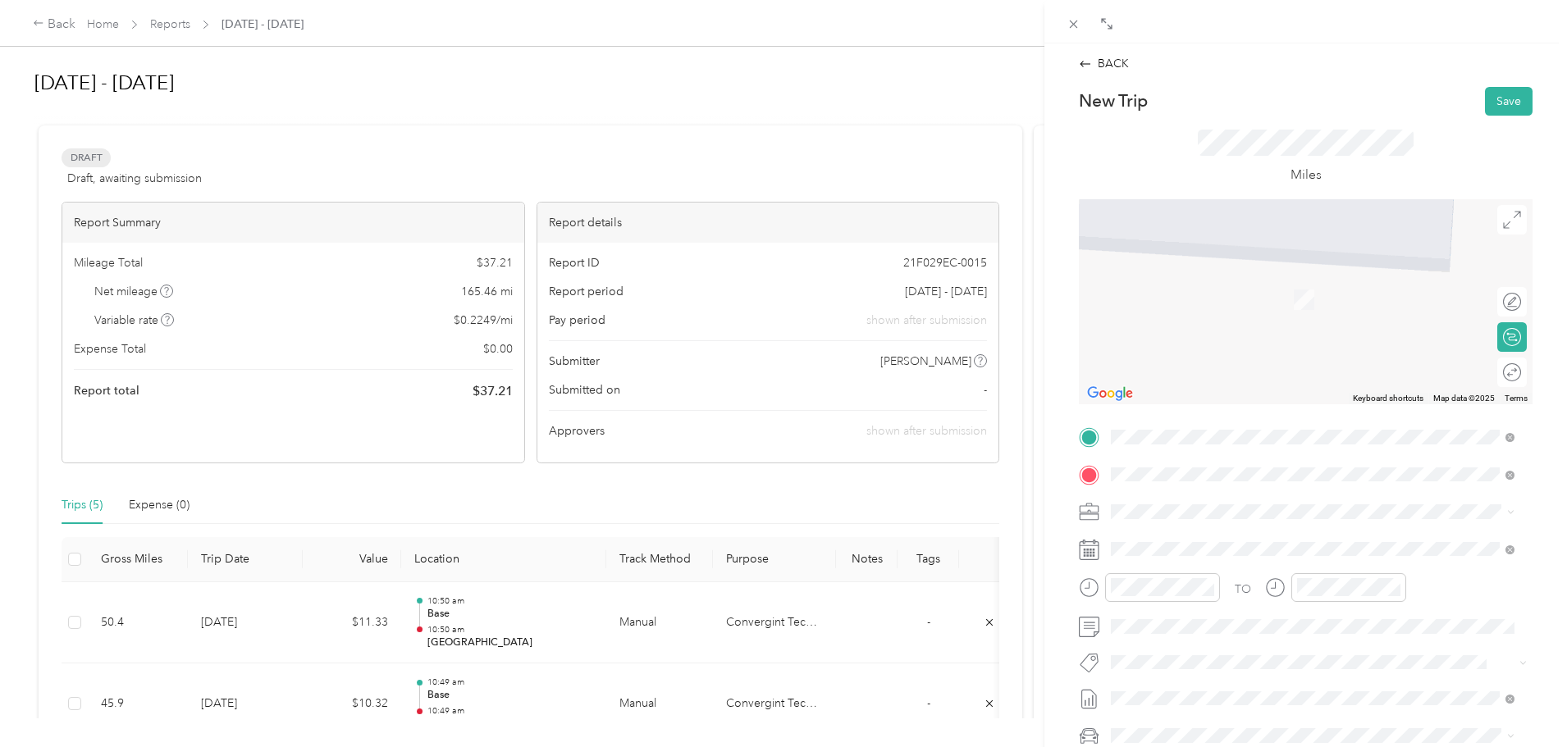
click at [1197, 537] on span "Bridge Park Avenue Dublin, Ohio 43017, United States" at bounding box center [1293, 534] width 303 height 15
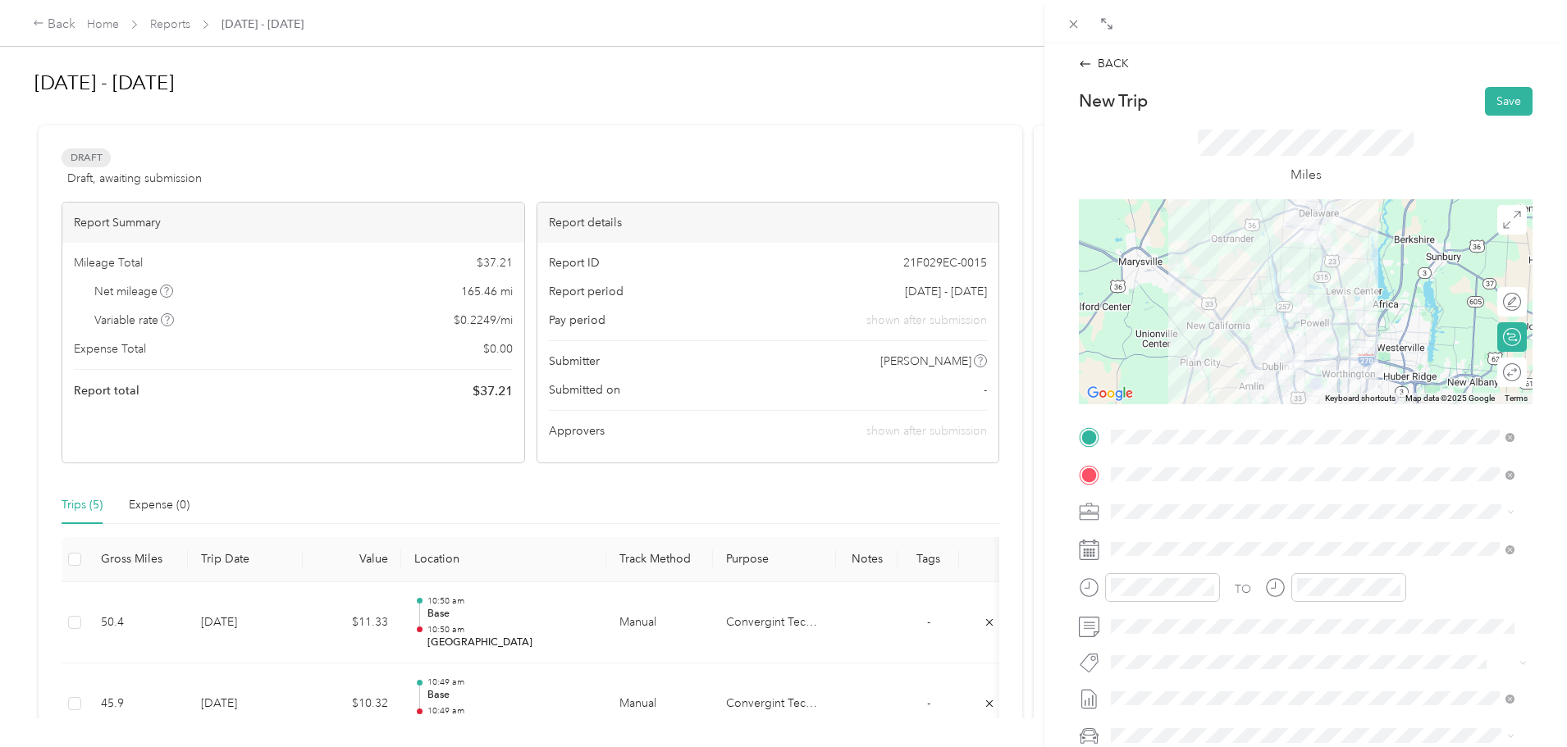
click at [1502, 381] on div "Round trip" at bounding box center [1512, 373] width 30 height 30
click at [1497, 370] on div at bounding box center [1504, 371] width 34 height 17
click at [1497, 103] on button "Save" at bounding box center [1509, 101] width 48 height 29
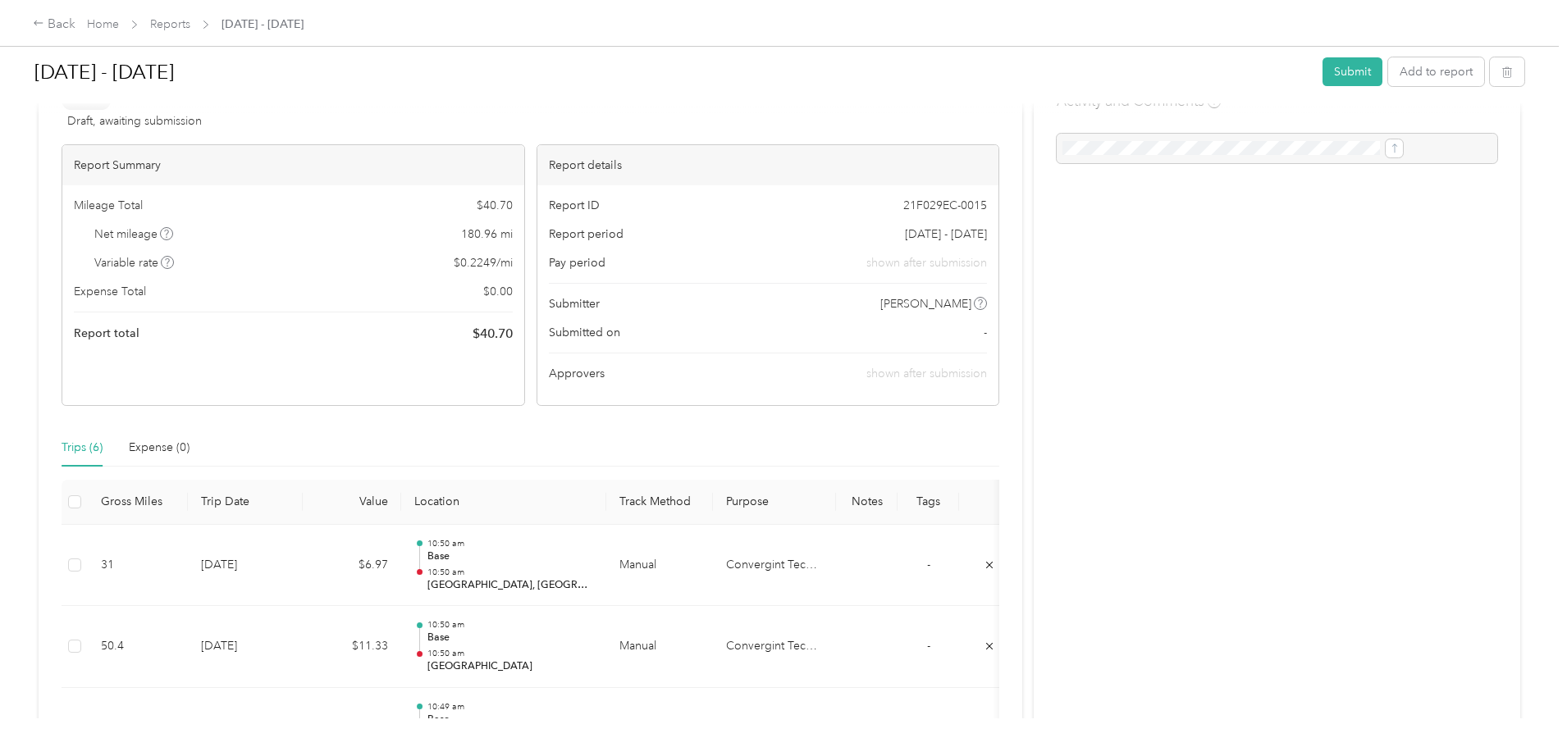
scroll to position [164, 0]
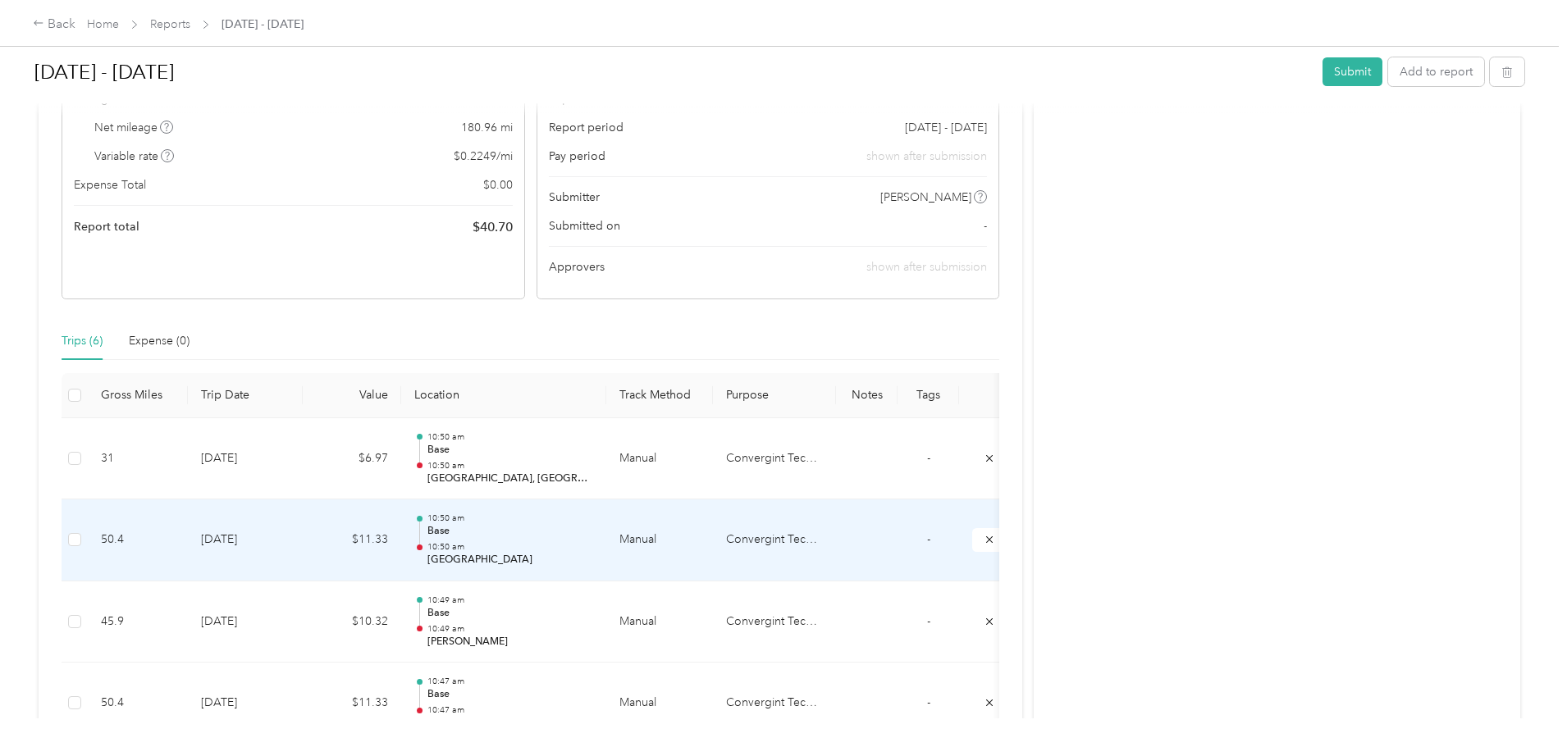
click at [401, 530] on td "$11.33" at bounding box center [352, 541] width 98 height 82
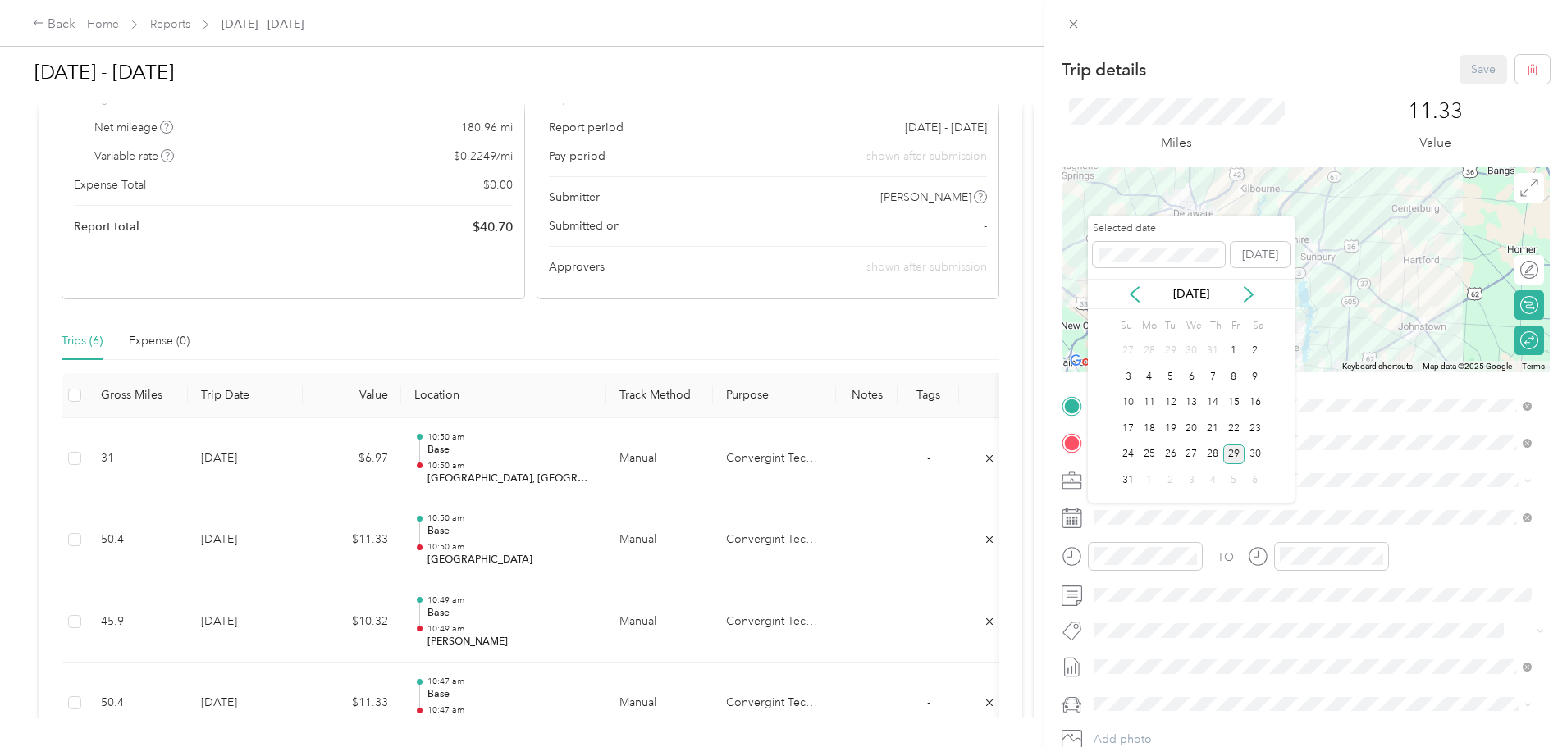
click at [1191, 405] on div "13" at bounding box center [1191, 403] width 21 height 21
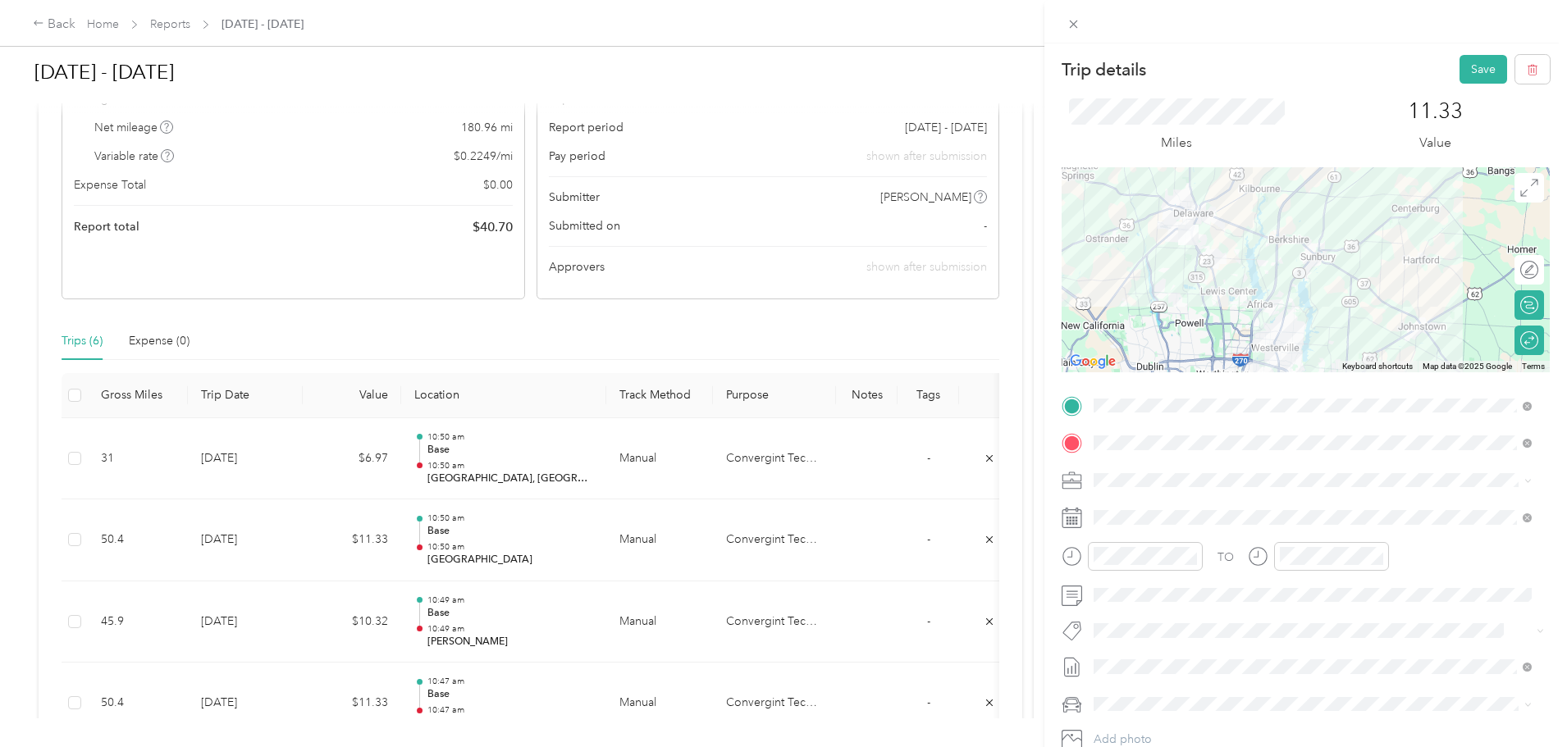
click at [1460, 72] on button "Save" at bounding box center [1484, 69] width 48 height 29
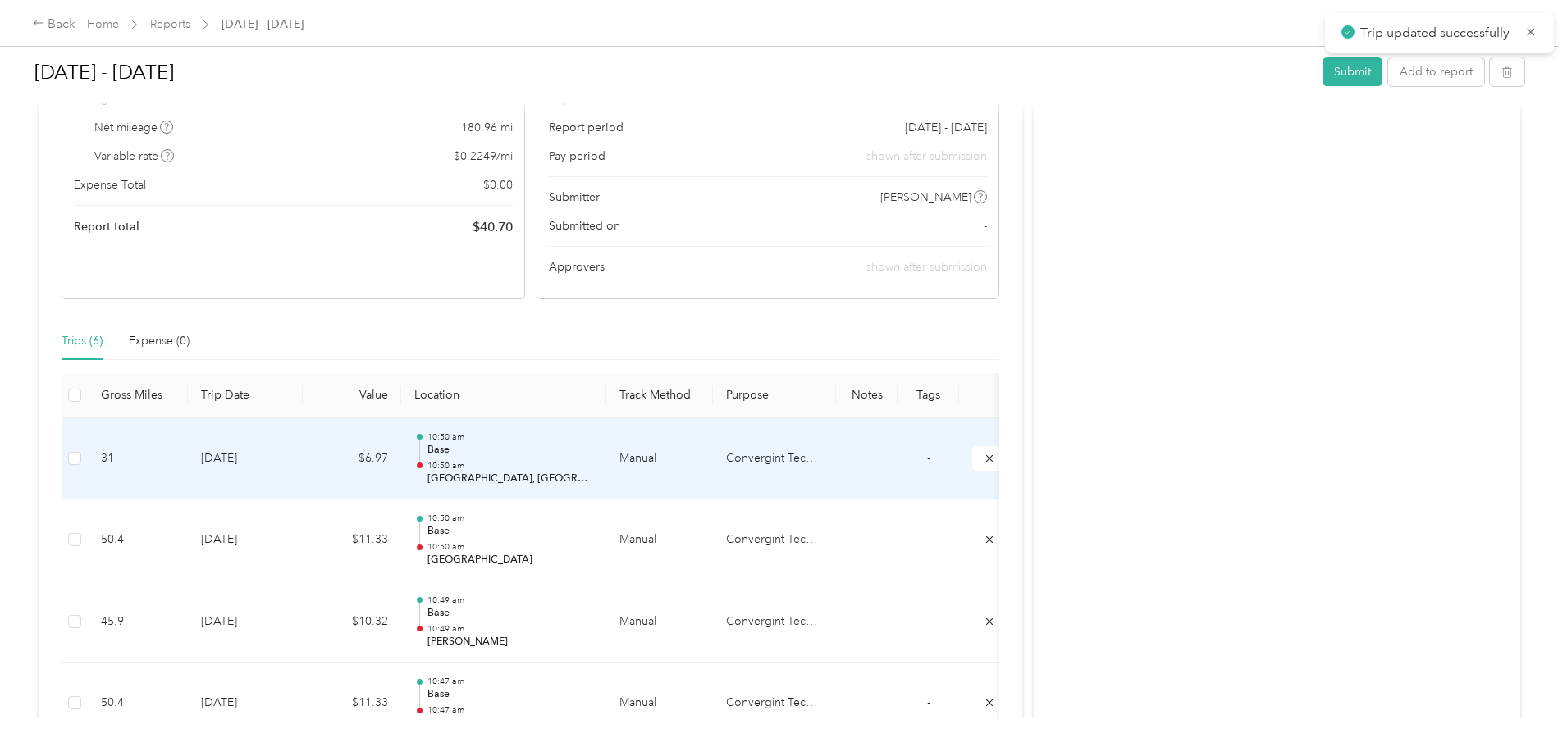
click at [593, 466] on p "10:50 am" at bounding box center [510, 465] width 166 height 11
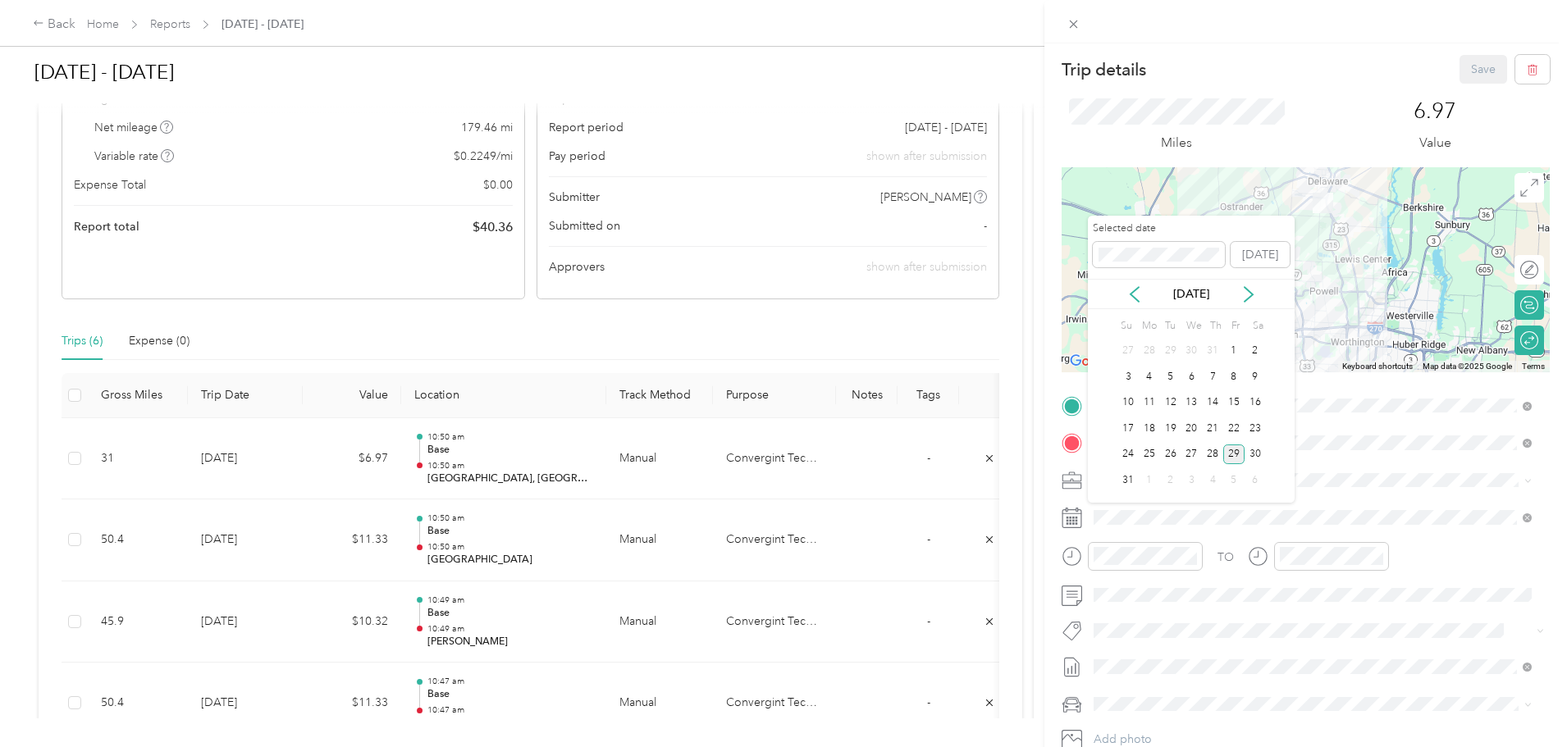
click at [1214, 394] on div "14" at bounding box center [1212, 403] width 21 height 21
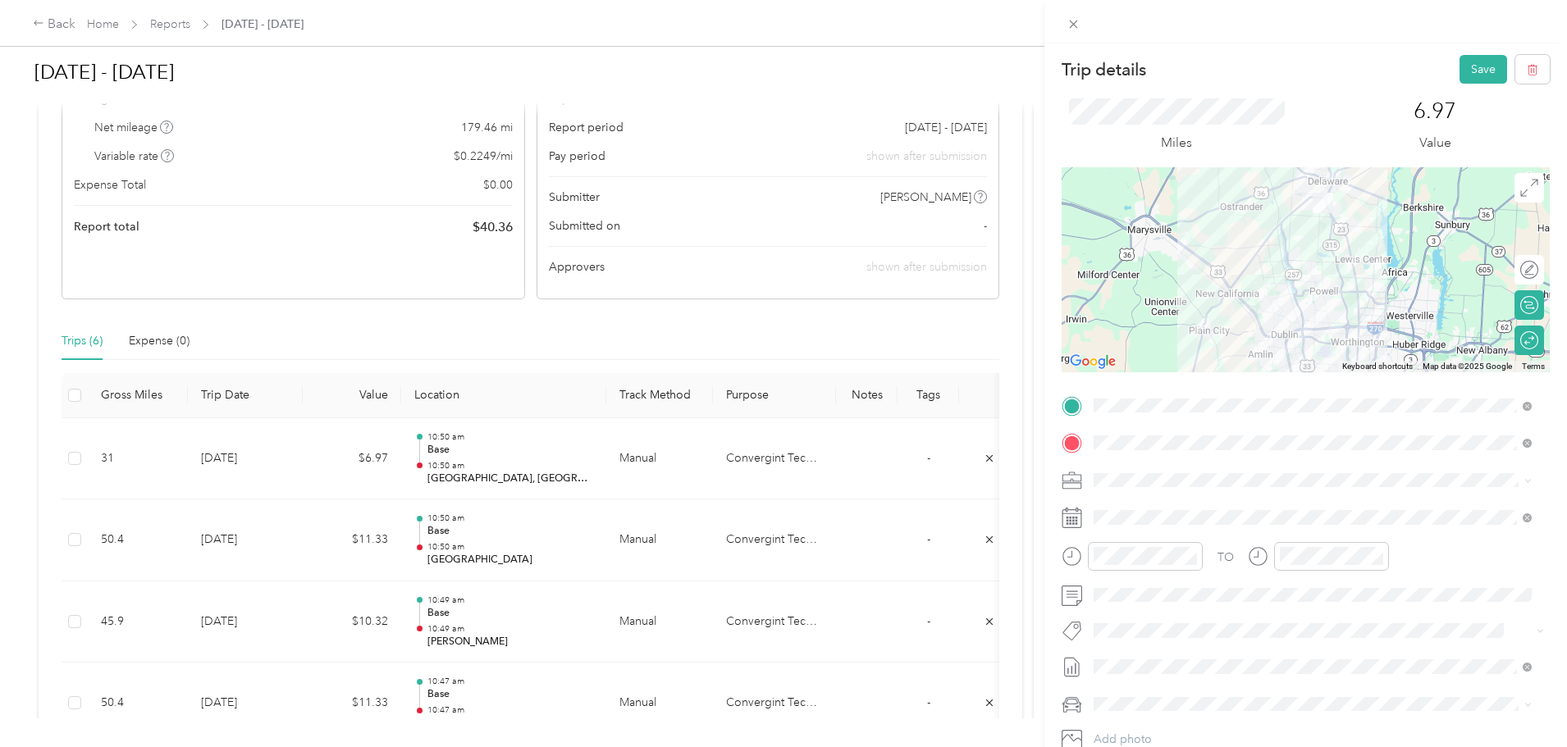
click at [1462, 70] on button "Save" at bounding box center [1484, 69] width 48 height 29
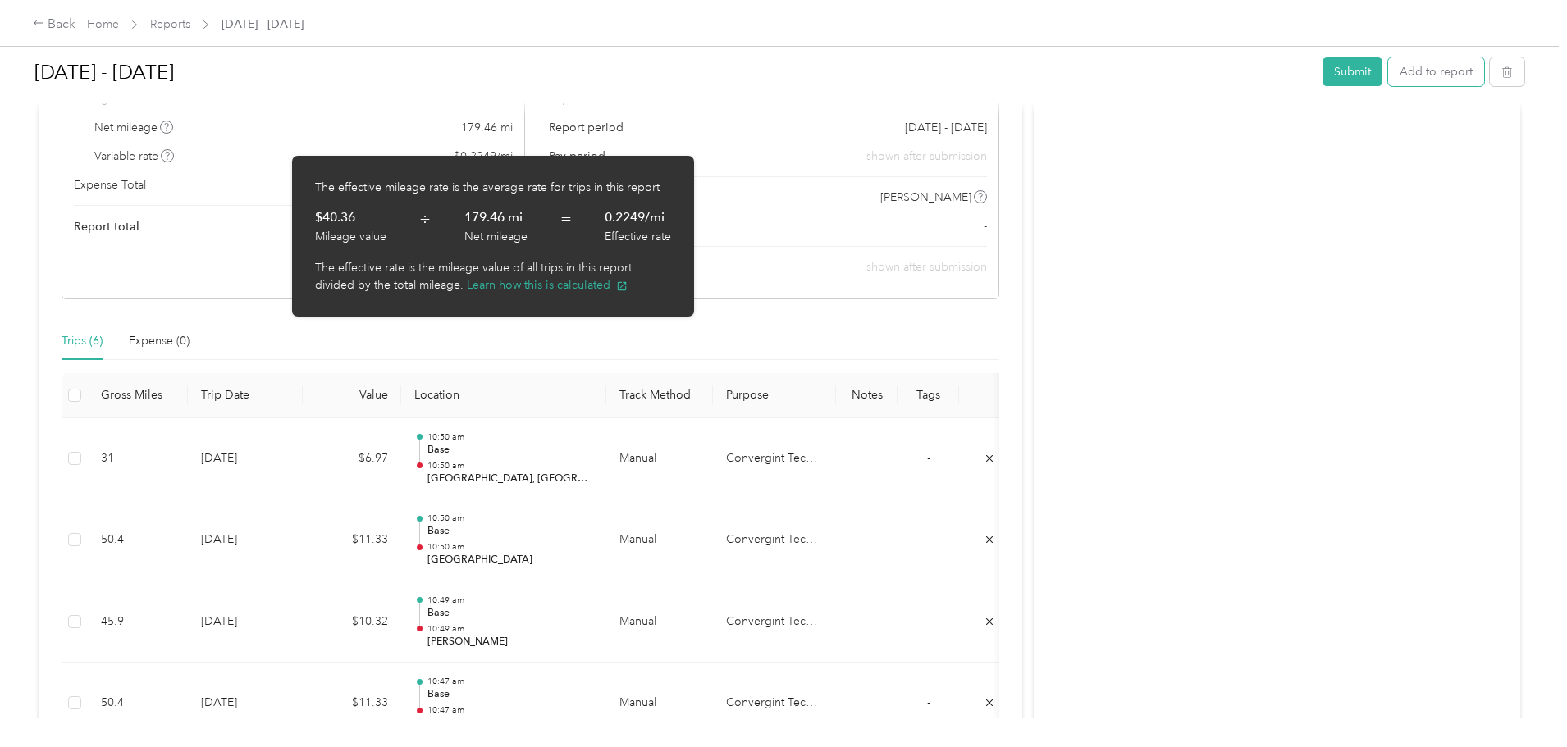
click at [1388, 75] on button "Add to report" at bounding box center [1436, 71] width 96 height 29
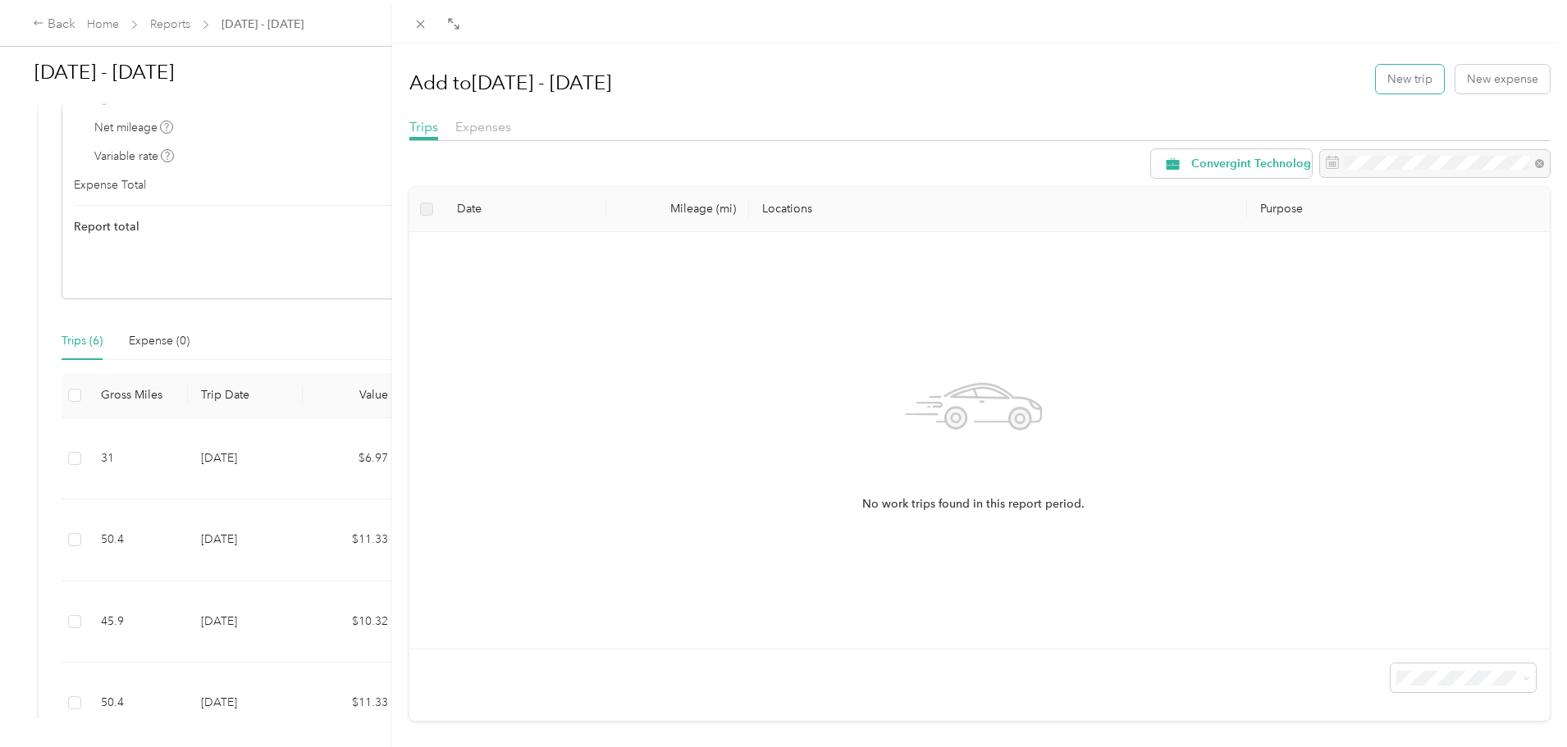
click at [1407, 85] on button "New trip" at bounding box center [1410, 79] width 68 height 29
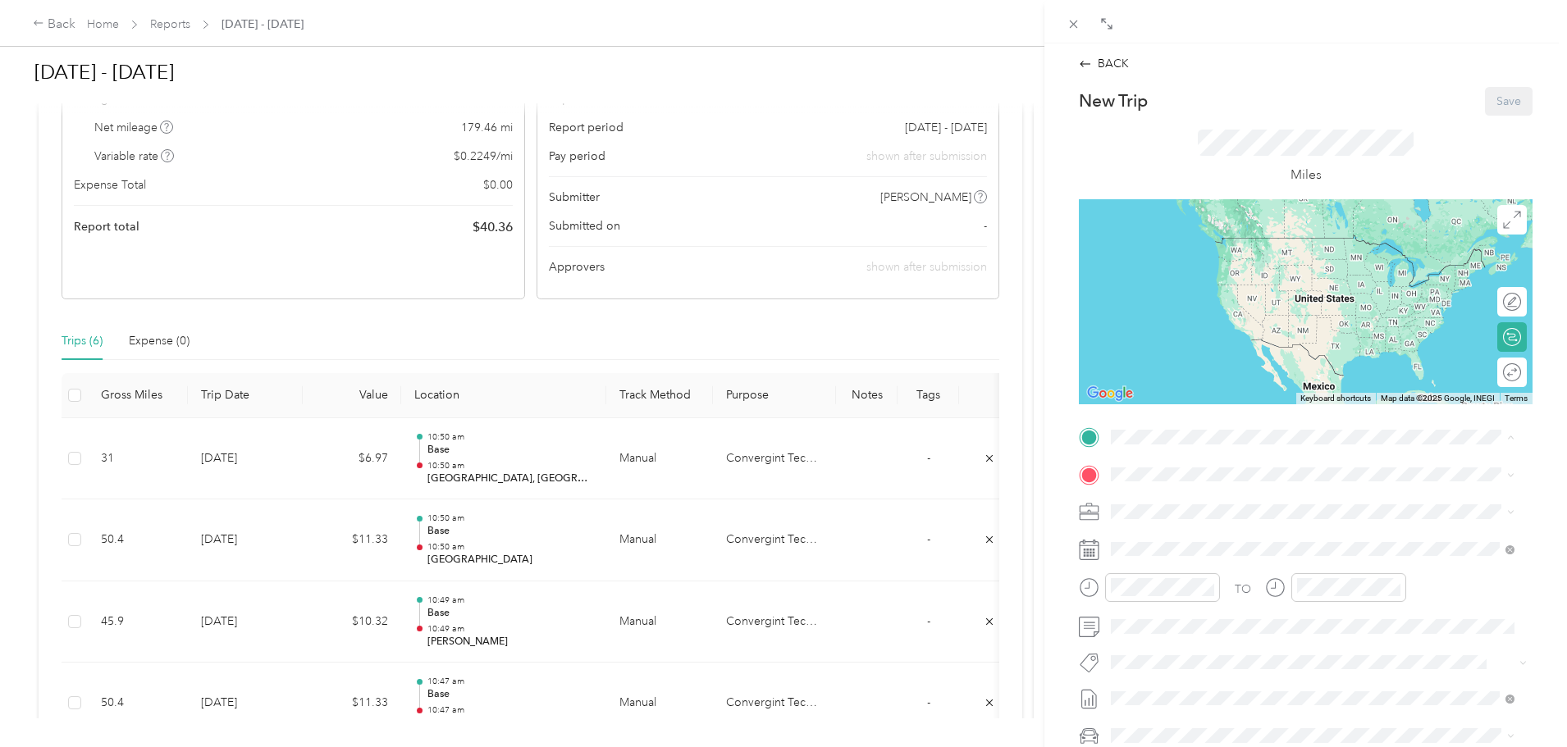
click at [1206, 508] on div "Base 151 W Hull Dr, Delaware, OH, United States , 43015, Delaware, OH, United S…" at bounding box center [1254, 512] width 224 height 34
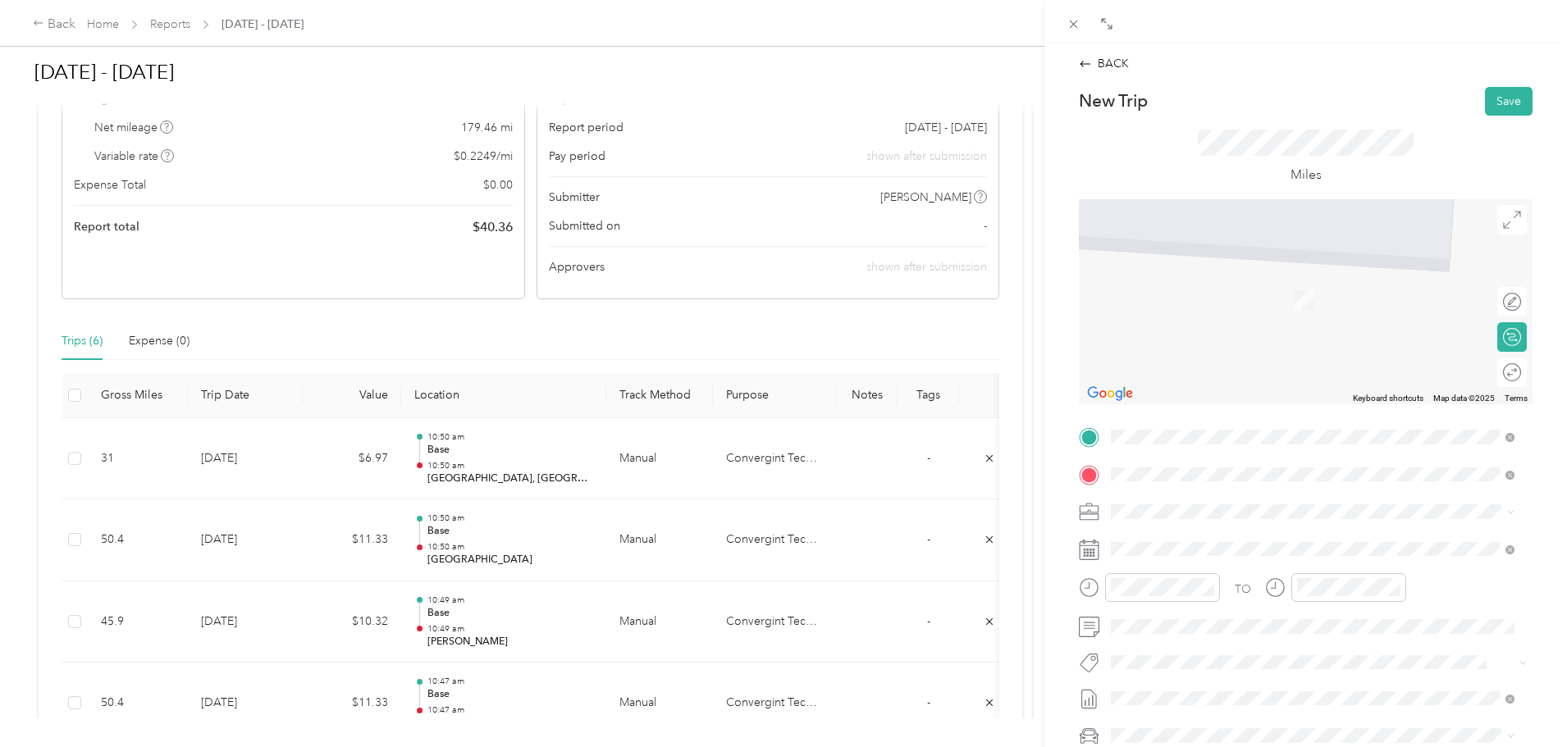
click at [1230, 542] on span "1436 Gemini Place Columbus, Ohio 43240, United States" at bounding box center [1224, 534] width 164 height 15
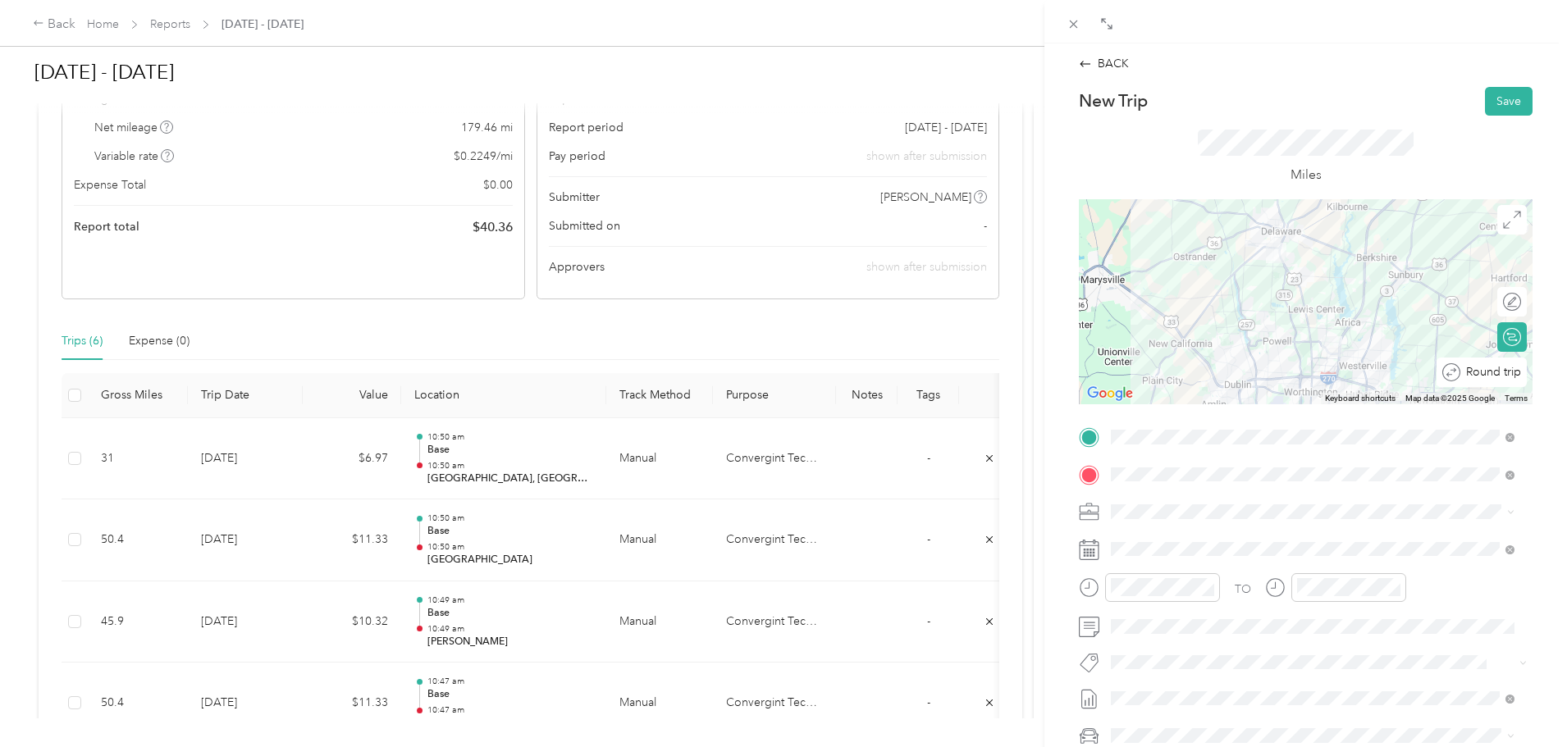
click at [1506, 371] on div "Round trip" at bounding box center [1490, 371] width 61 height 17
click at [1505, 371] on div at bounding box center [1504, 371] width 34 height 17
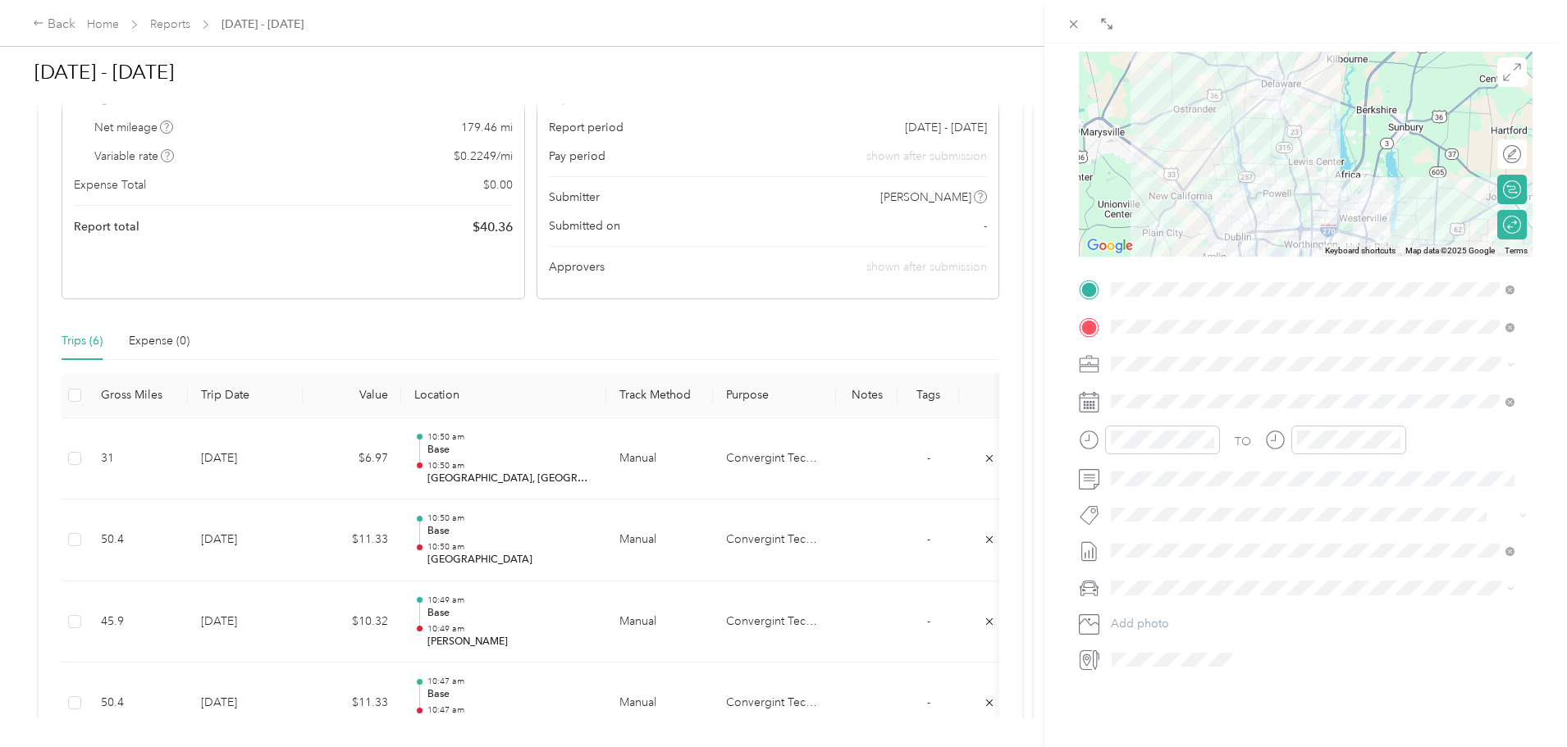
scroll to position [164, 0]
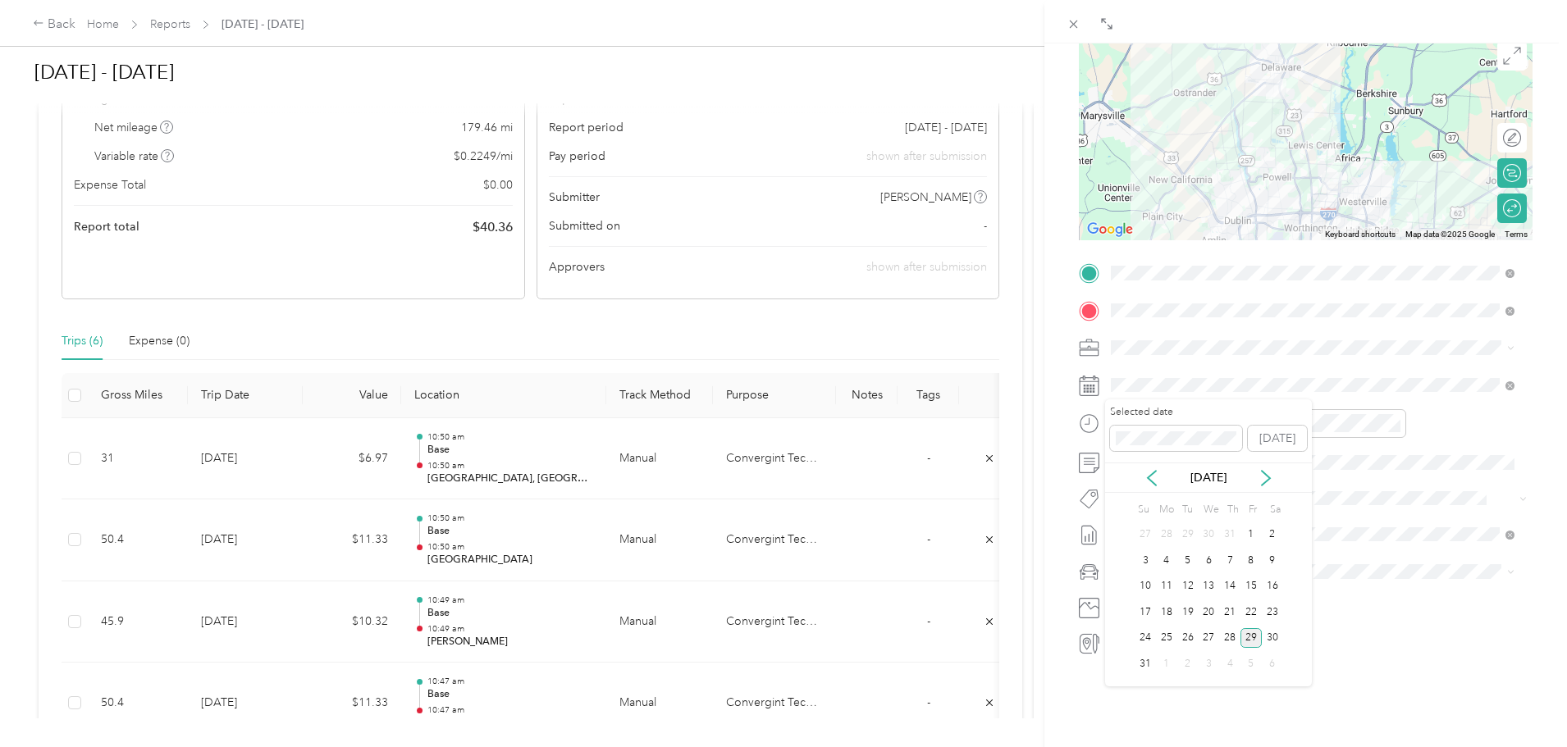
click at [1253, 584] on div "15" at bounding box center [1251, 587] width 21 height 21
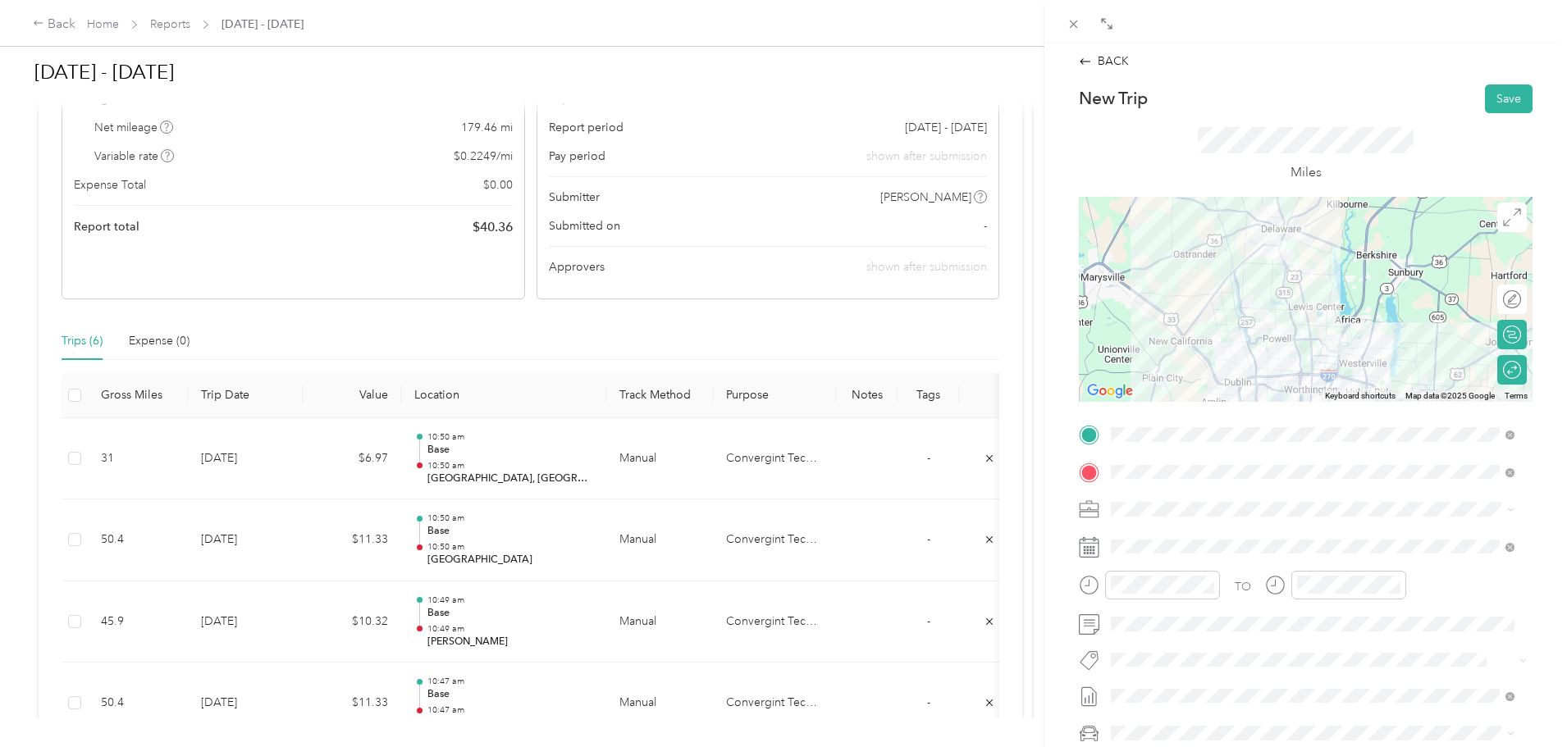
scroll to position [0, 0]
click at [1499, 103] on button "Save" at bounding box center [1509, 101] width 48 height 29
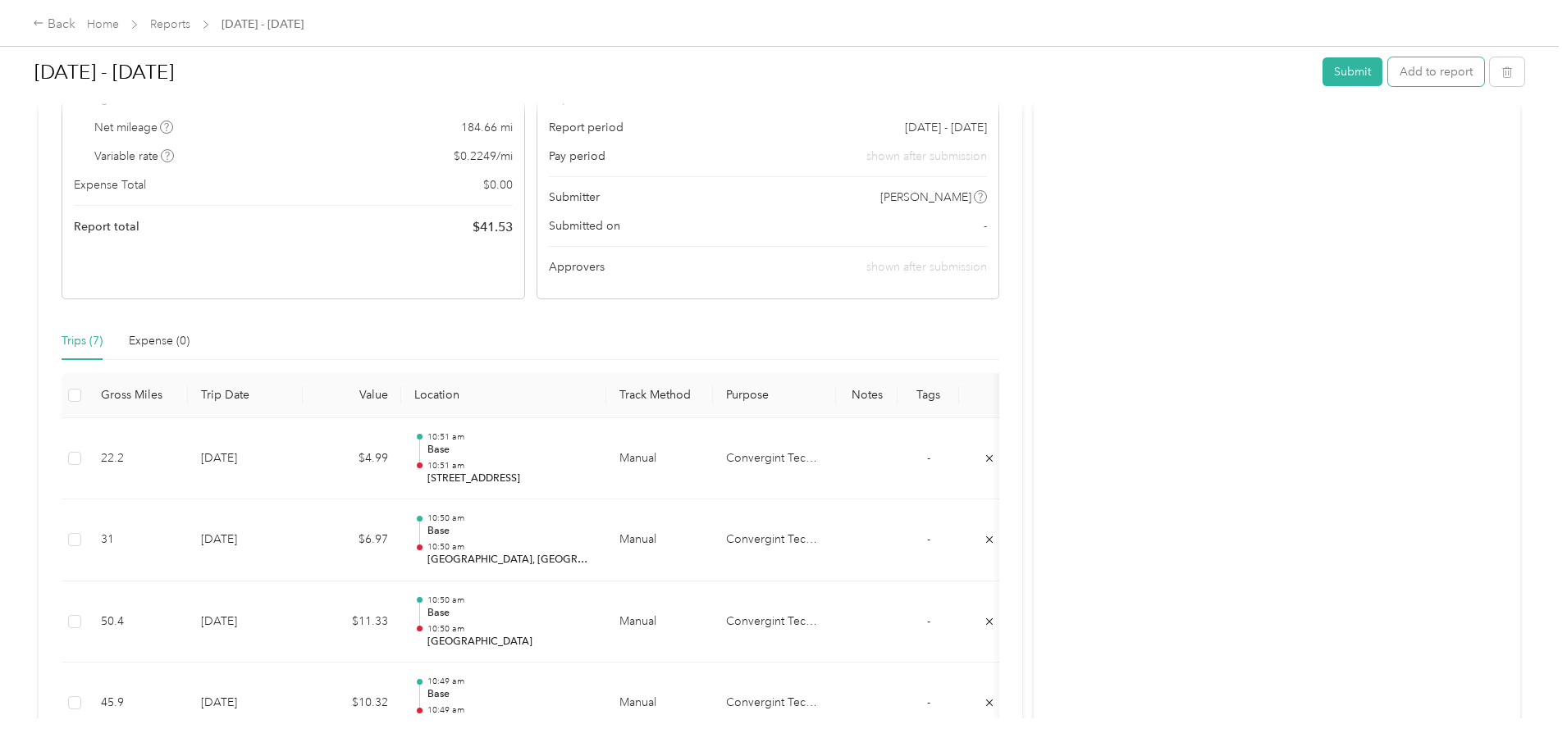
click at [1388, 70] on button "Add to report" at bounding box center [1436, 71] width 96 height 29
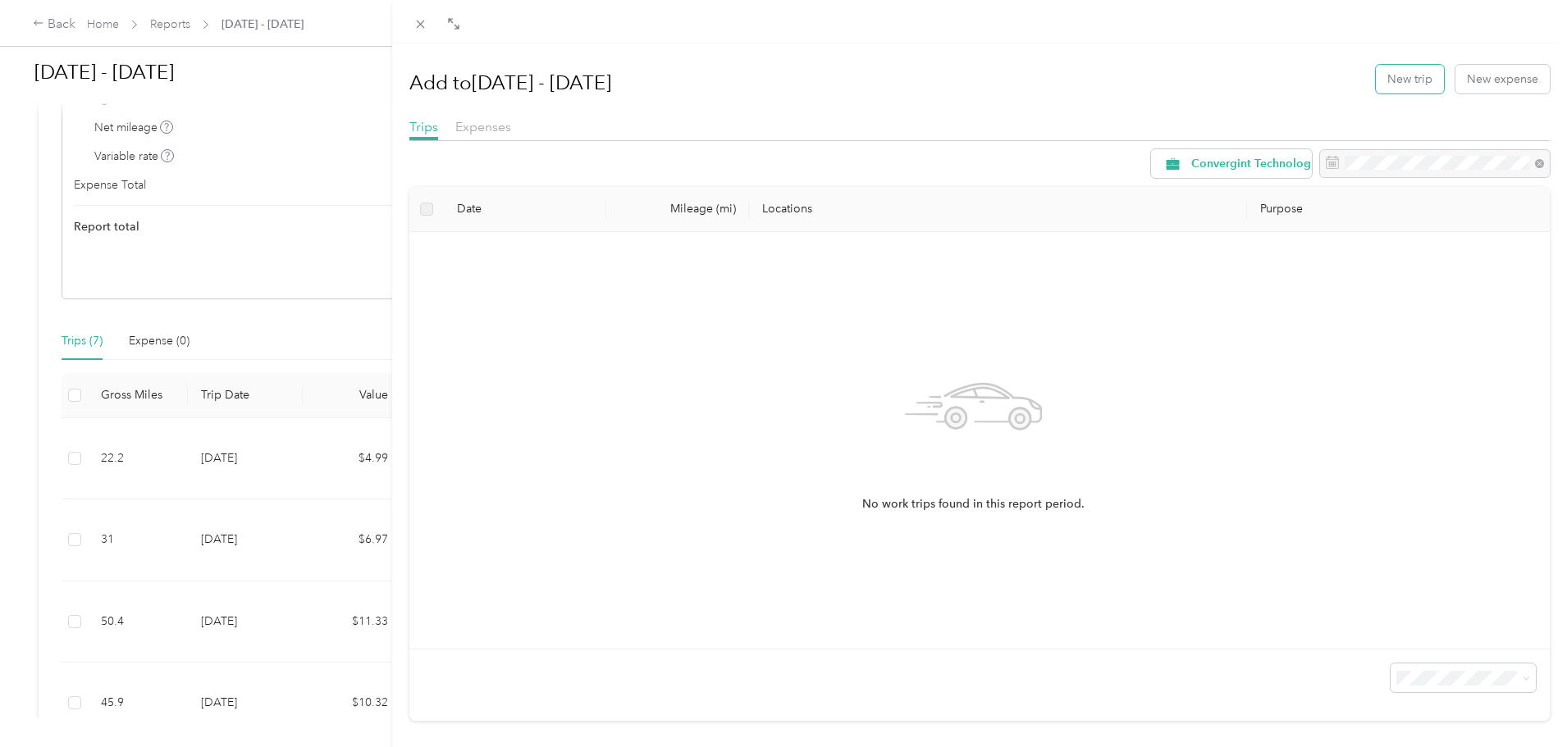
click at [1412, 89] on button "New trip" at bounding box center [1410, 79] width 68 height 29
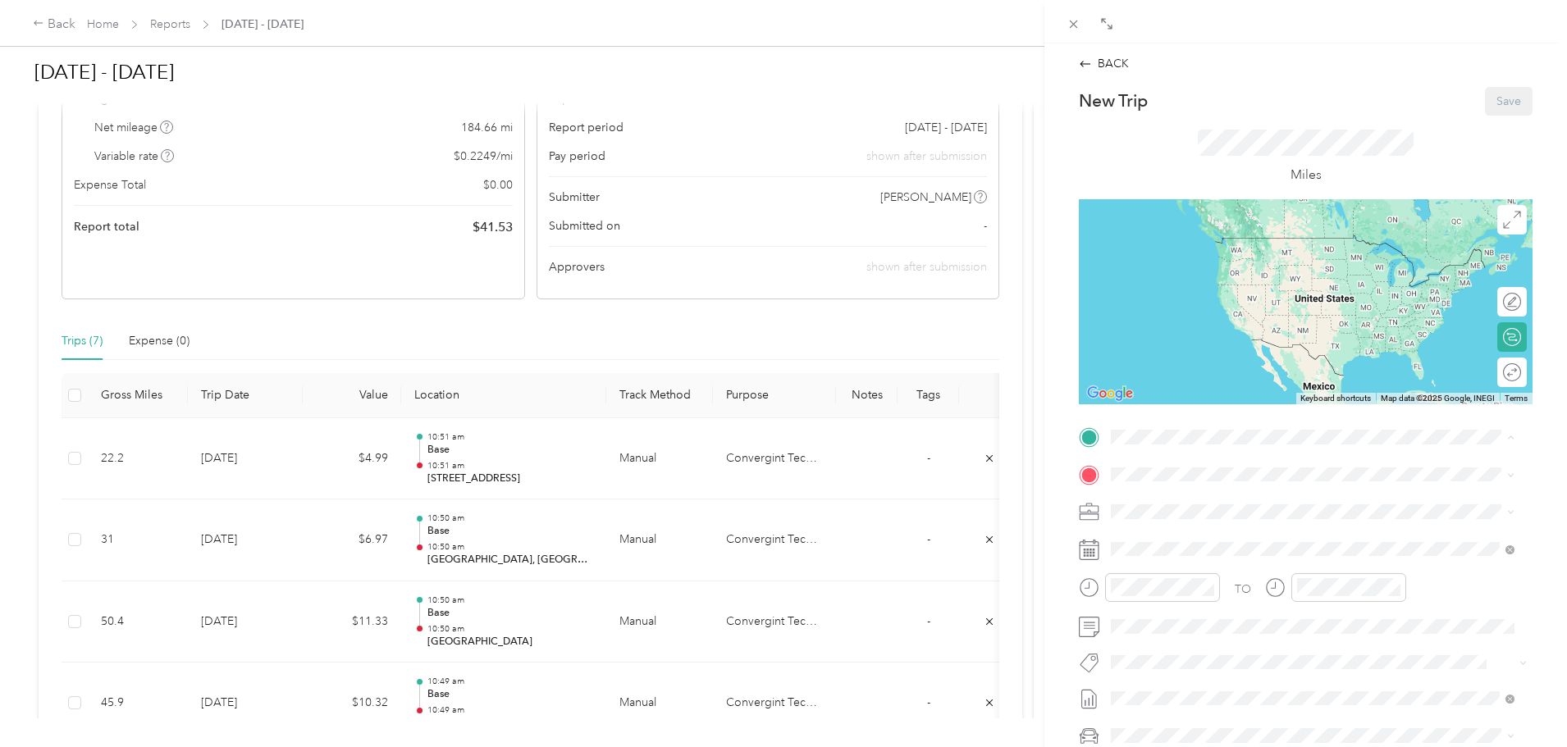
click at [1229, 517] on span "151 W Hull Dr, Delaware, OH, United States , 43015, Delaware, OH, United States" at bounding box center [1254, 521] width 224 height 14
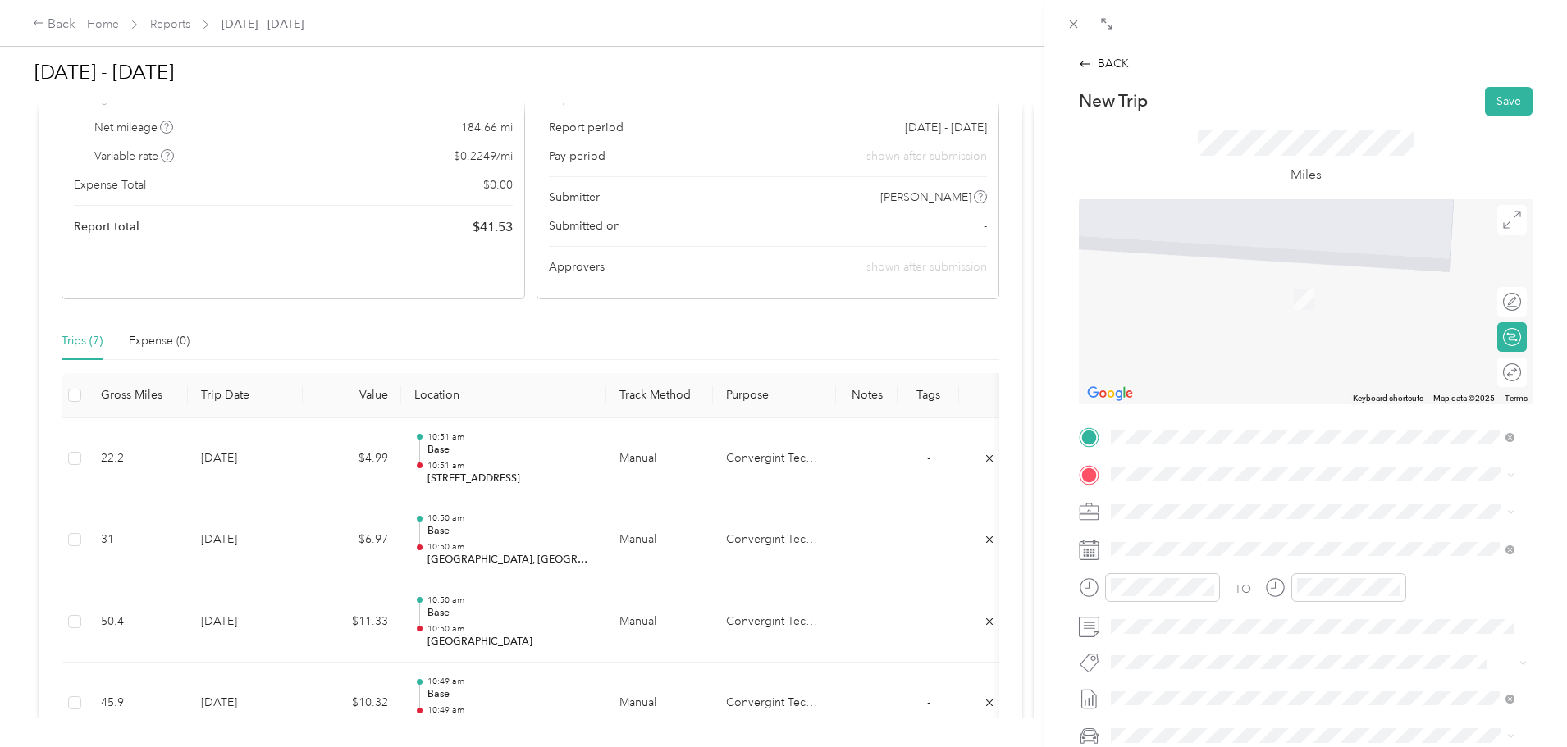
click at [1209, 465] on span at bounding box center [1318, 475] width 427 height 26
click at [1219, 530] on span "Johnstown Ohio, United States" at bounding box center [1234, 541] width 185 height 29
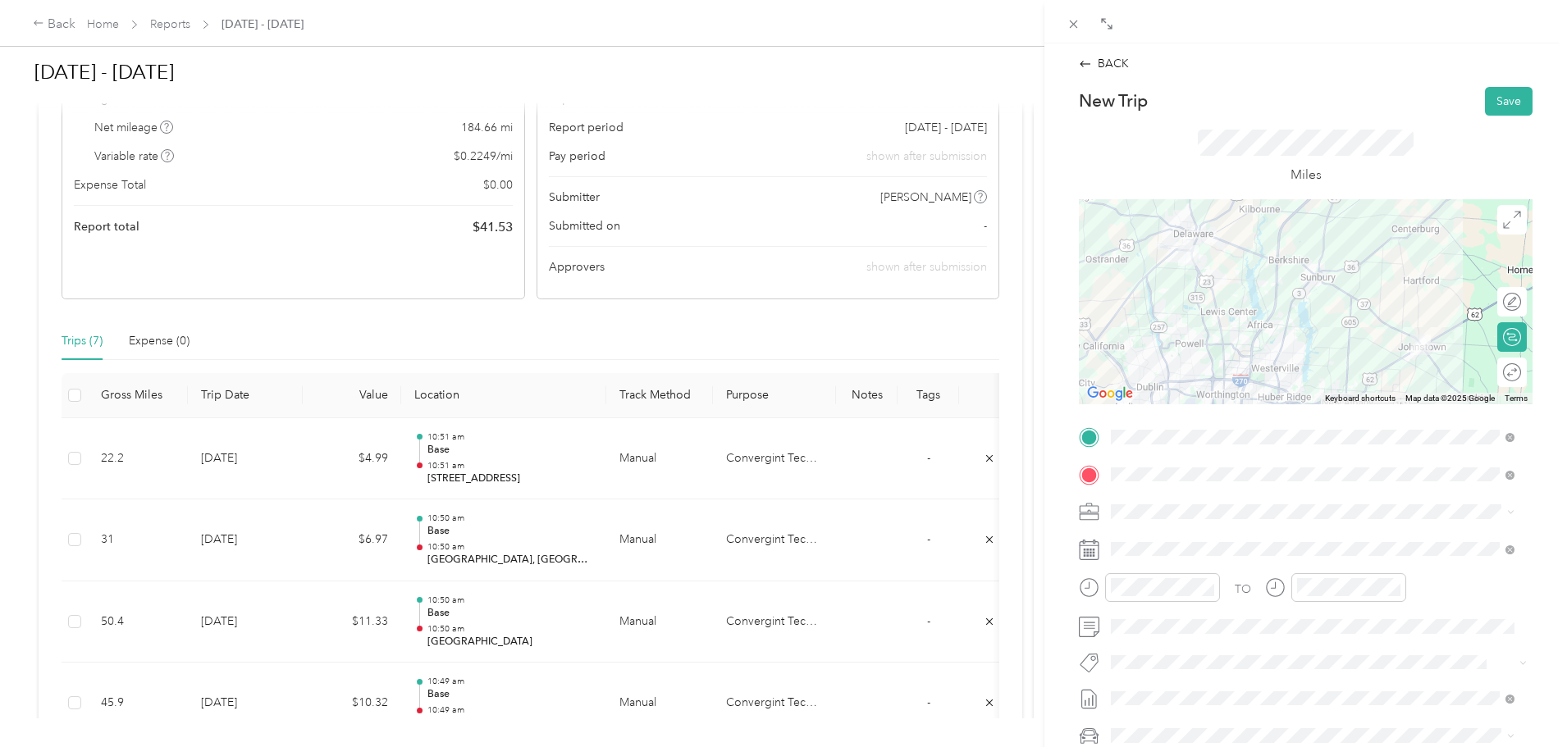
click at [1222, 538] on span at bounding box center [1318, 550] width 427 height 26
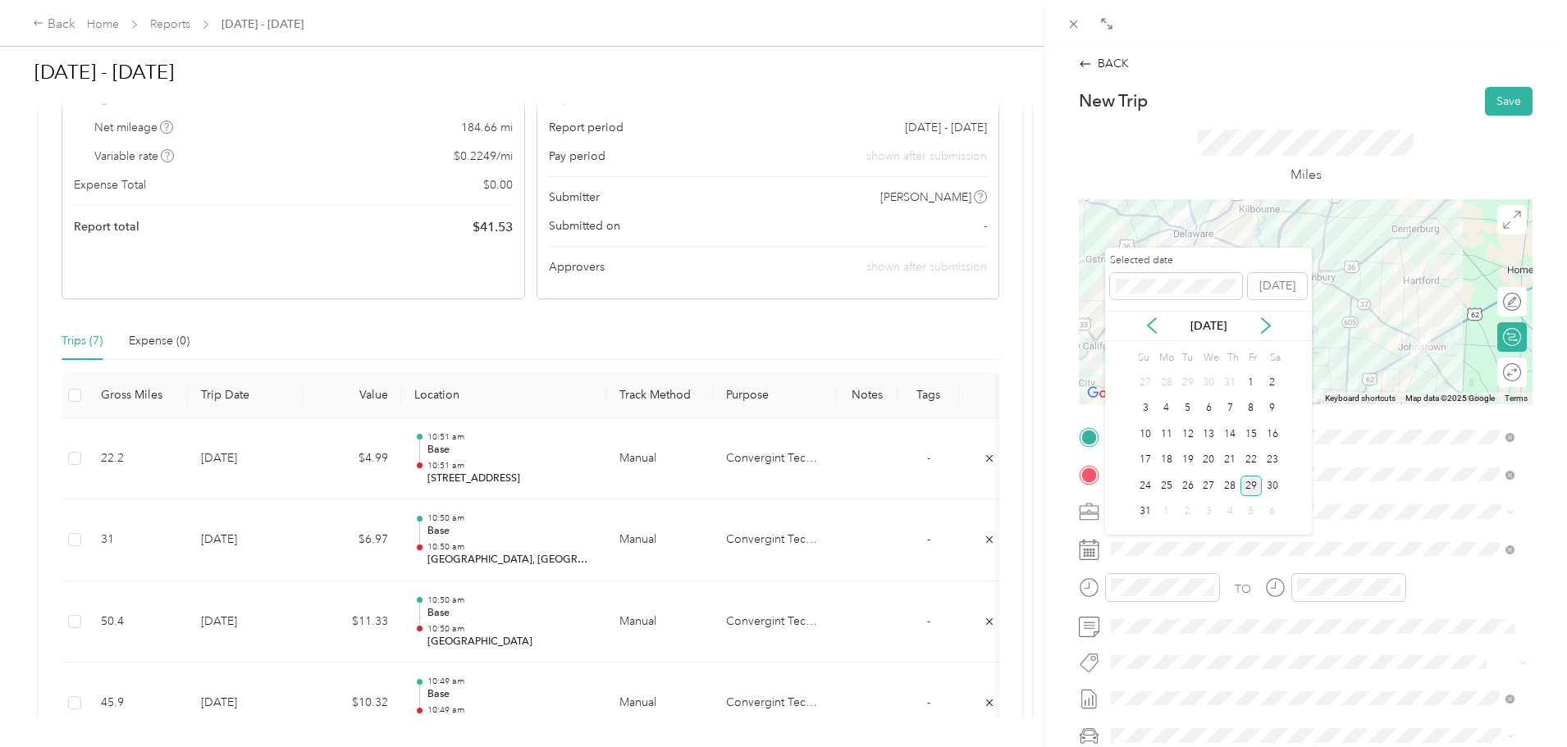
click at [1166, 463] on div "18" at bounding box center [1166, 460] width 21 height 21
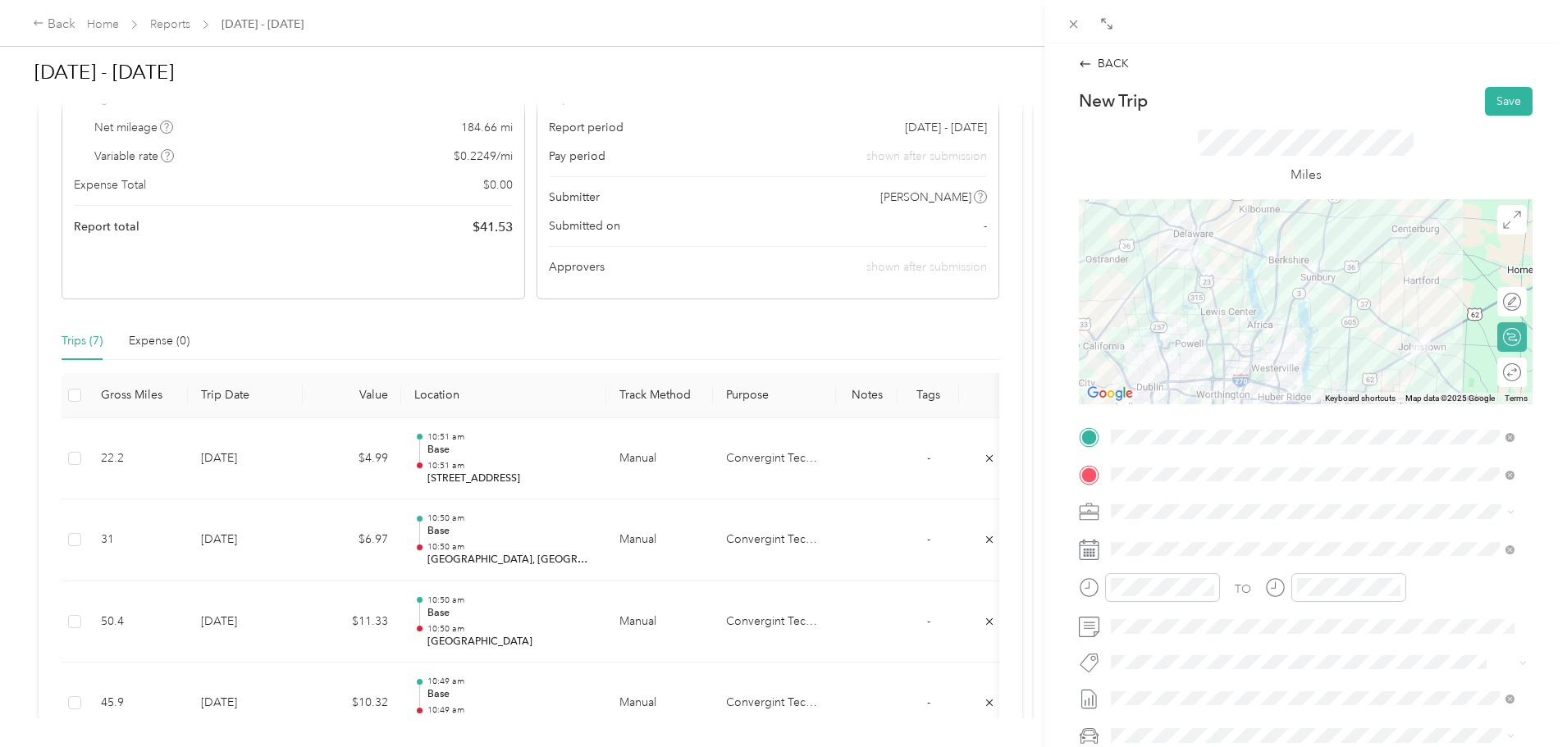
click at [1497, 371] on div "Round trip" at bounding box center [1512, 373] width 30 height 30
click at [1492, 371] on div at bounding box center [1504, 371] width 34 height 17
click at [1496, 97] on button "Save" at bounding box center [1509, 101] width 48 height 29
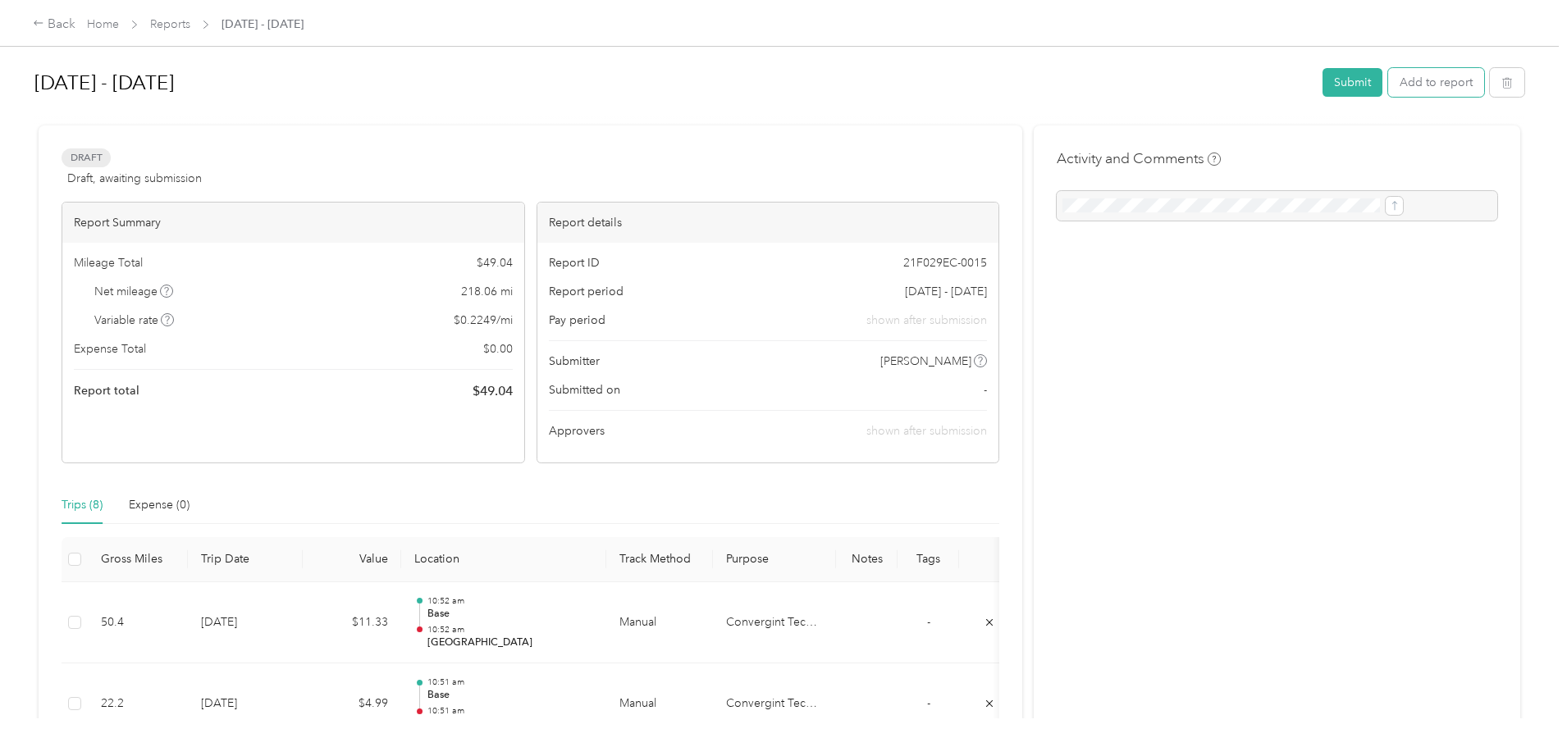
click at [1388, 79] on button "Add to report" at bounding box center [1436, 82] width 96 height 29
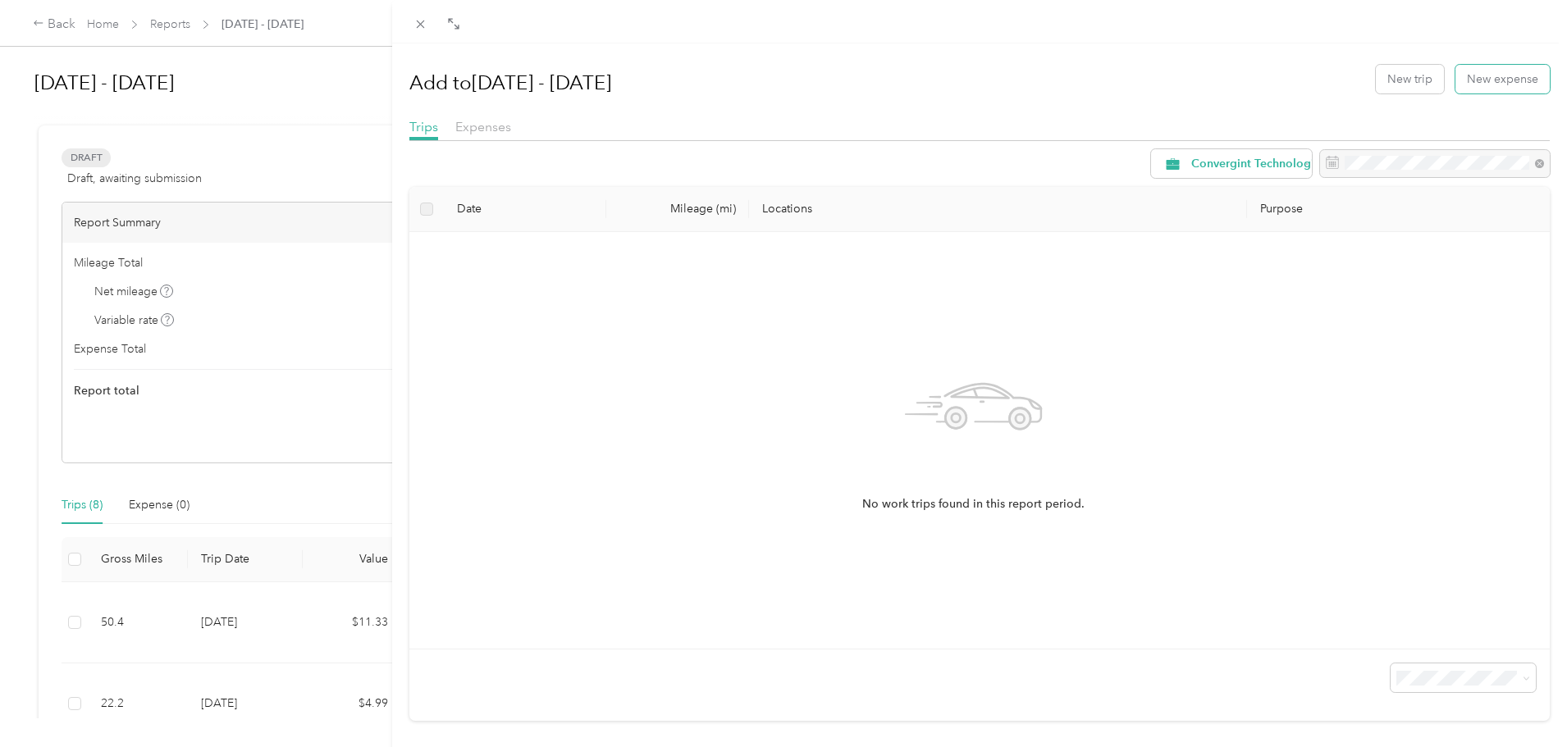
click at [1475, 78] on button "New expense" at bounding box center [1503, 79] width 94 height 29
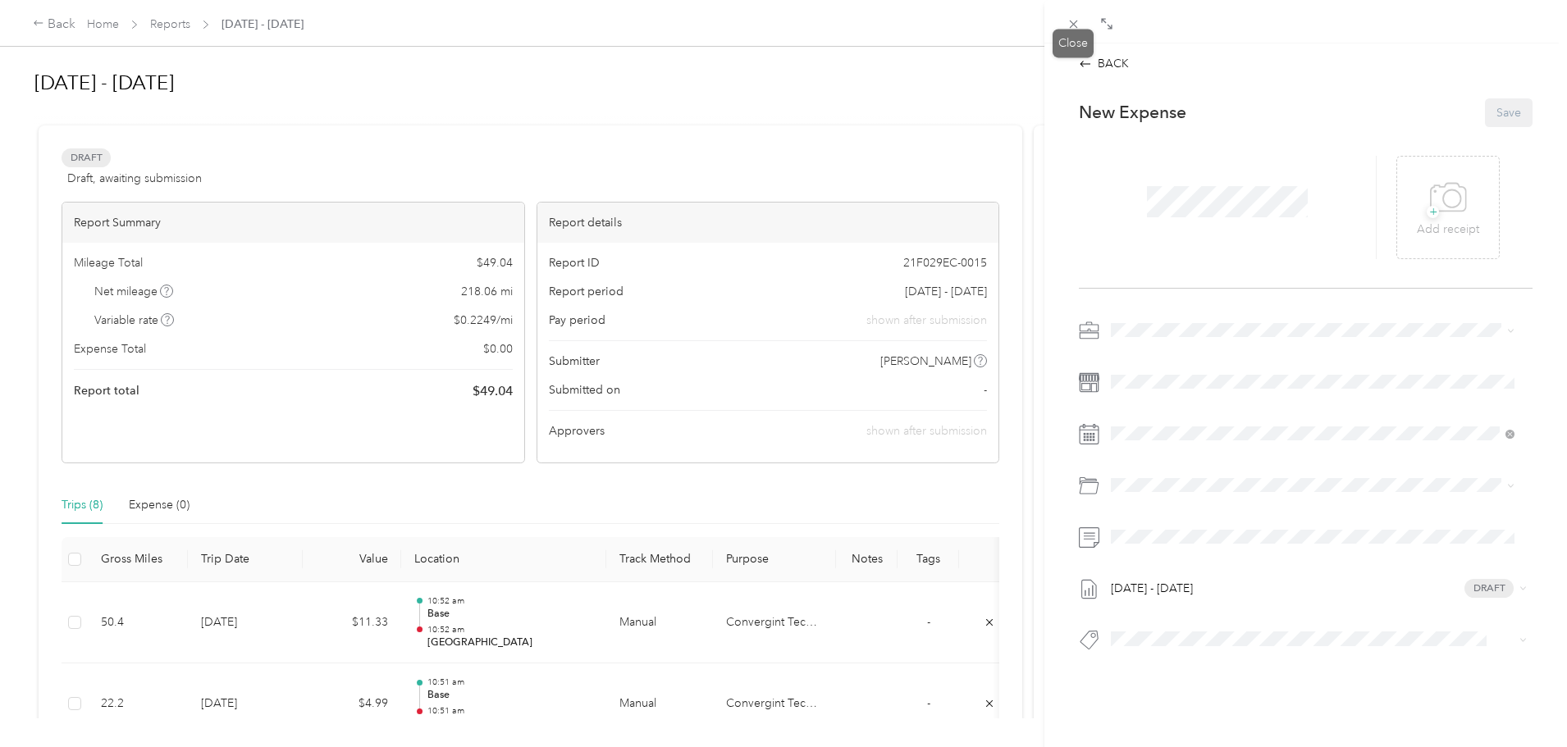
click at [1077, 29] on icon at bounding box center [1074, 24] width 14 height 14
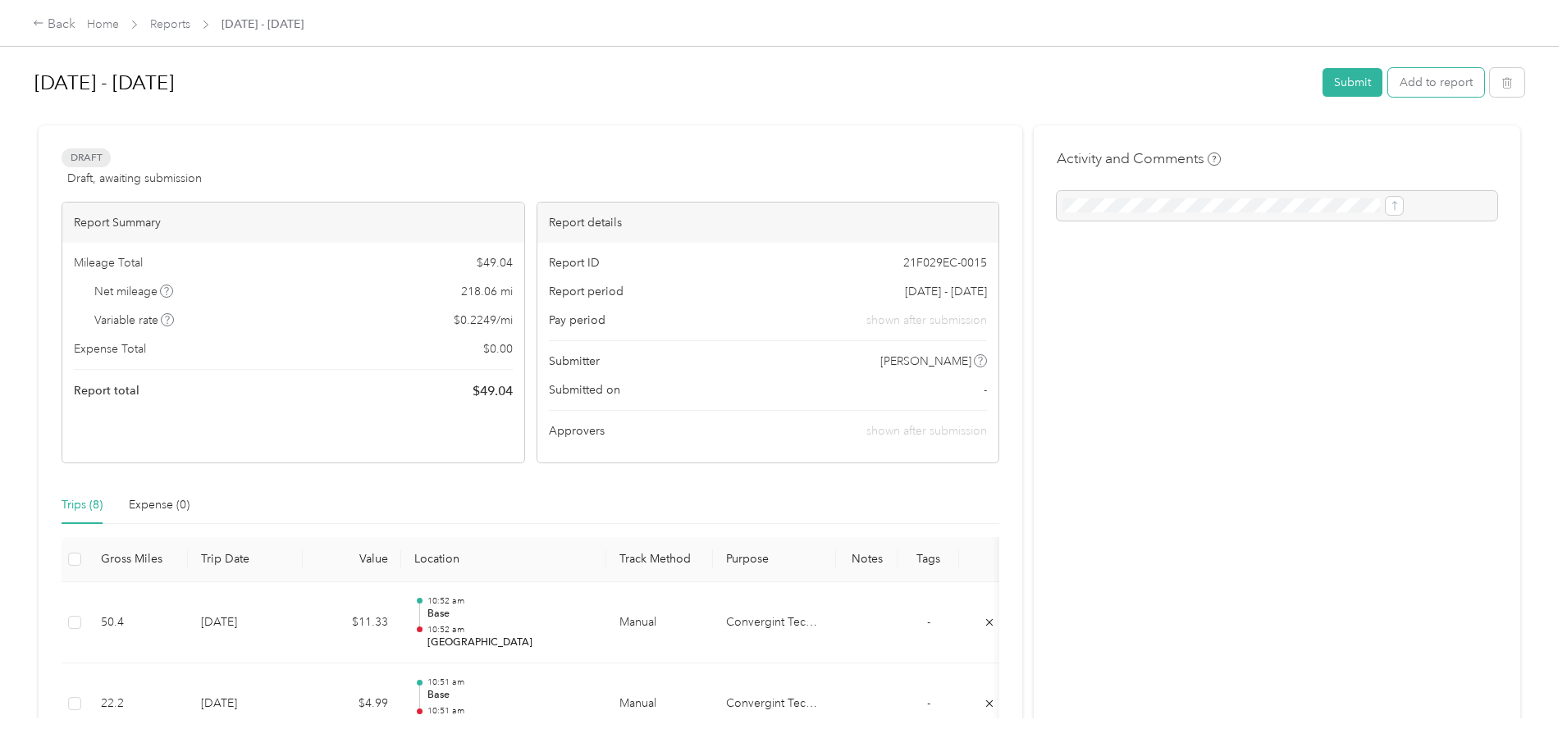
click at [1388, 89] on button "Add to report" at bounding box center [1436, 82] width 96 height 29
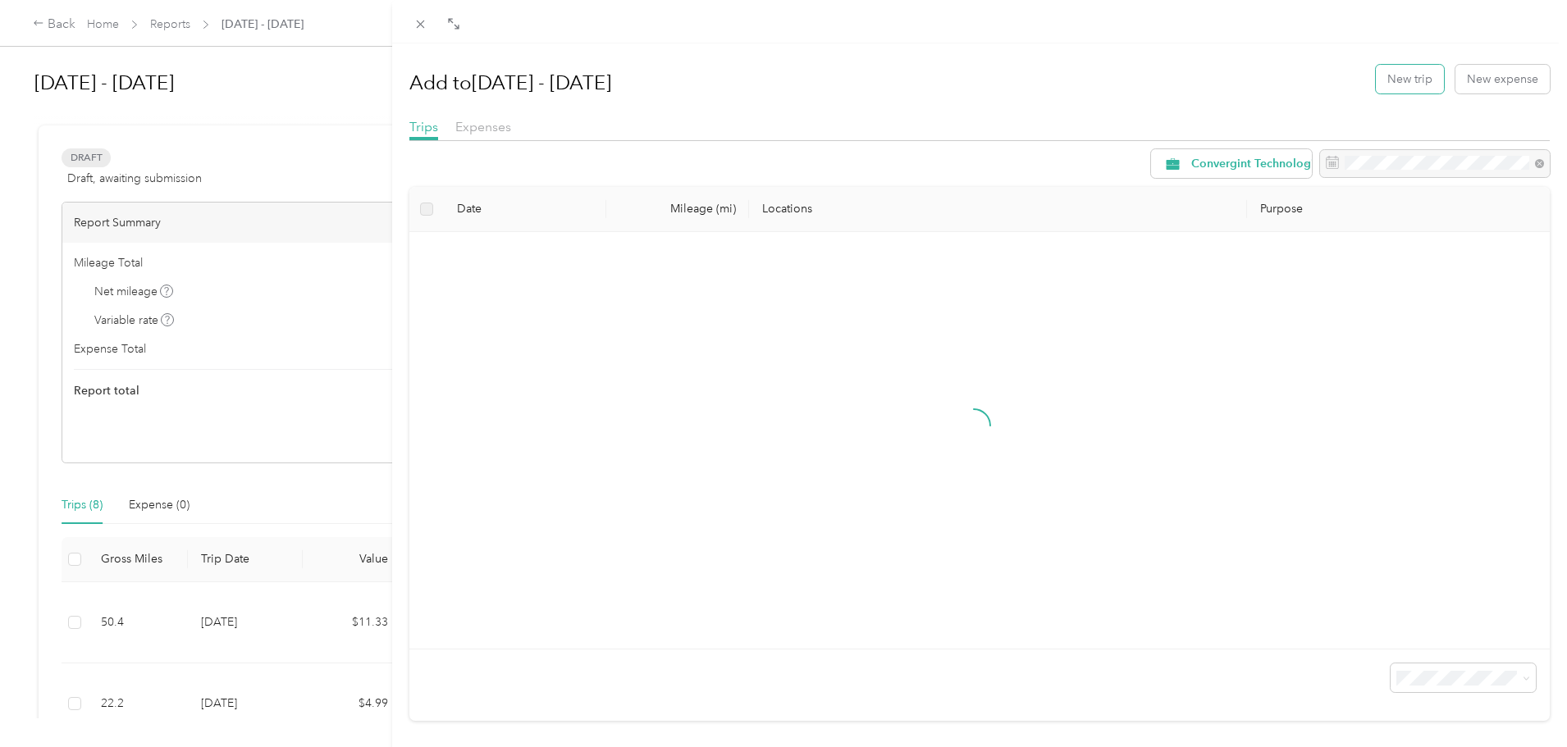
click at [1394, 87] on button "New trip" at bounding box center [1410, 79] width 68 height 29
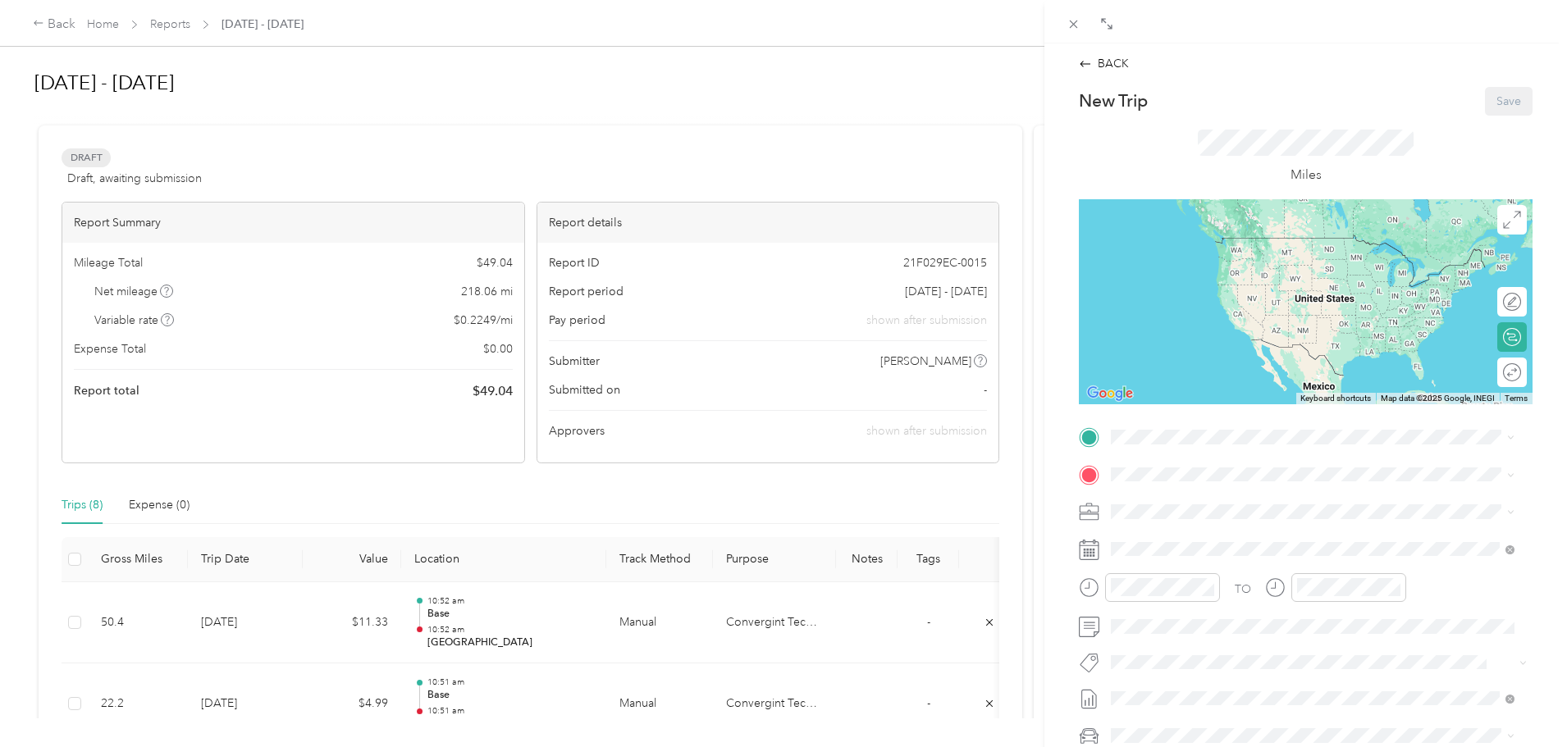
click at [1242, 516] on span "151 W Hull Dr, Delaware, OH, United States , 43015, Delaware, OH, United States" at bounding box center [1254, 521] width 224 height 14
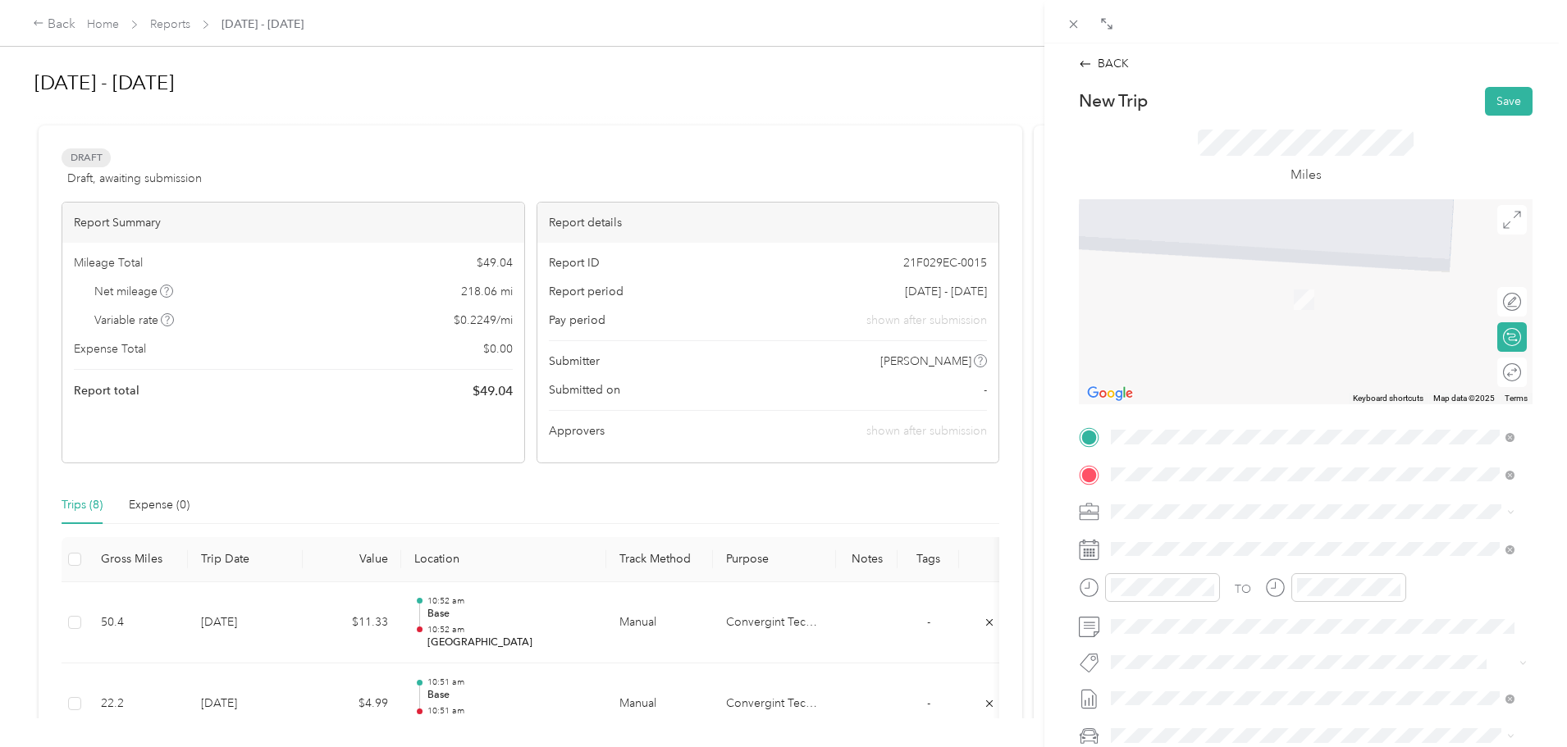
click at [1246, 534] on div "NetJets" at bounding box center [1194, 539] width 104 height 15
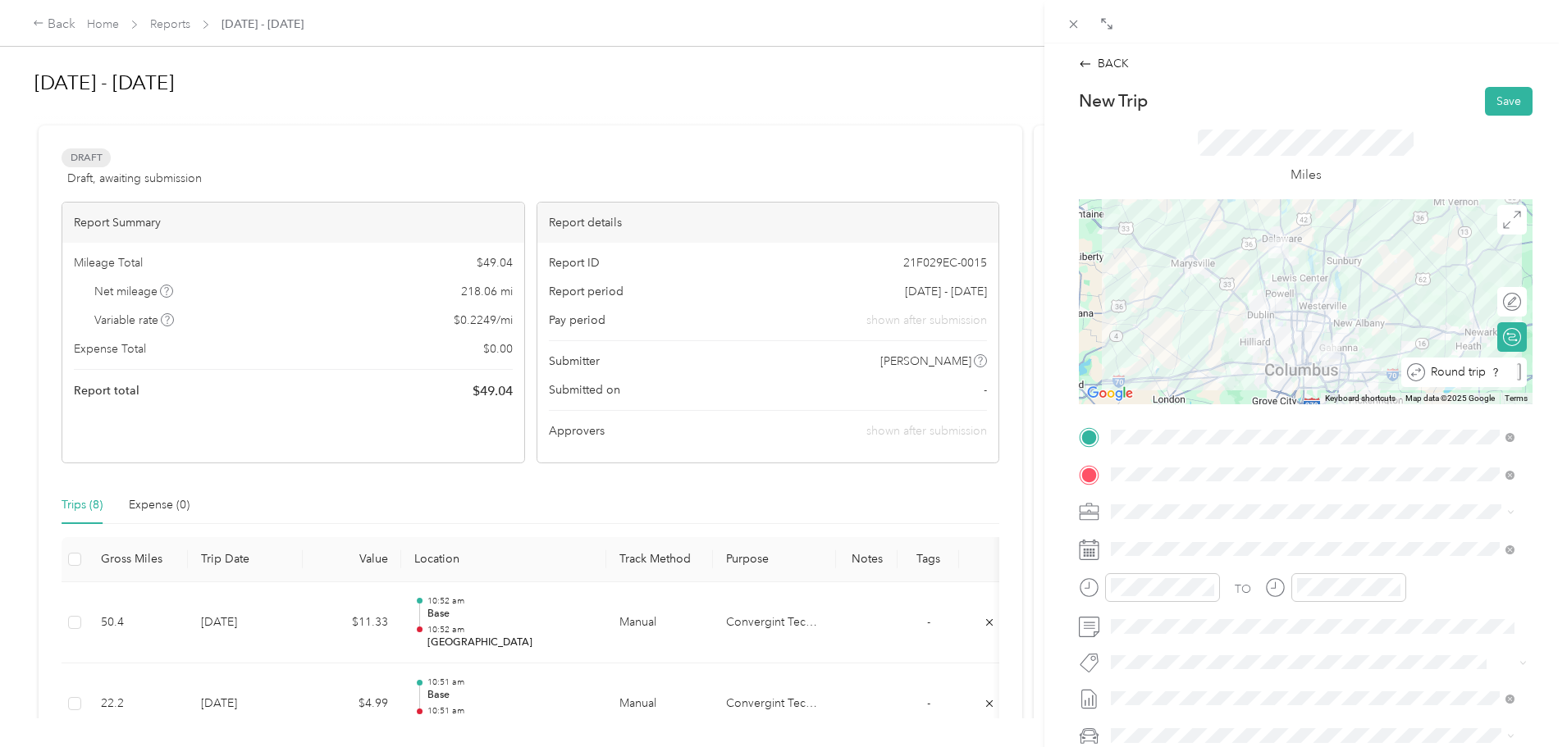
click at [1501, 369] on div "Round trip" at bounding box center [1473, 371] width 96 height 17
click at [1501, 369] on div at bounding box center [1504, 371] width 34 height 17
click at [1236, 560] on span at bounding box center [1318, 550] width 427 height 26
click at [1238, 556] on span at bounding box center [1318, 550] width 427 height 26
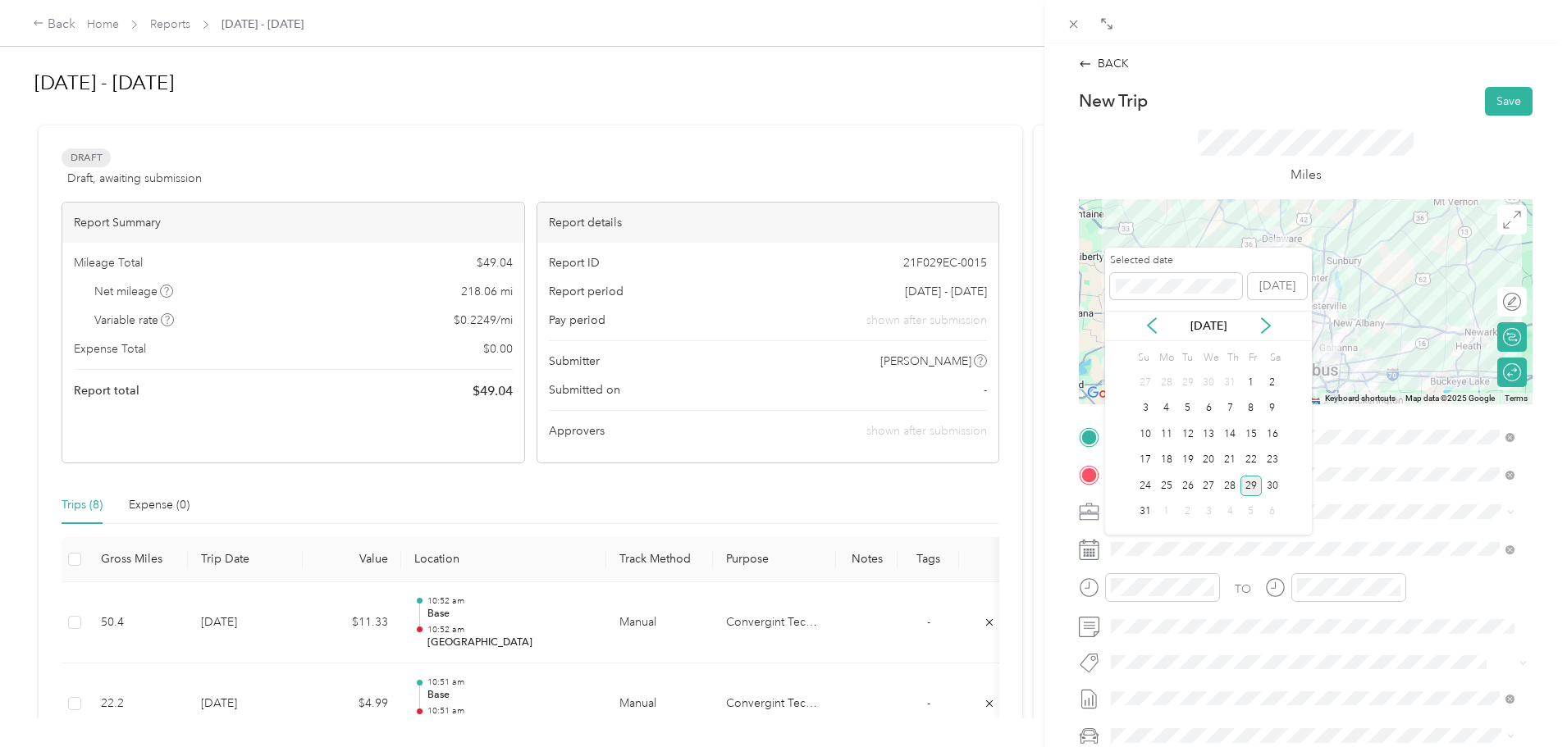
click at [1230, 459] on div "21" at bounding box center [1229, 460] width 21 height 21
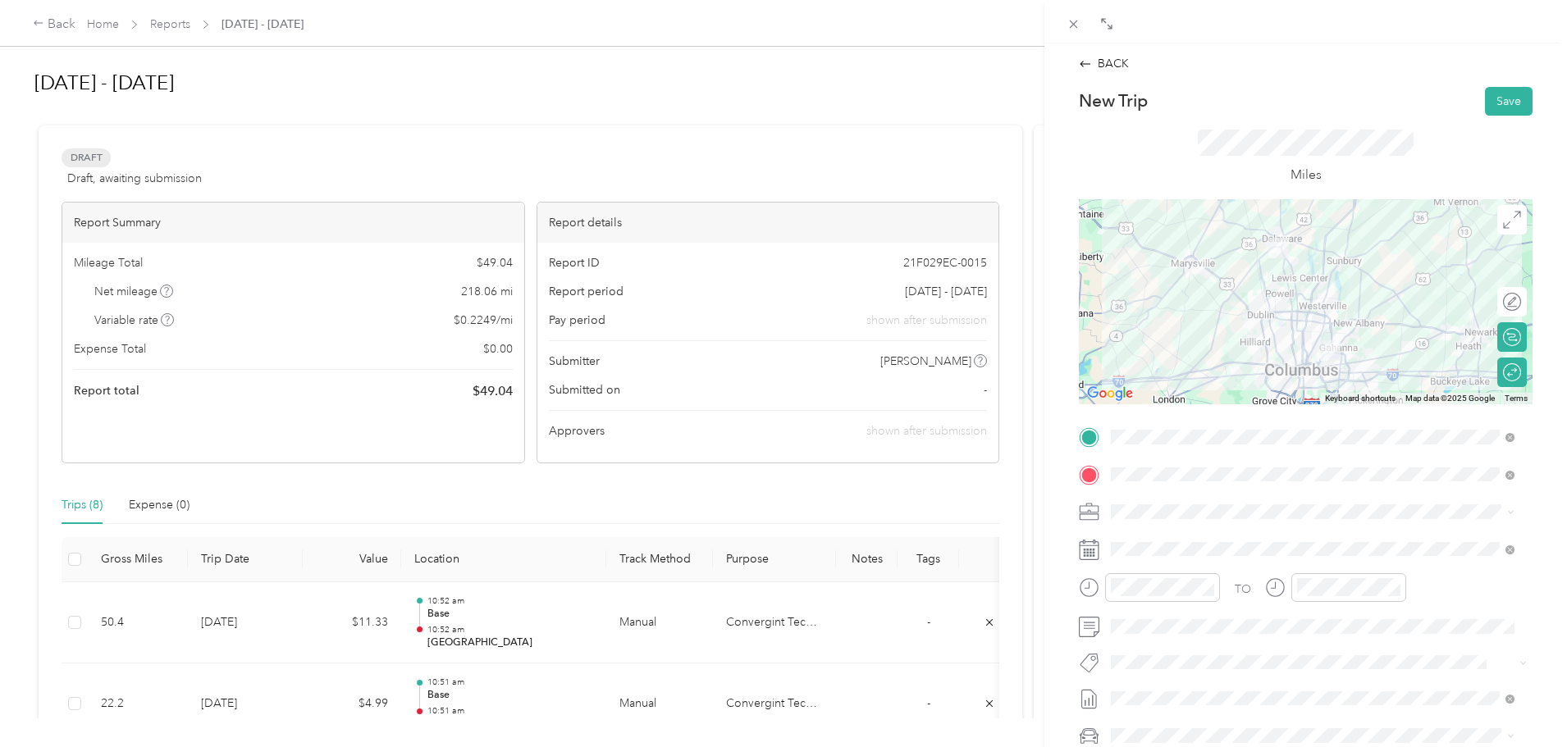
click at [1485, 96] on button "Save" at bounding box center [1509, 101] width 48 height 29
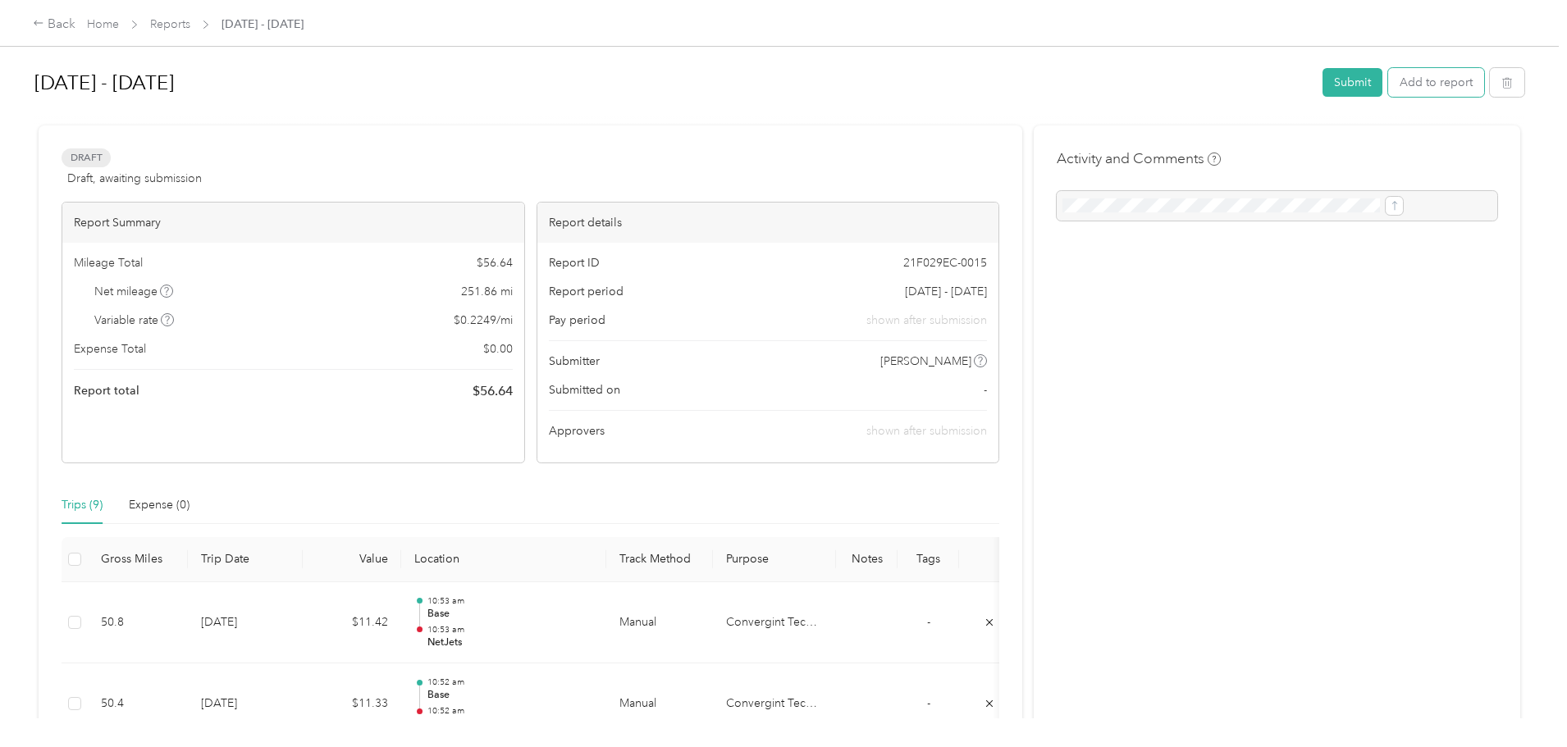
click at [1388, 89] on button "Add to report" at bounding box center [1436, 82] width 96 height 29
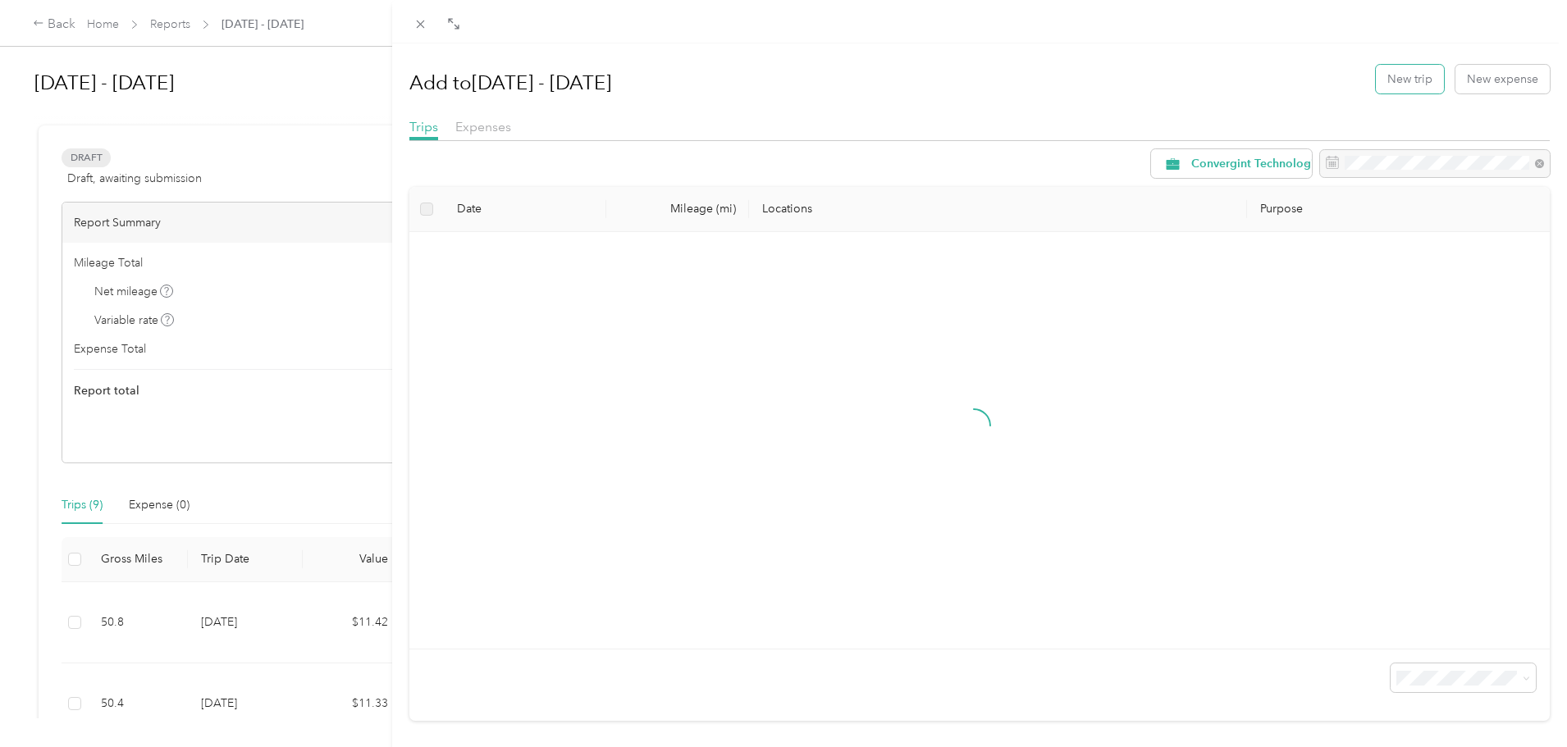
click at [1404, 68] on button "New trip" at bounding box center [1410, 79] width 68 height 29
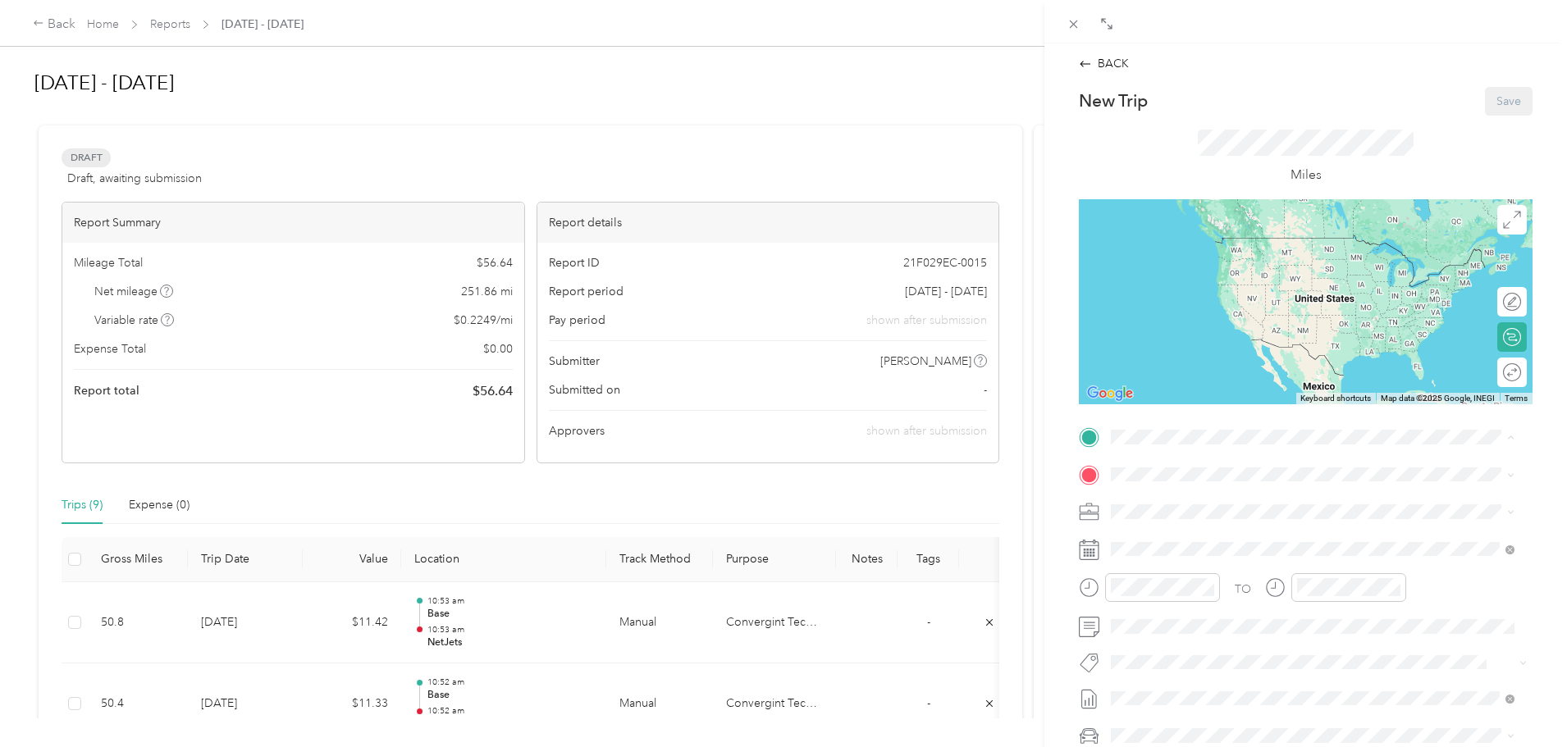
click at [1210, 528] on span "151 W Hull Dr, Delaware, OH, United States , 43015, Delaware, OH, United States" at bounding box center [1254, 521] width 224 height 14
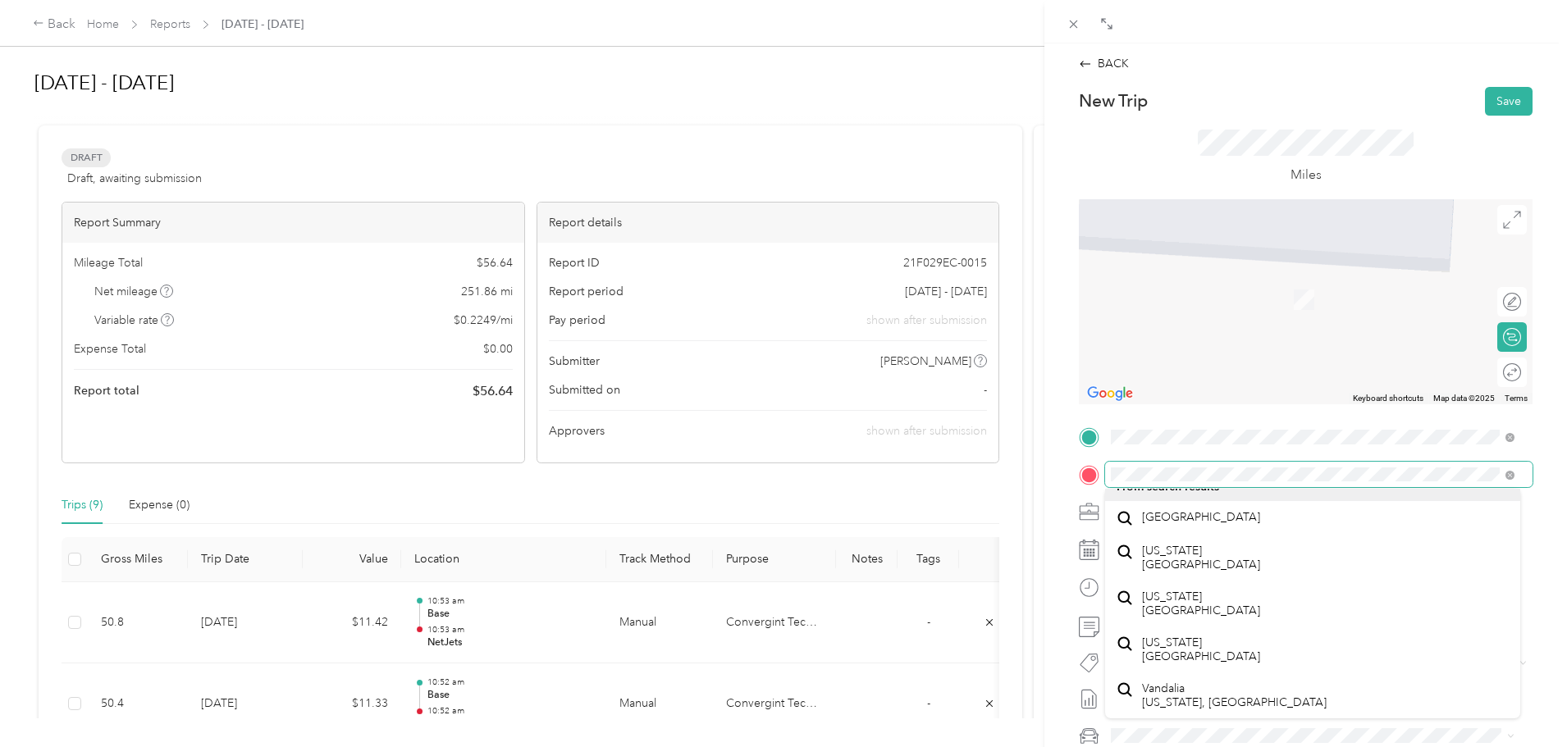
scroll to position [16, 0]
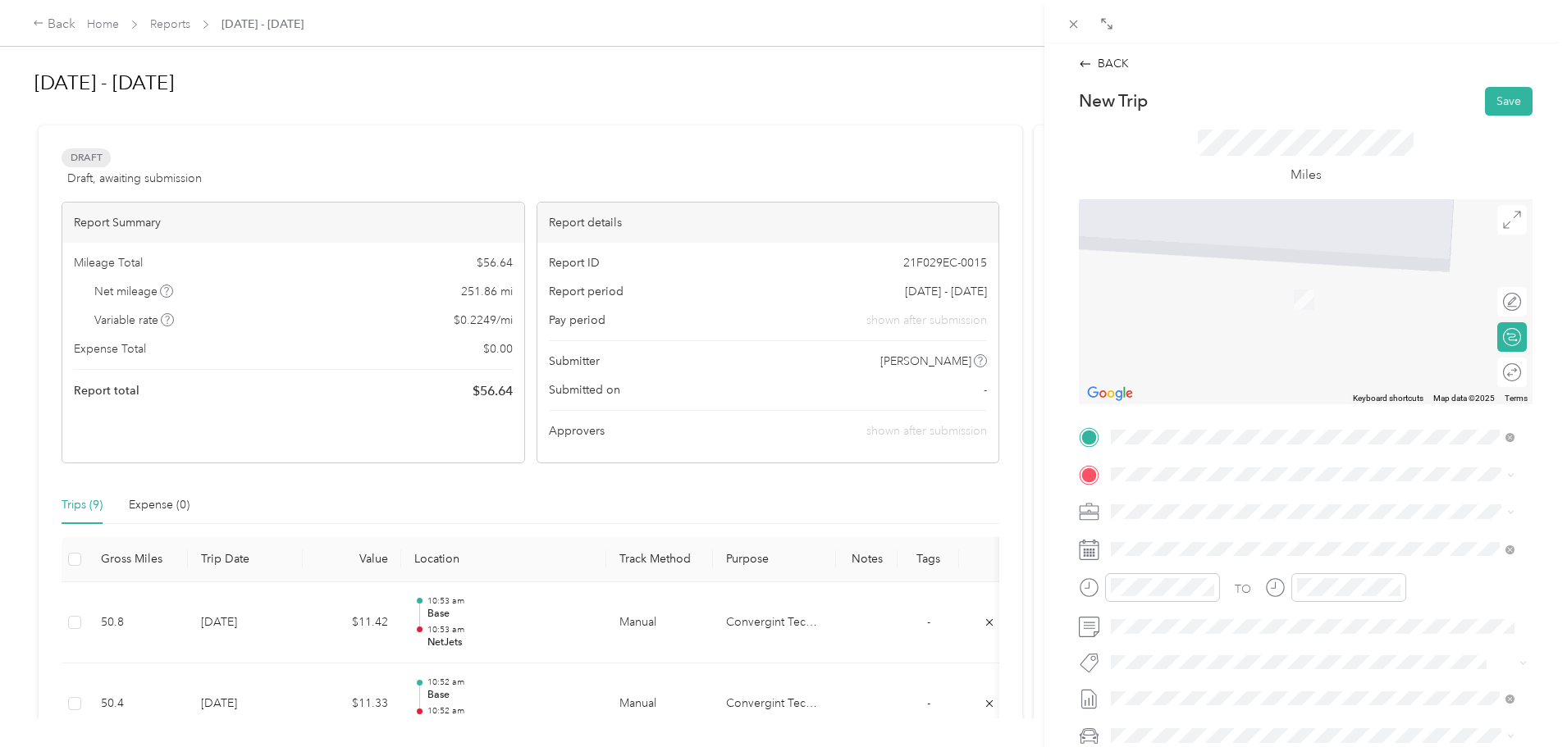
click at [1211, 537] on span "4 Limited Parkway Reynoldsburg, Ohio 43068, United States" at bounding box center [1319, 533] width 354 height 15
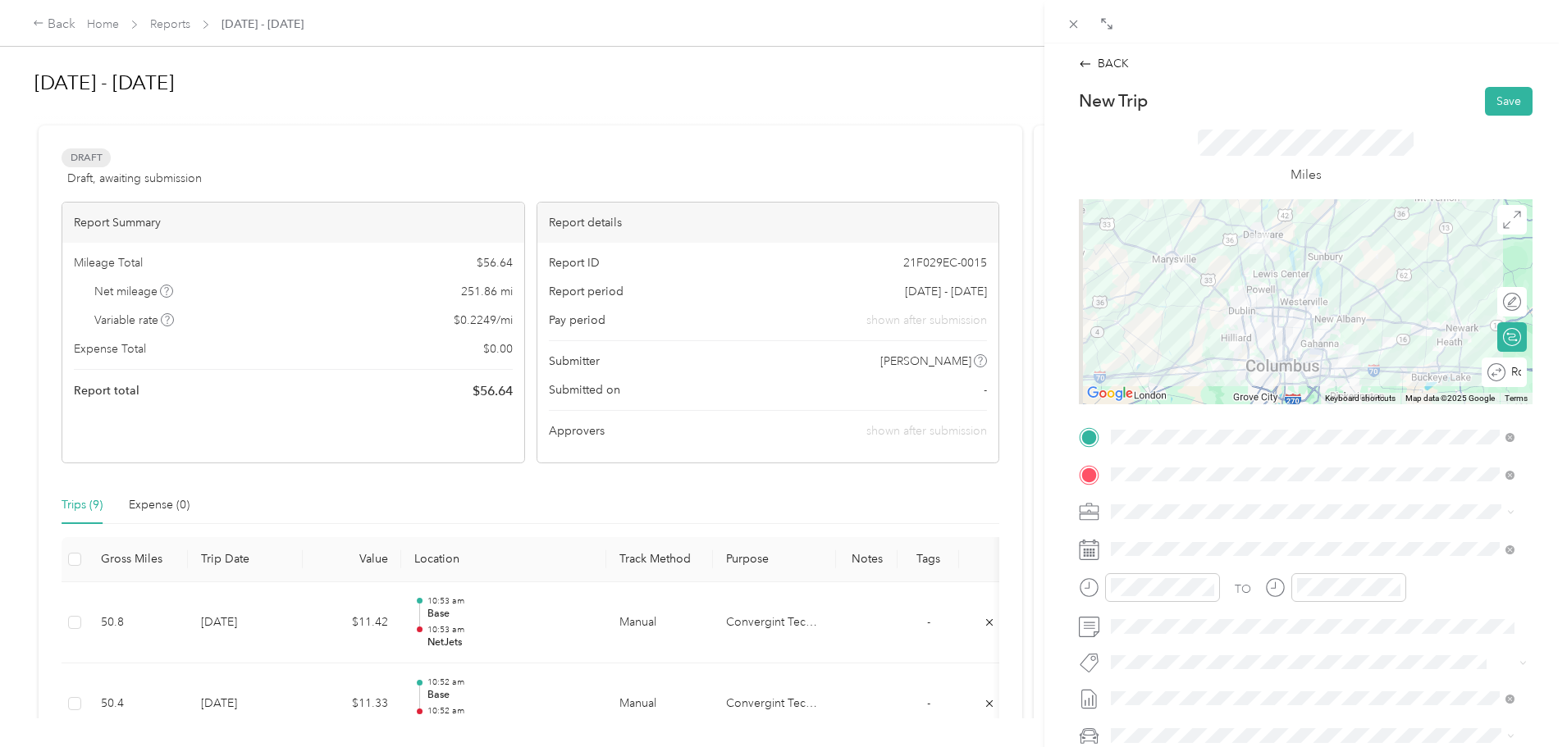
click at [1506, 373] on div "Round trip" at bounding box center [1514, 371] width 16 height 17
click at [1500, 373] on div at bounding box center [1504, 371] width 34 height 17
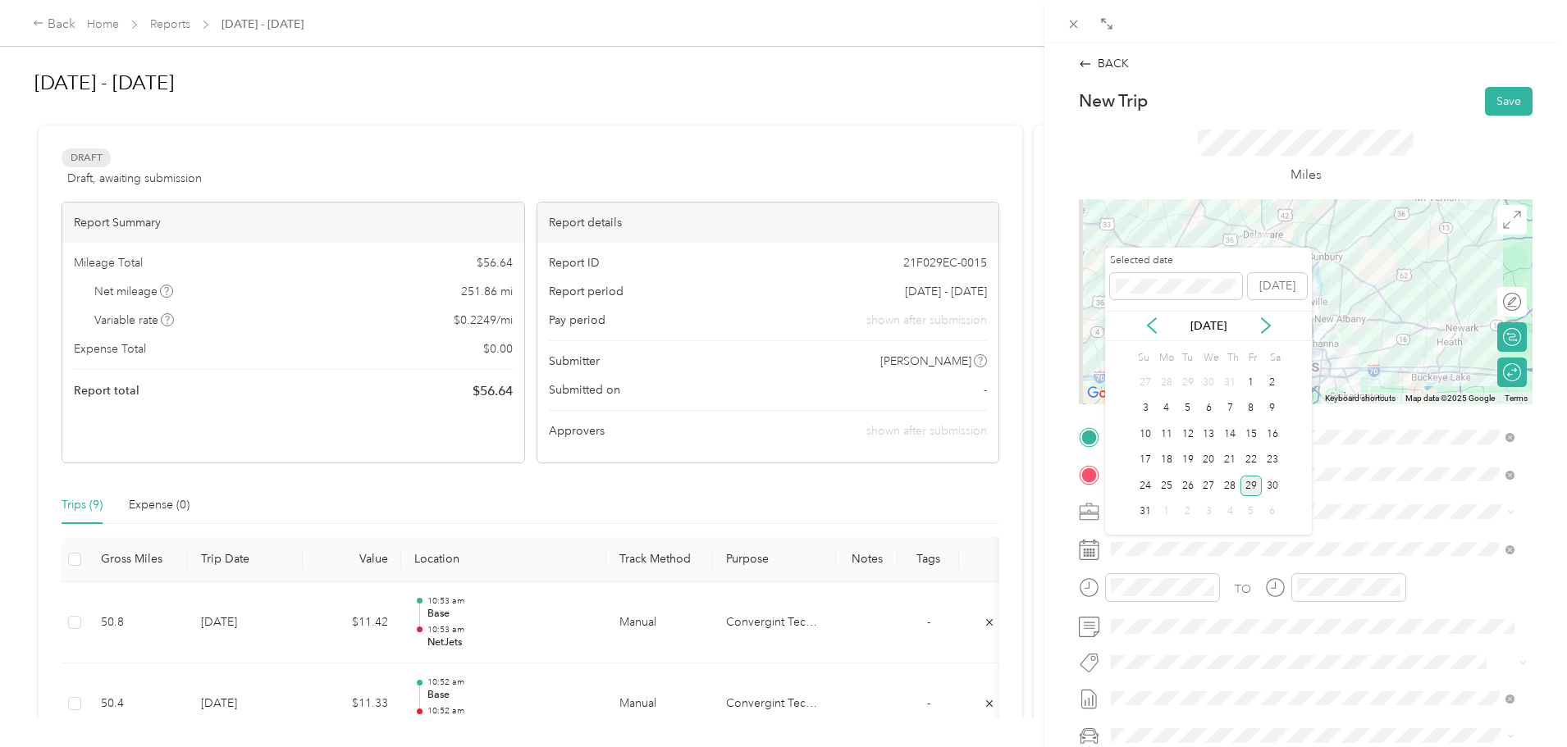
click at [1188, 486] on div "26" at bounding box center [1187, 486] width 21 height 21
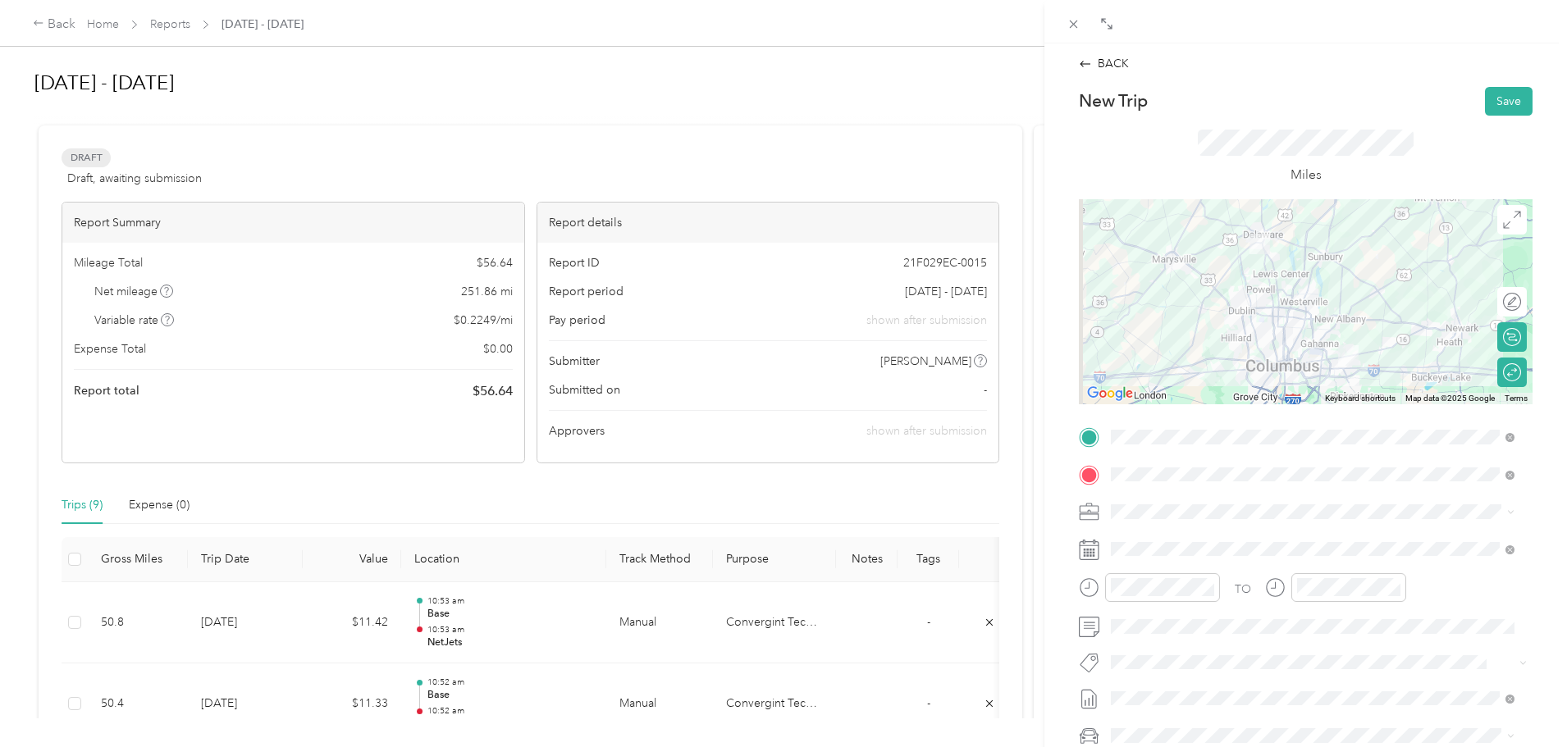
click at [1497, 98] on button "Save" at bounding box center [1509, 101] width 48 height 29
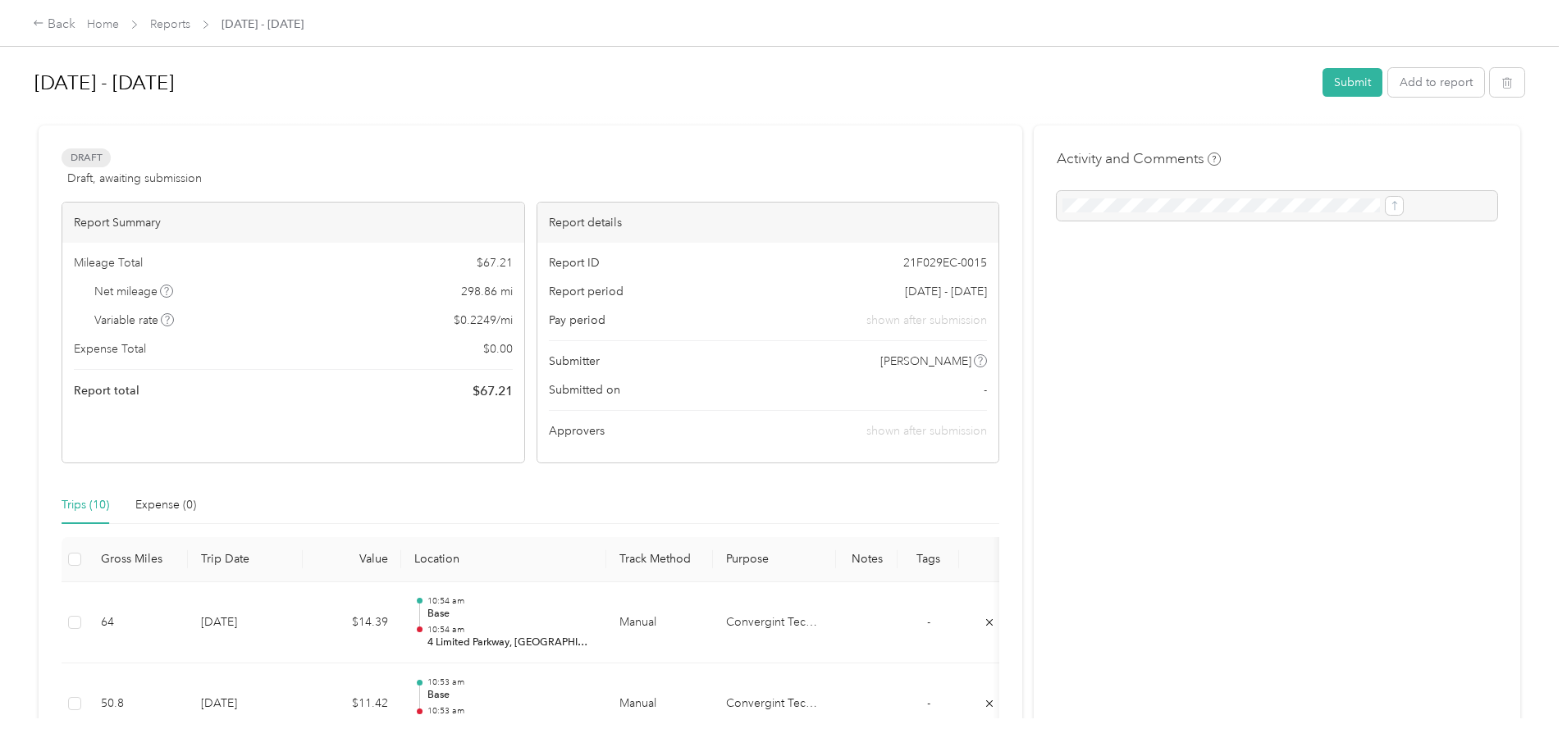
click at [1323, 86] on button "Submit" at bounding box center [1353, 82] width 60 height 29
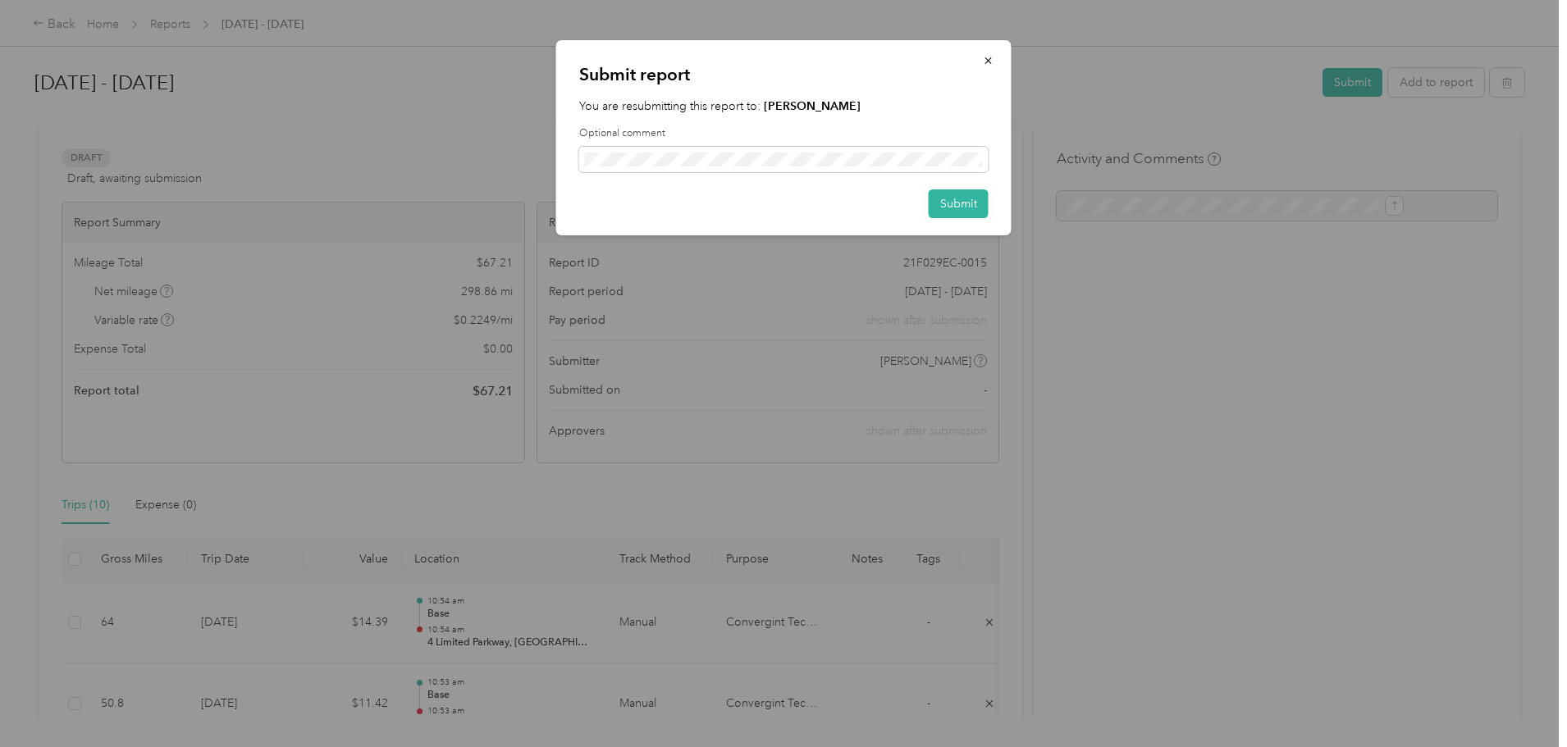
click at [958, 209] on button "Submit" at bounding box center [959, 204] width 60 height 29
